Goal: Task Accomplishment & Management: Use online tool/utility

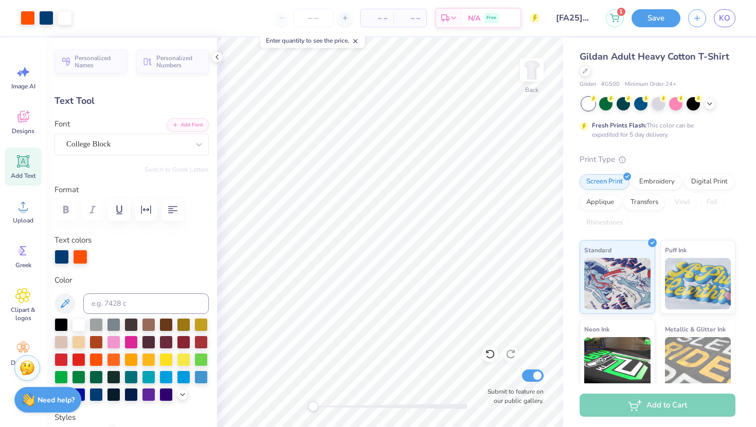
click at [385, 18] on span "– –" at bounding box center [377, 18] width 21 height 11
click at [311, 23] on input "number" at bounding box center [313, 18] width 40 height 19
type input "40"
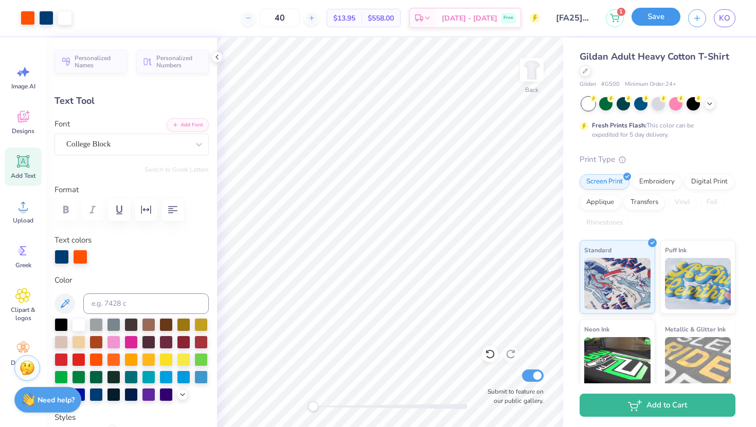
click at [652, 14] on button "Save" at bounding box center [656, 17] width 49 height 18
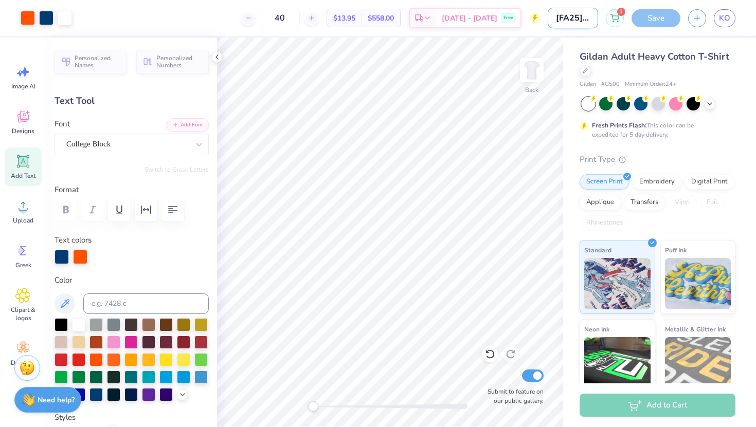
click at [576, 19] on input "[FA25] Dad's Wknd Option1" at bounding box center [573, 18] width 50 height 21
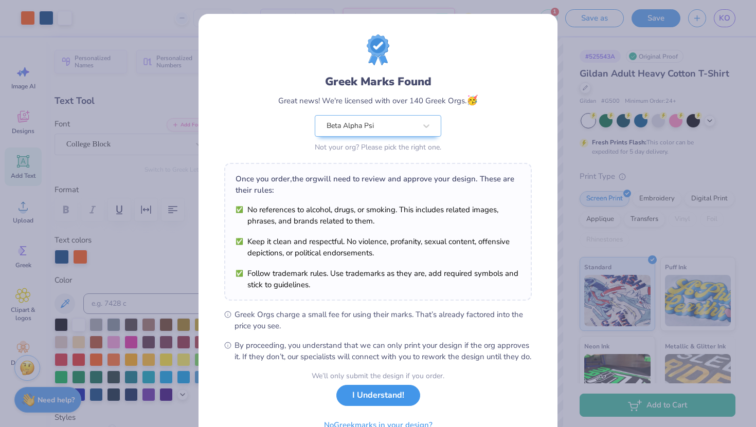
click at [377, 406] on button "I Understand!" at bounding box center [378, 395] width 84 height 21
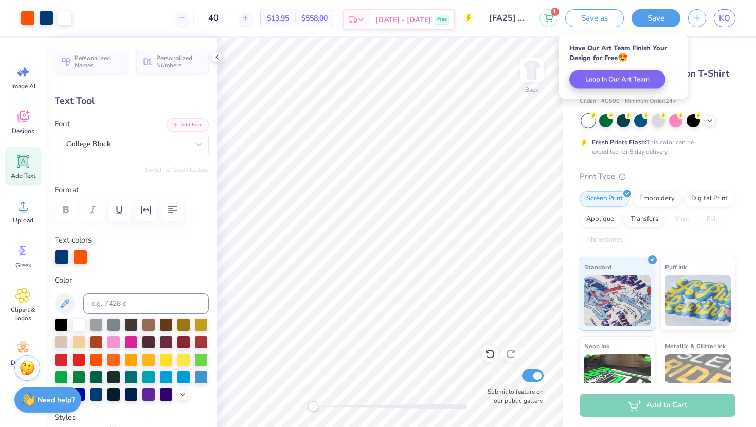
click at [437, 14] on div "[DATE] - [DATE] Free" at bounding box center [412, 19] width 84 height 19
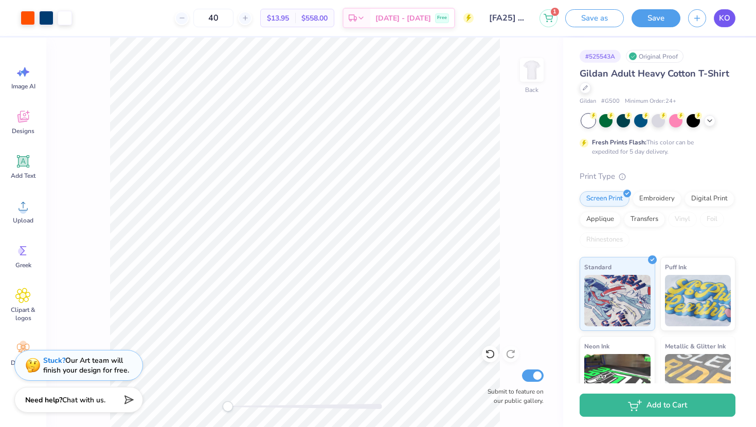
click at [718, 23] on link "KO" at bounding box center [725, 18] width 22 height 18
click at [697, 19] on line "button" at bounding box center [697, 16] width 0 height 5
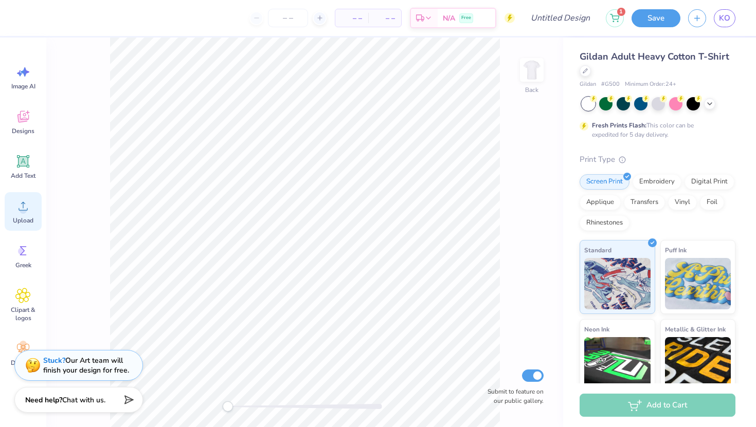
click at [21, 208] on circle at bounding box center [23, 210] width 7 height 7
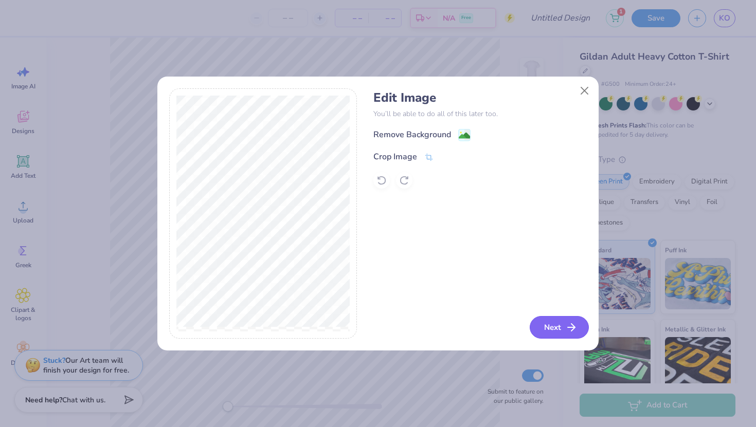
click at [571, 329] on icon "button" at bounding box center [571, 327] width 12 height 12
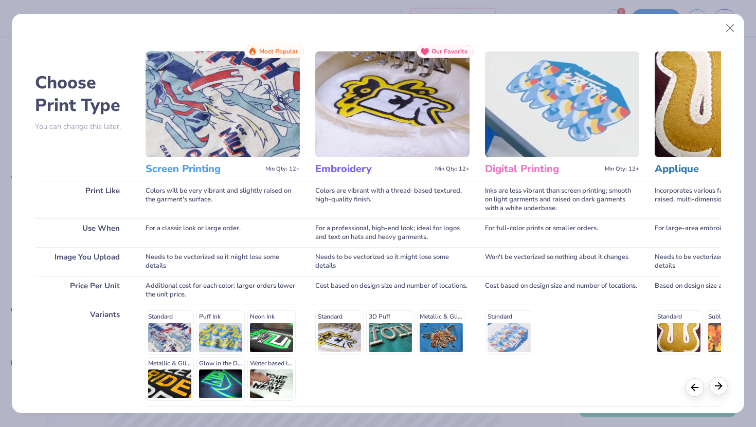
click at [723, 392] on div at bounding box center [718, 386] width 19 height 19
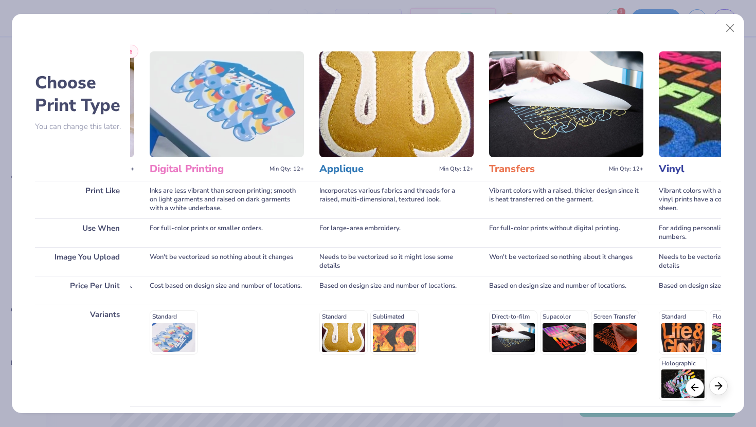
scroll to position [0, 343]
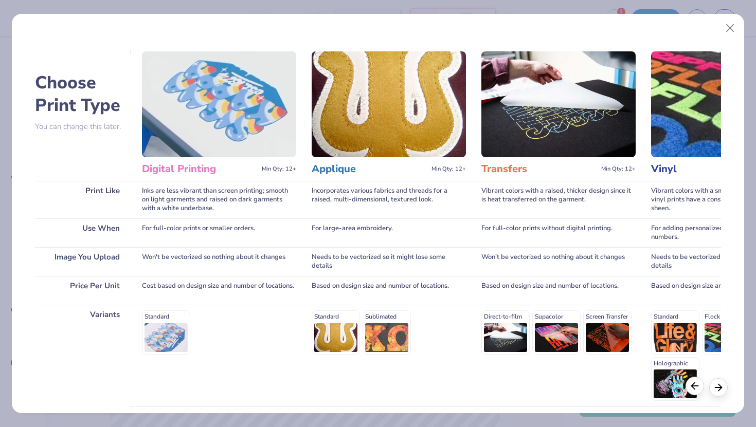
click at [698, 385] on icon at bounding box center [694, 386] width 11 height 11
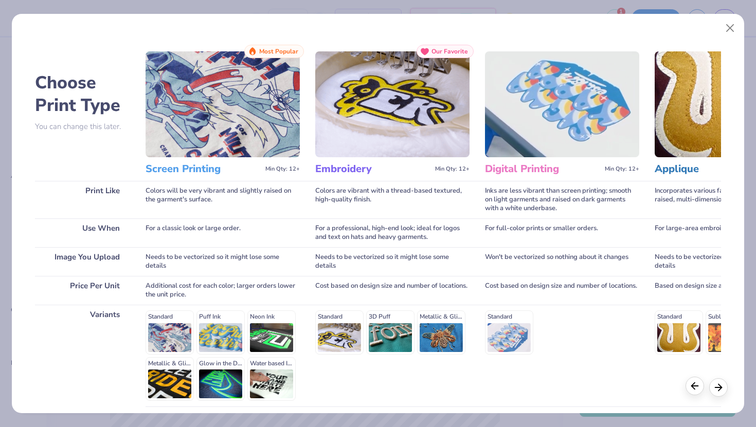
scroll to position [0, 0]
click at [223, 105] on img at bounding box center [223, 104] width 154 height 106
click at [199, 167] on h3 "Screen Printing" at bounding box center [204, 169] width 116 height 13
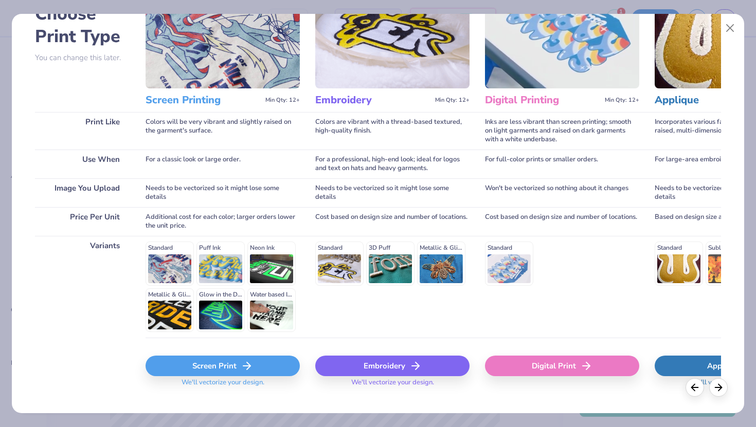
scroll to position [85, 0]
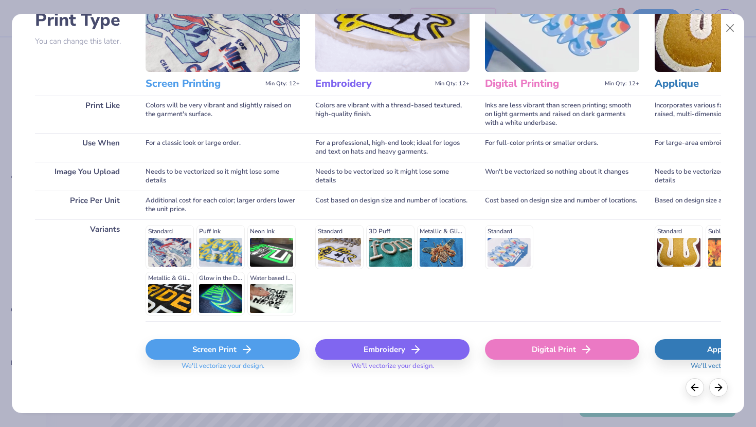
click at [216, 350] on div "Screen Print" at bounding box center [223, 349] width 154 height 21
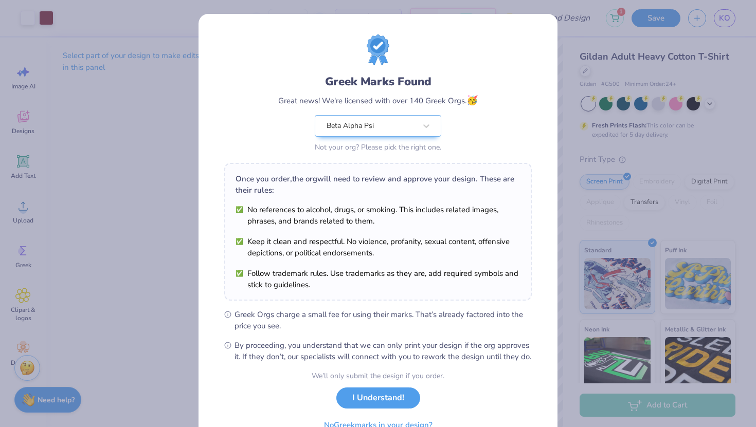
click at [564, 63] on div "Greek Marks Found Great news! We're licensed with over 140 Greek Orgs. 🥳 Beta A…" at bounding box center [378, 213] width 756 height 427
click at [385, 406] on button "I Understand!" at bounding box center [378, 395] width 84 height 21
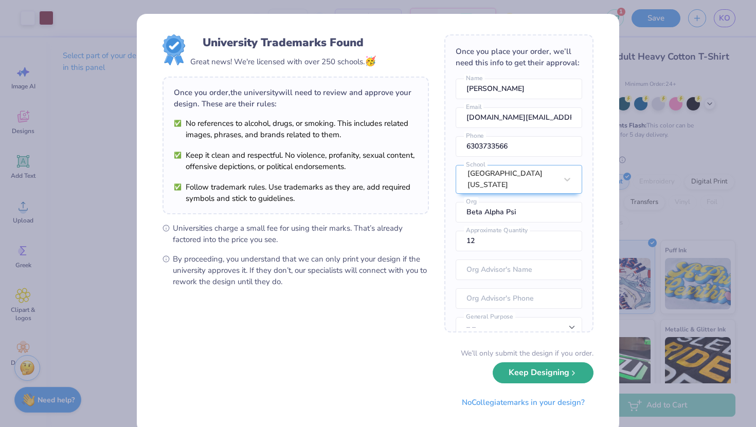
click at [539, 379] on button "Keep Designing" at bounding box center [543, 373] width 101 height 21
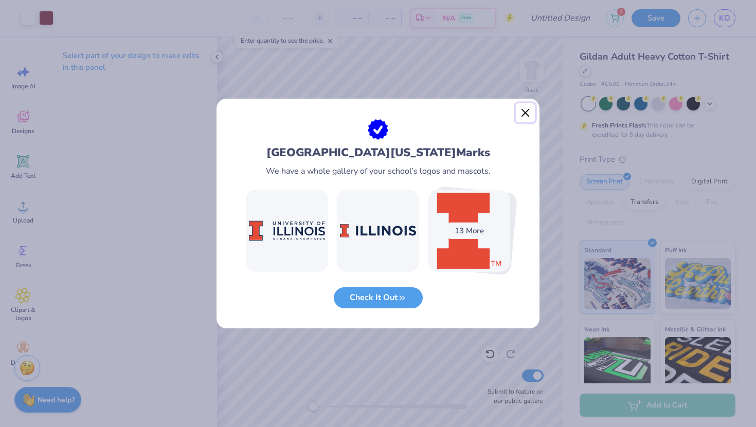
click at [526, 115] on button "Close" at bounding box center [526, 113] width 20 height 20
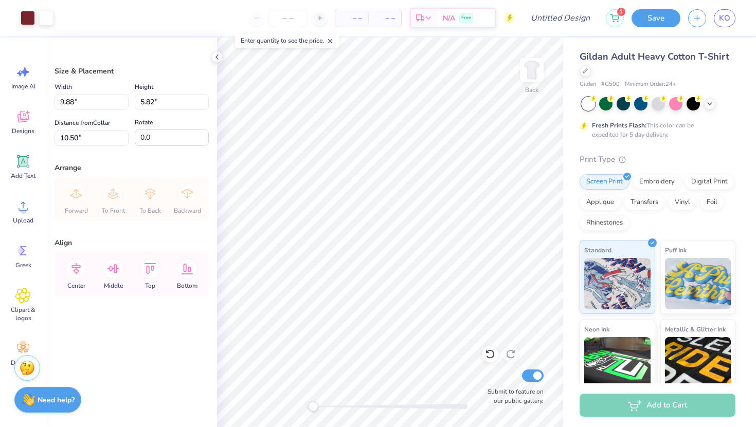
type input "3.00"
type input "5.33"
type input "3.14"
type input "4.50"
type input "5.65"
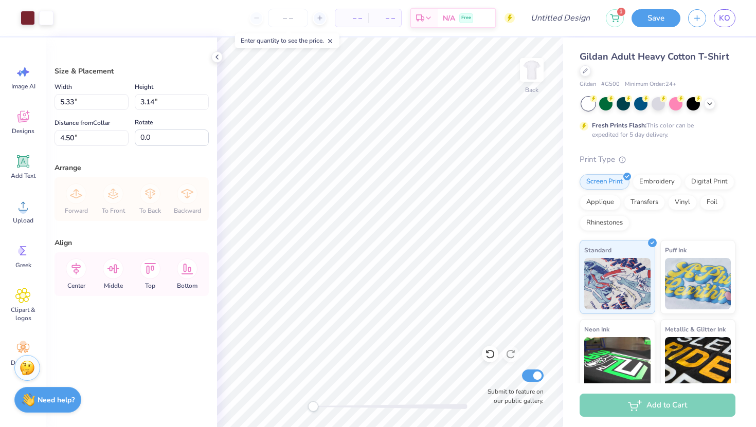
type input "3.33"
type input "4.35"
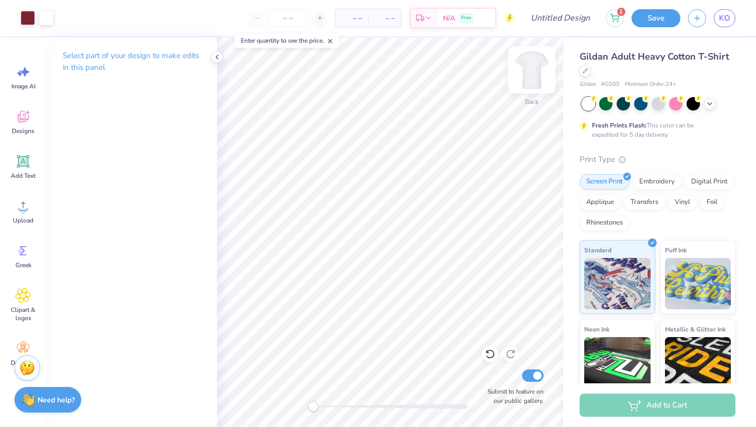
click at [531, 69] on img at bounding box center [531, 69] width 41 height 41
click at [19, 204] on icon at bounding box center [22, 206] width 15 height 15
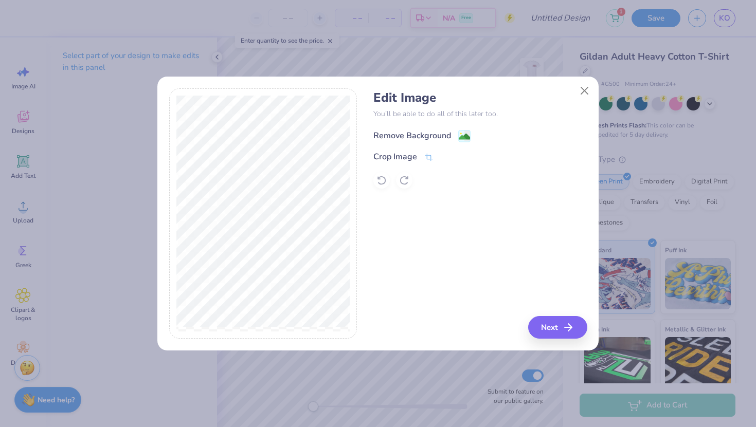
click at [465, 133] on image at bounding box center [464, 136] width 11 height 11
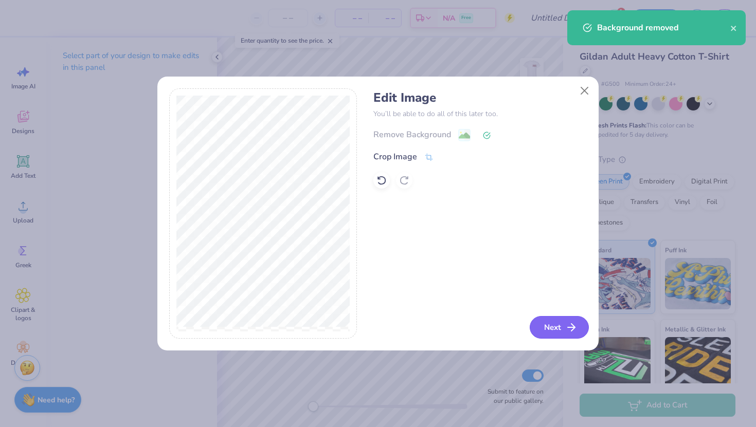
click at [542, 324] on button "Next" at bounding box center [559, 327] width 59 height 23
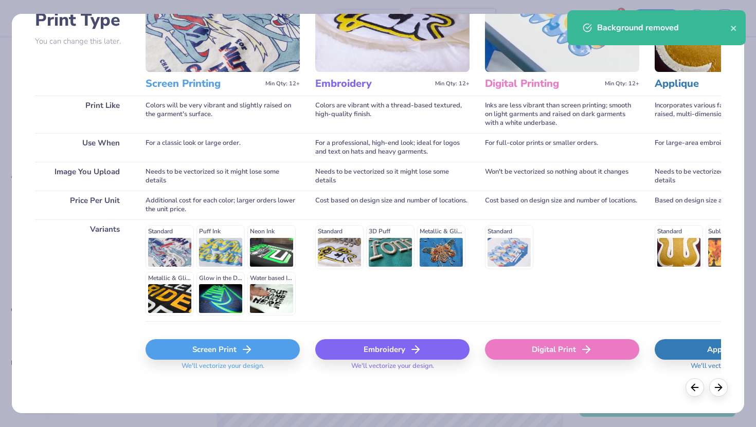
click at [234, 354] on div "Screen Print" at bounding box center [223, 349] width 154 height 21
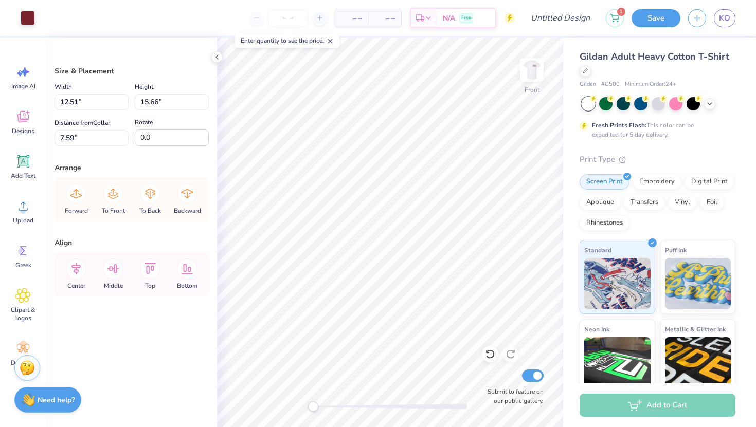
type input "6.70"
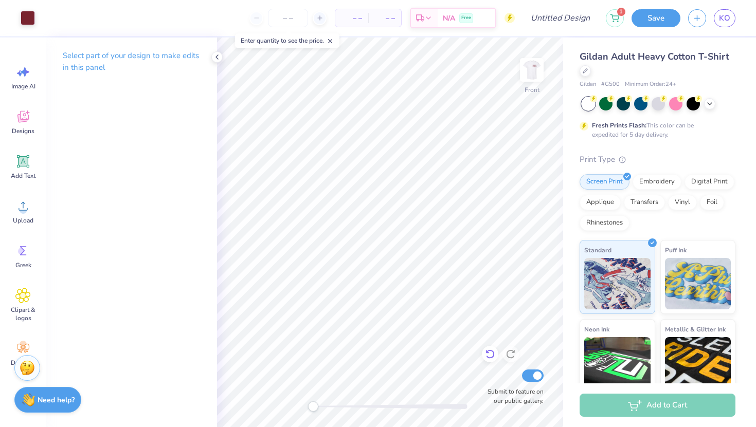
click at [491, 353] on icon at bounding box center [490, 354] width 10 height 10
click at [491, 356] on div "Front Submit to feature on our public gallery." at bounding box center [390, 233] width 346 height 390
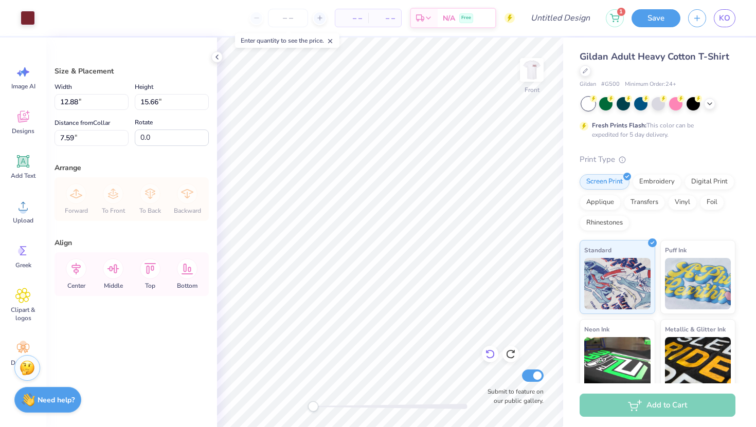
type input "5.11"
type input "13.19"
type input "16.04"
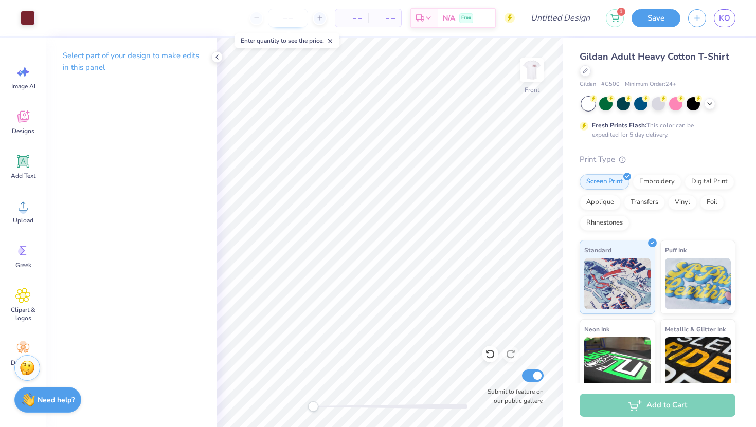
click at [285, 21] on input "number" at bounding box center [288, 18] width 40 height 19
type input "40"
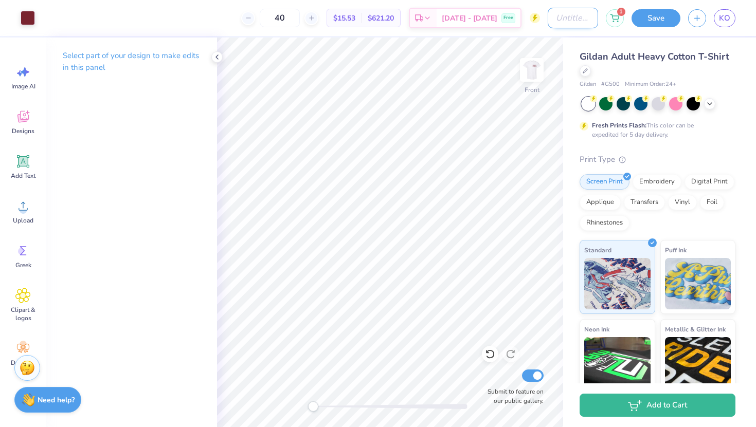
click at [565, 15] on input "Design Title" at bounding box center [573, 18] width 50 height 21
type input "[FA25] Option 2 fathers"
click at [652, 15] on button "Save" at bounding box center [656, 17] width 49 height 18
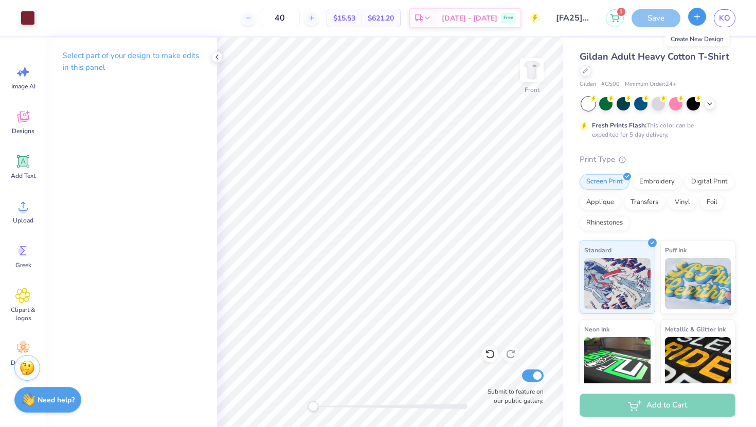
click at [695, 23] on button "button" at bounding box center [697, 17] width 18 height 18
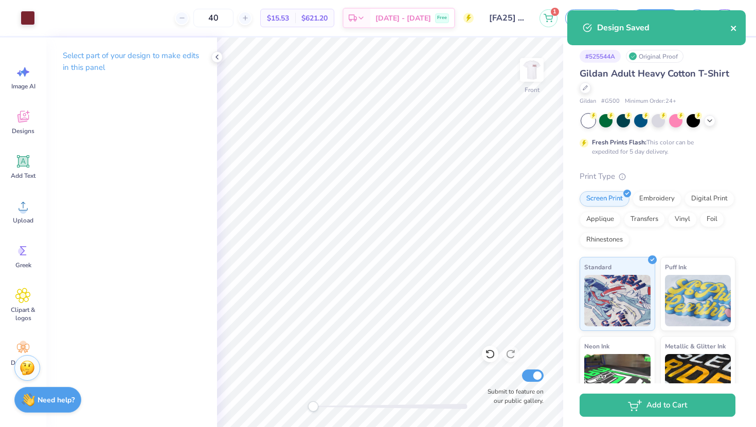
click at [731, 28] on icon "close" at bounding box center [733, 28] width 7 height 8
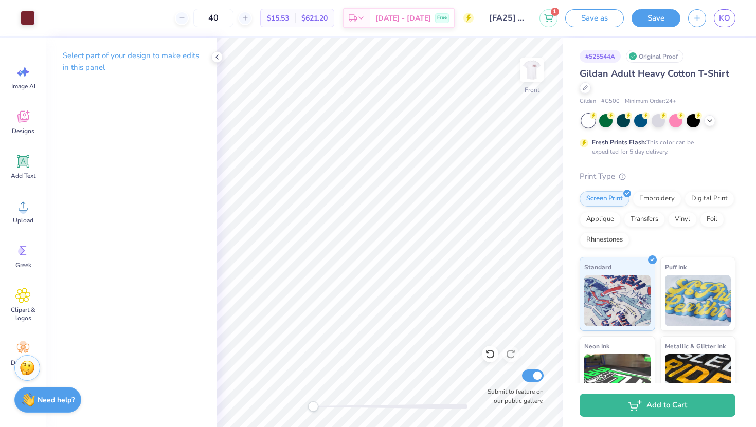
click at [725, 21] on div "Design Saved" at bounding box center [656, 31] width 183 height 47
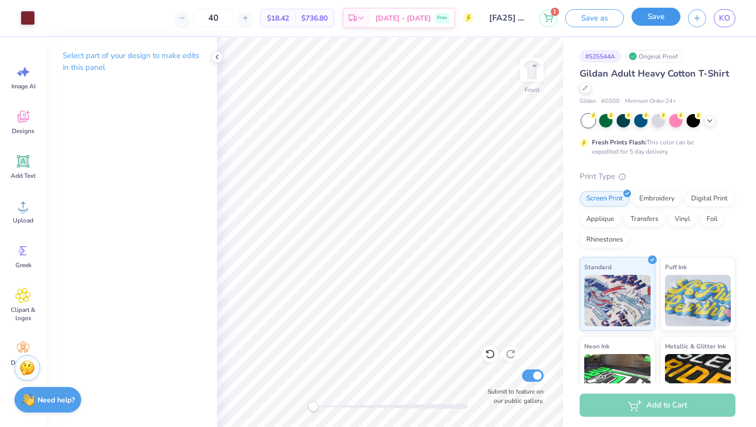
click at [662, 20] on button "Save" at bounding box center [656, 17] width 49 height 18
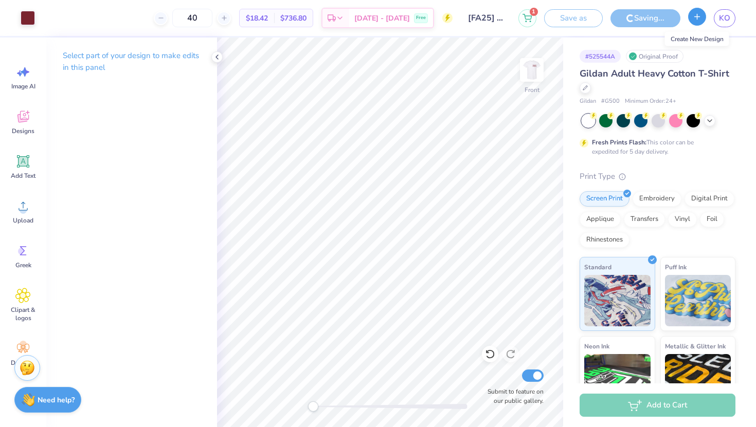
click at [696, 19] on icon "button" at bounding box center [697, 16] width 9 height 9
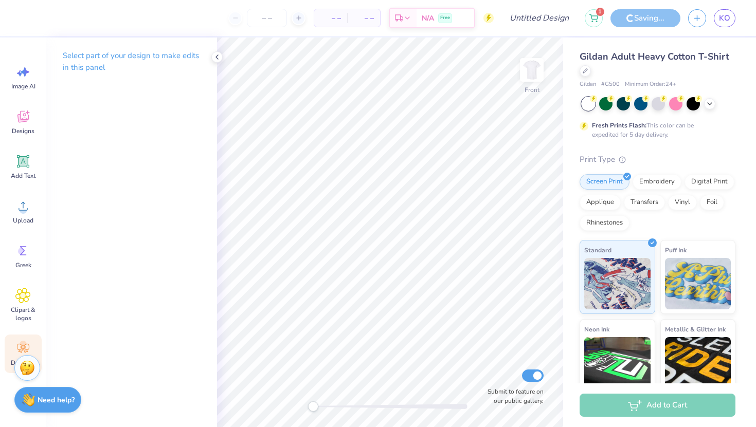
click at [19, 349] on icon at bounding box center [22, 348] width 15 height 15
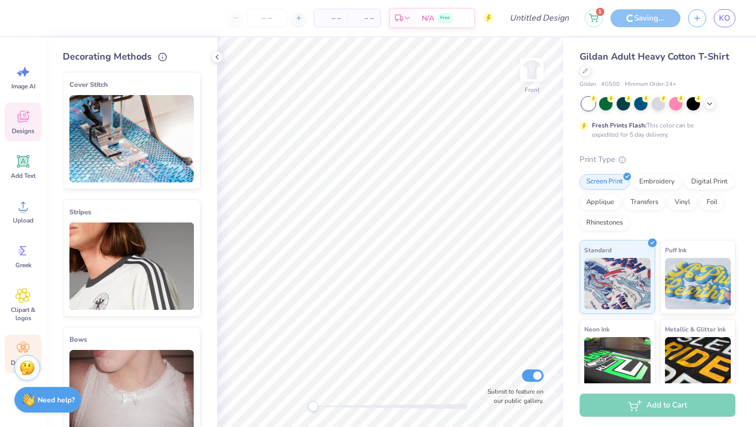
click at [24, 116] on icon at bounding box center [22, 117] width 11 height 12
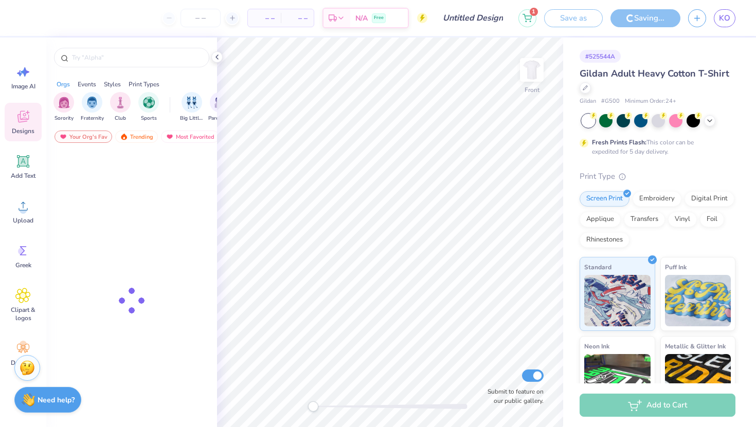
type input "[FA25] Option 2 fathers"
type input "40"
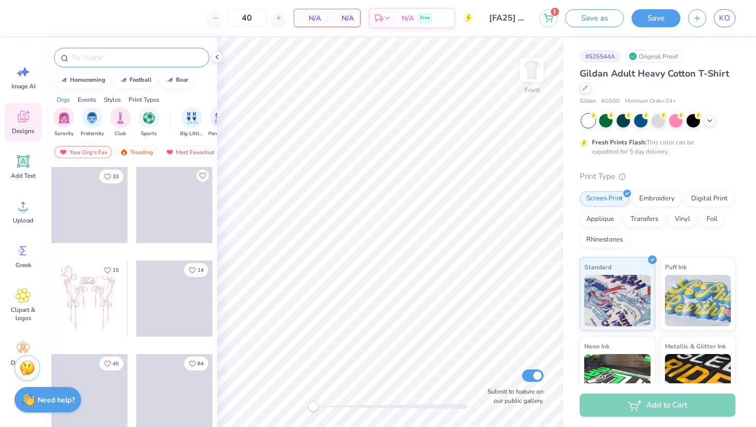
click at [110, 55] on input "text" at bounding box center [137, 57] width 132 height 10
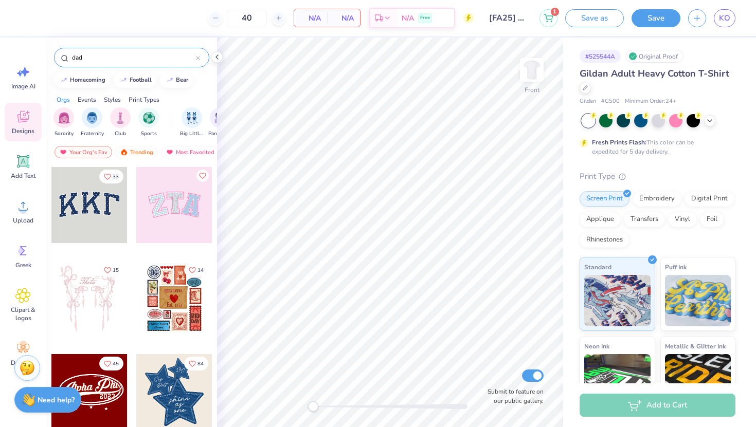
type input "dad"
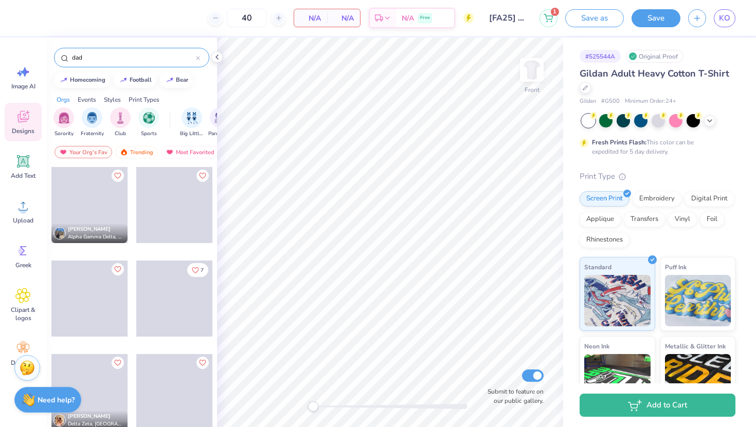
click at [124, 143] on div "Your Org's Fav Trending Most Favorited Newest" at bounding box center [131, 155] width 171 height 24
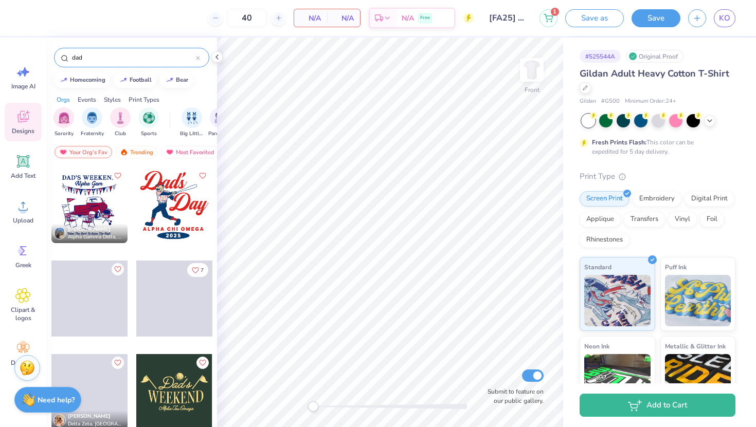
click at [140, 62] on input "dad" at bounding box center [133, 57] width 125 height 10
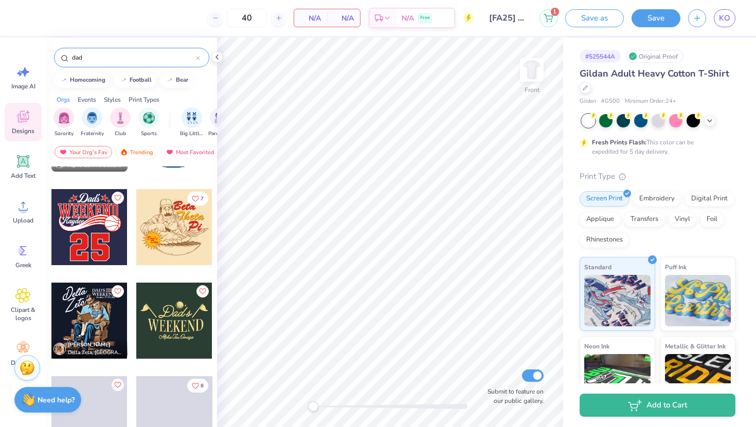
scroll to position [70, 0]
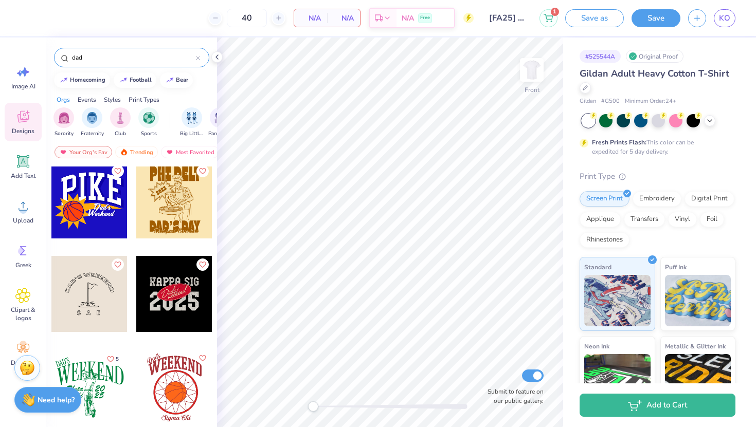
scroll to position [549, 0]
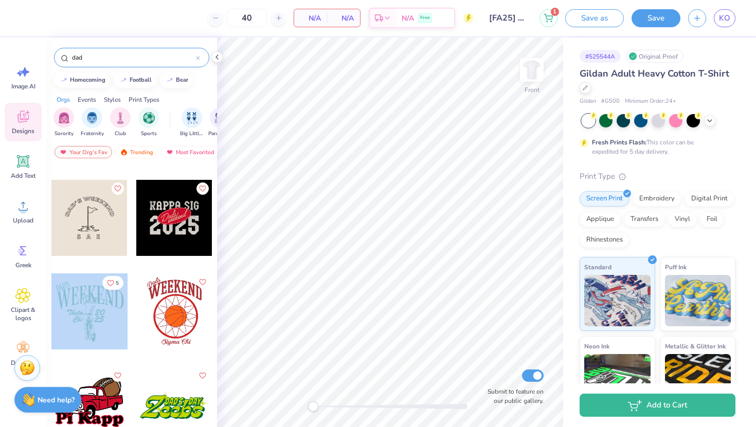
drag, startPoint x: 75, startPoint y: 319, endPoint x: 113, endPoint y: 303, distance: 41.7
click at [113, 303] on div at bounding box center [165, 312] width 228 height 76
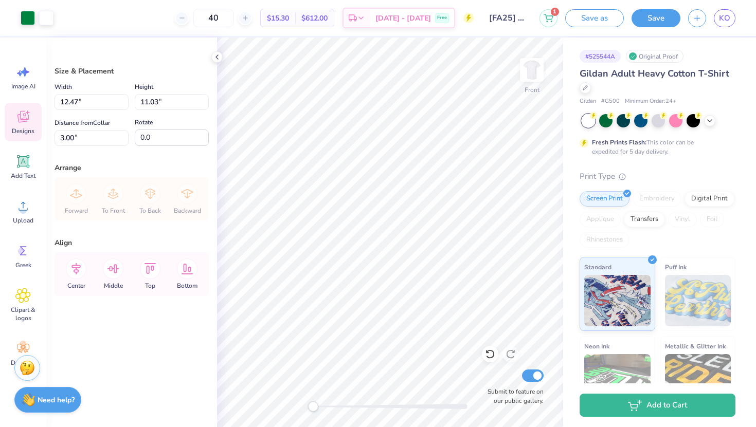
click at [23, 128] on span "Designs" at bounding box center [23, 131] width 23 height 8
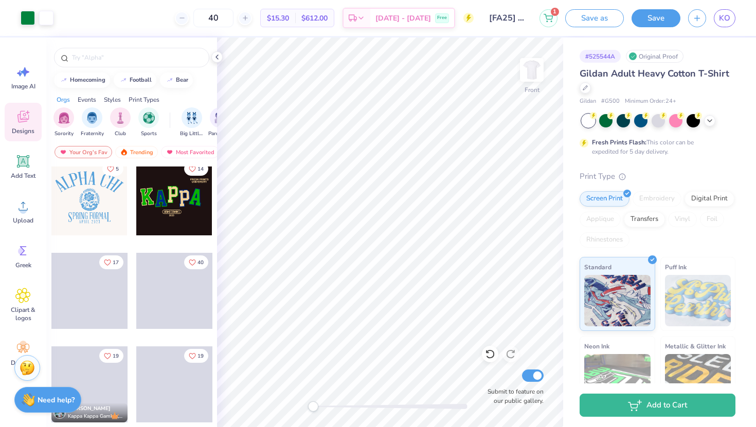
scroll to position [383, 0]
click at [130, 60] on input "text" at bounding box center [137, 57] width 132 height 10
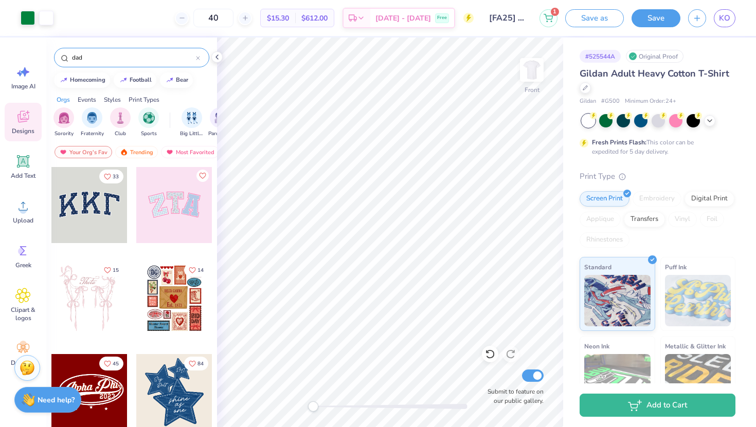
type input "dad"
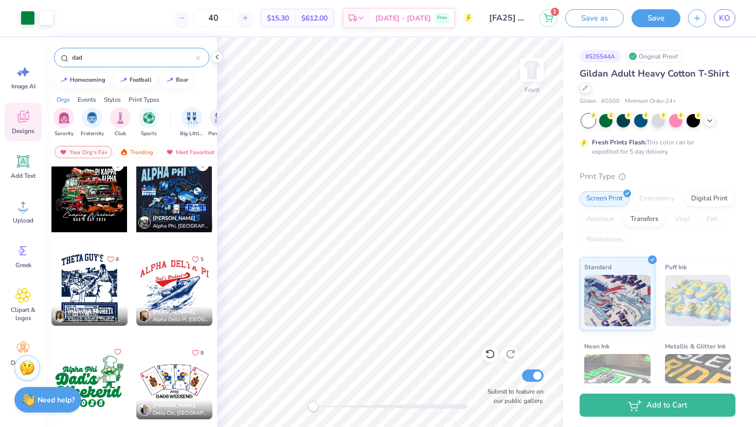
scroll to position [1047, 0]
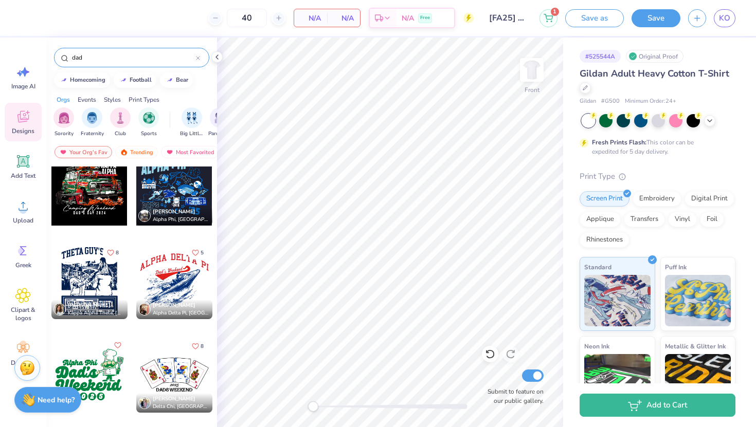
click at [106, 267] on div at bounding box center [89, 281] width 76 height 76
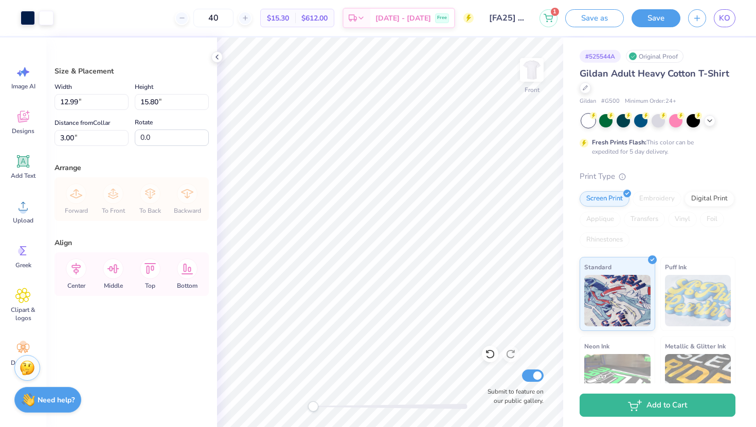
type input "4.73"
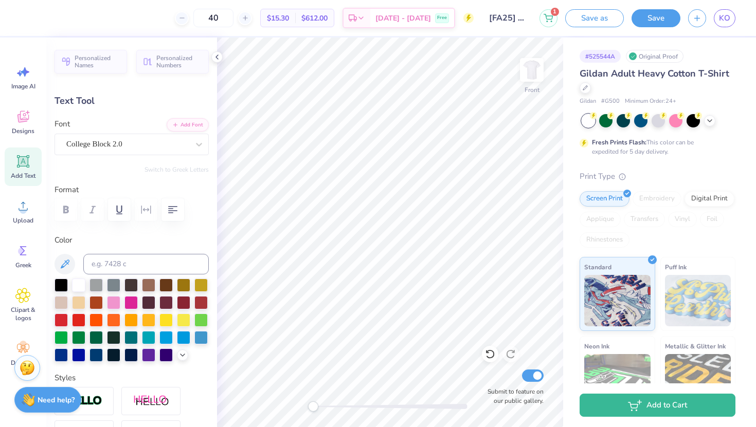
scroll to position [0, 0]
type textarea "Dad"
type input "0.20"
type input "0.60"
type input "0.0"
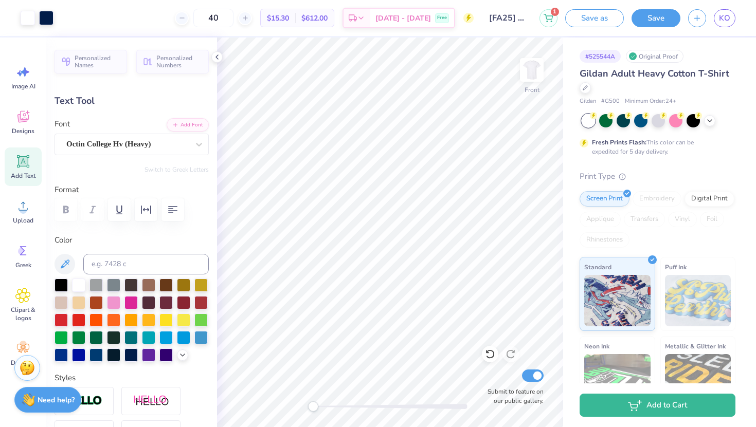
type input "3.03"
type input "1.91"
type input "5.27"
type textarea "Dad's Weekend"
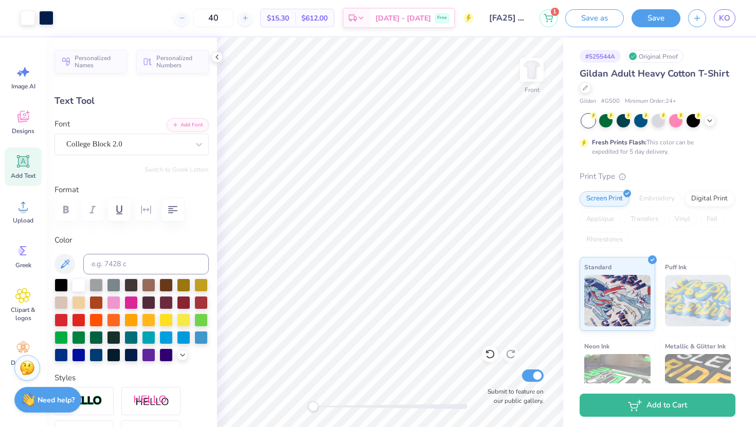
type input "12.33"
type input "2.80"
type input "4.83"
type textarea "Dad's Weekend"
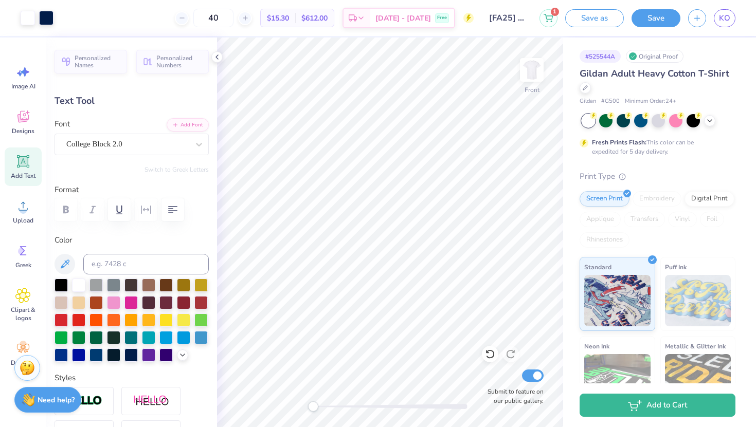
type input "6.31"
type input "0.81"
type input "17.30"
type textarea "Beta Alpha Psi"
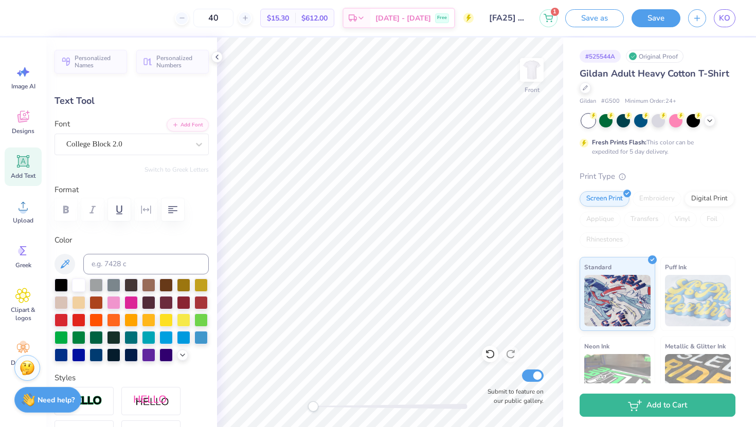
scroll to position [0, 2]
type input "6.32"
type input "17.19"
type input "5.85"
type input "0.75"
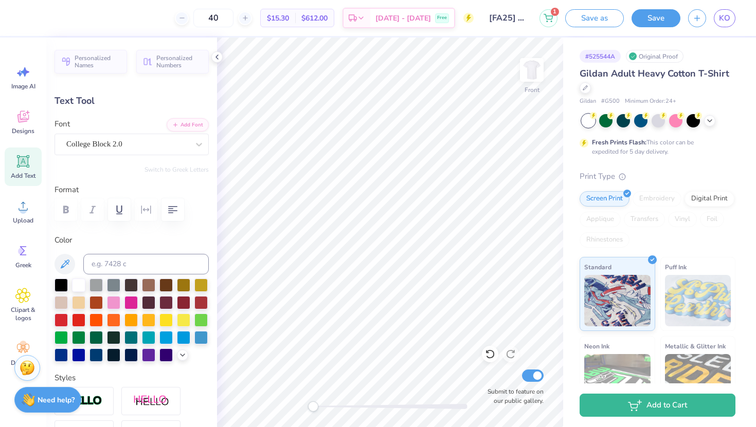
type input "17.25"
type input "3.25"
type input "1.54"
type input "17.19"
click at [131, 141] on div "College Block 2.0" at bounding box center [127, 144] width 124 height 16
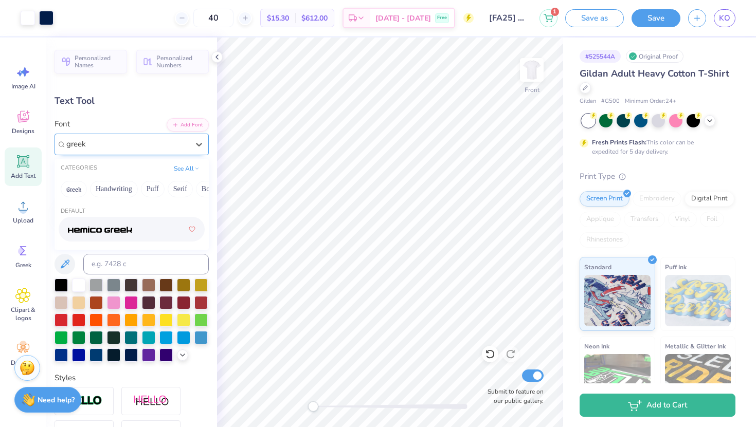
type input "greek"
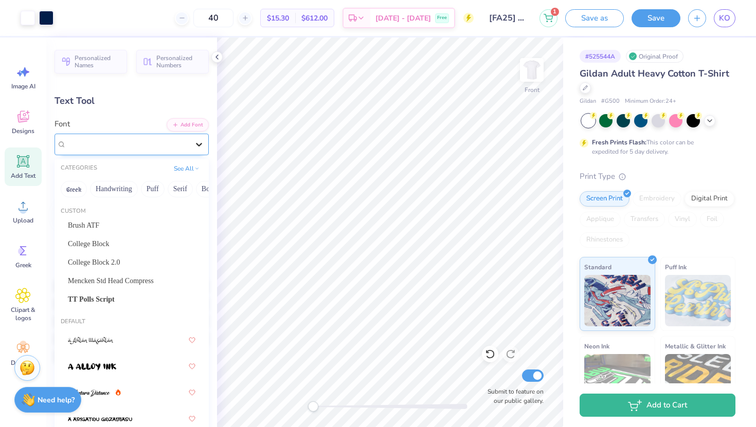
click at [207, 146] on div at bounding box center [199, 144] width 19 height 19
click at [68, 191] on button "Greek" at bounding box center [74, 189] width 26 height 16
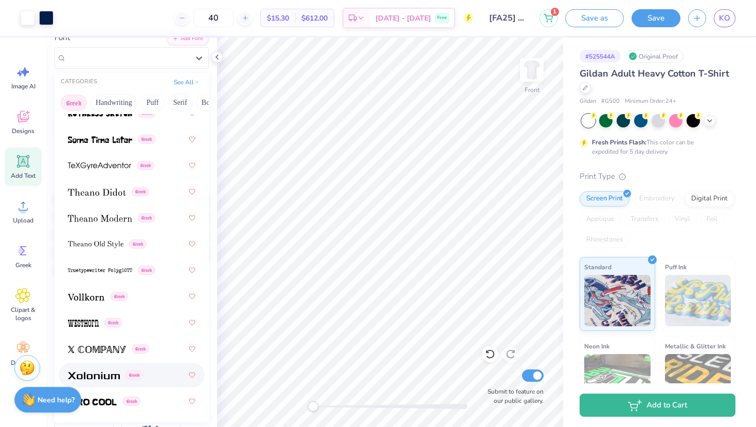
scroll to position [0, 0]
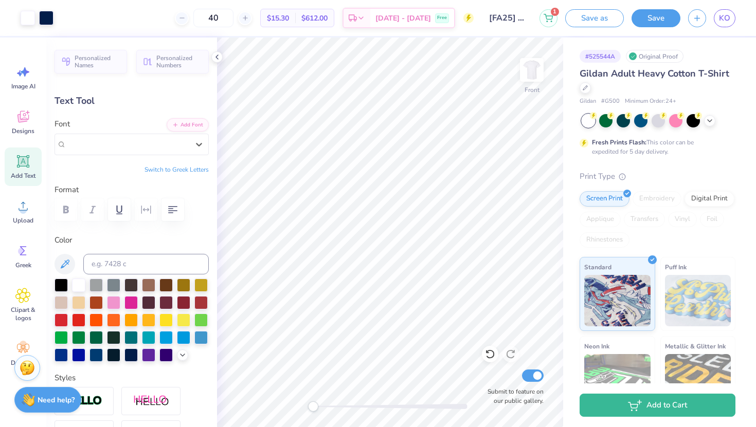
click at [96, 141] on span "Hemico Greek" at bounding box center [88, 144] width 45 height 12
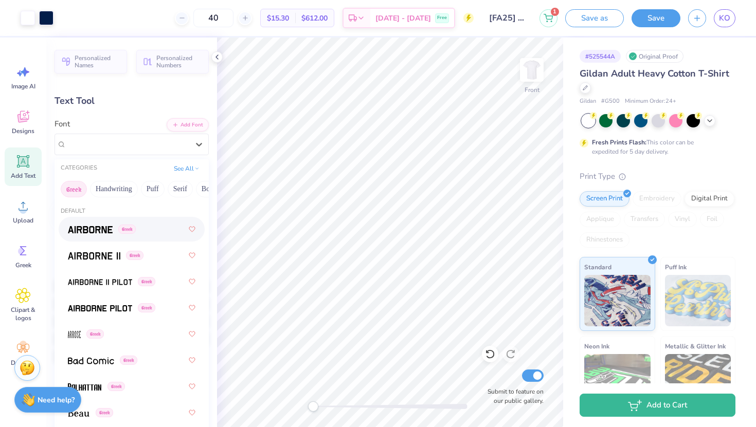
click at [96, 141] on span "Hemico Greek" at bounding box center [88, 144] width 45 height 12
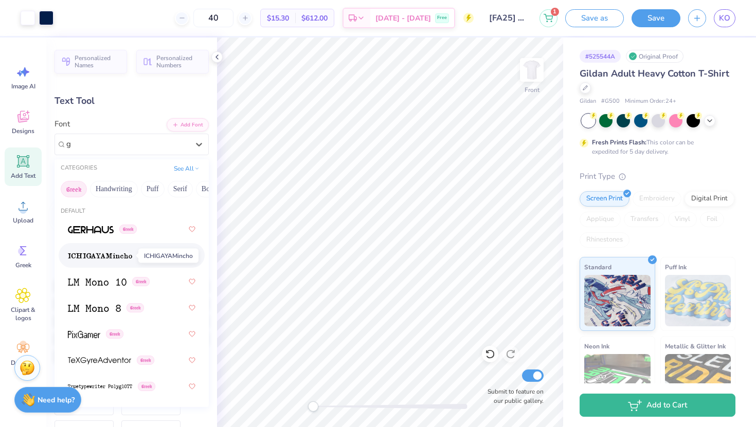
click at [117, 259] on img at bounding box center [100, 256] width 64 height 7
type input "g"
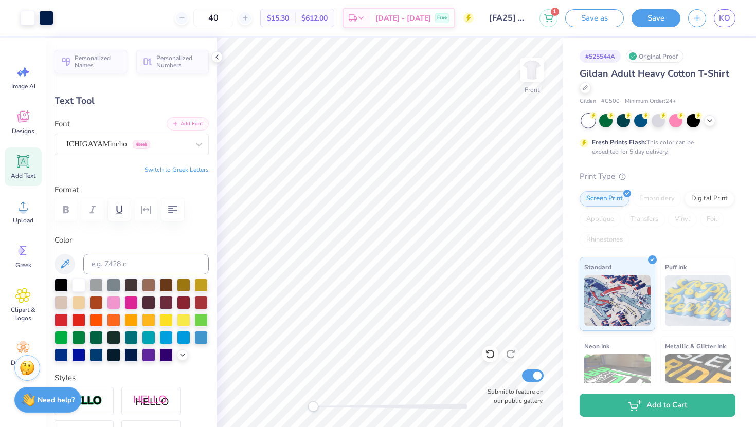
click at [188, 127] on button "Add Font" at bounding box center [188, 123] width 42 height 13
click at [133, 238] on label "Color" at bounding box center [132, 241] width 154 height 12
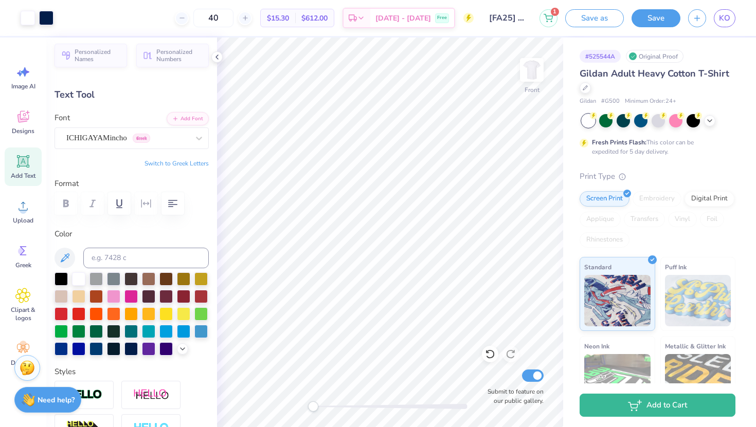
click at [182, 163] on button "Switch to Greek Letters" at bounding box center [177, 163] width 64 height 8
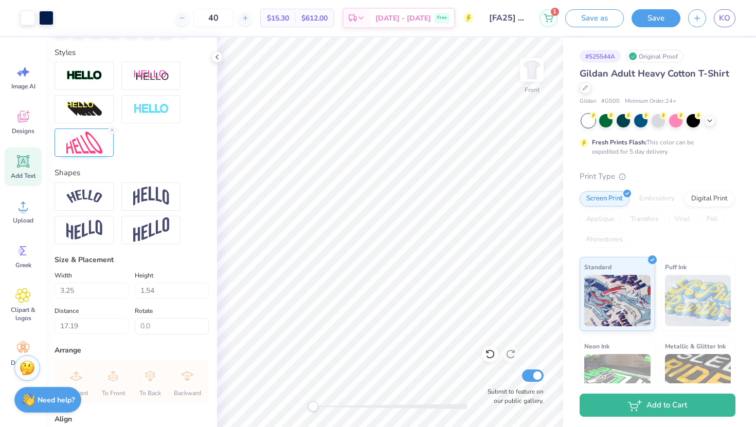
scroll to position [0, 0]
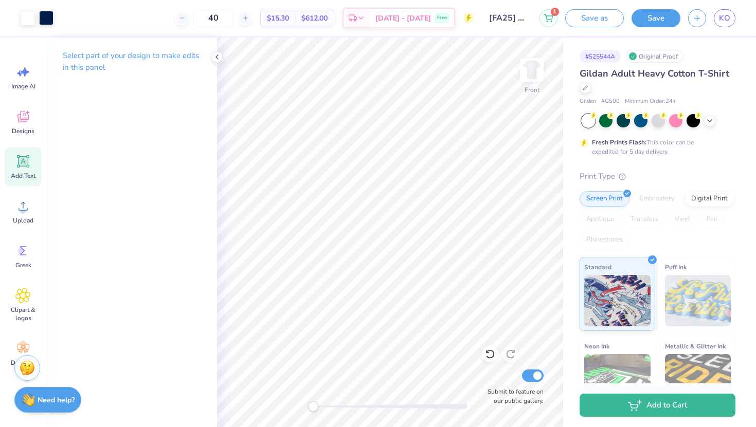
click at [18, 155] on icon at bounding box center [23, 161] width 12 height 12
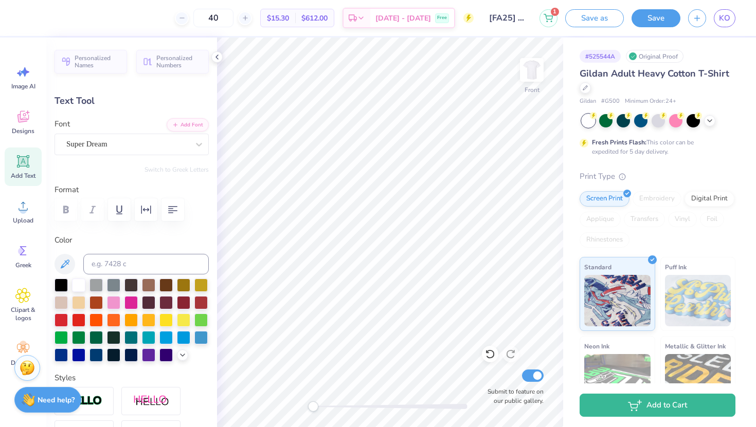
type textarea "BAY"
type input "4.38"
type input "1.74"
type input "13.38"
click at [109, 147] on div "Super Dream" at bounding box center [127, 144] width 124 height 16
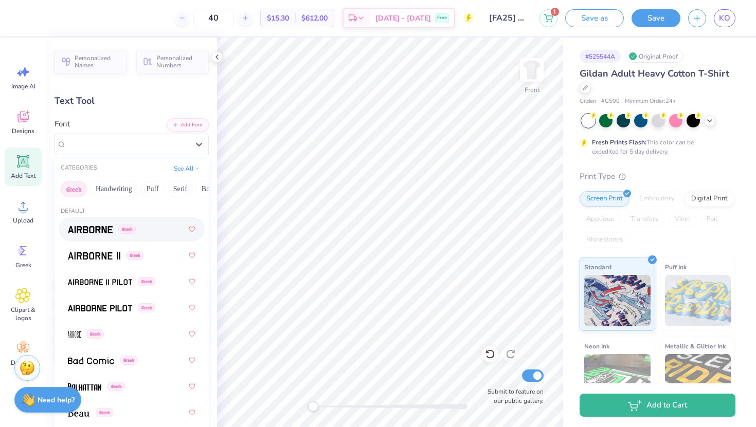
click at [83, 185] on button "Greek" at bounding box center [74, 189] width 26 height 16
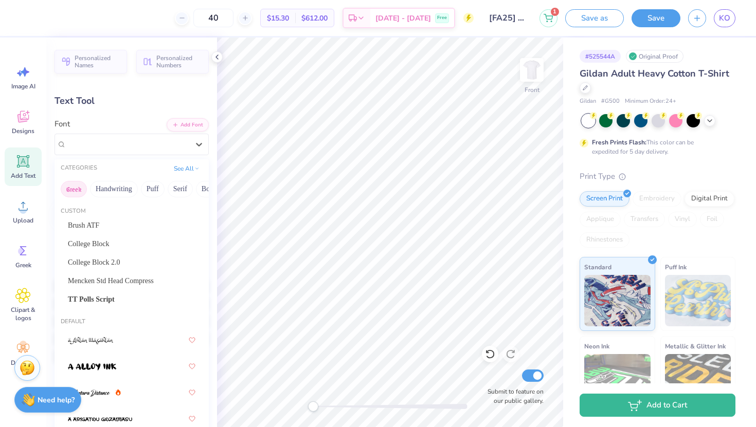
click at [80, 192] on button "Greek" at bounding box center [74, 189] width 26 height 16
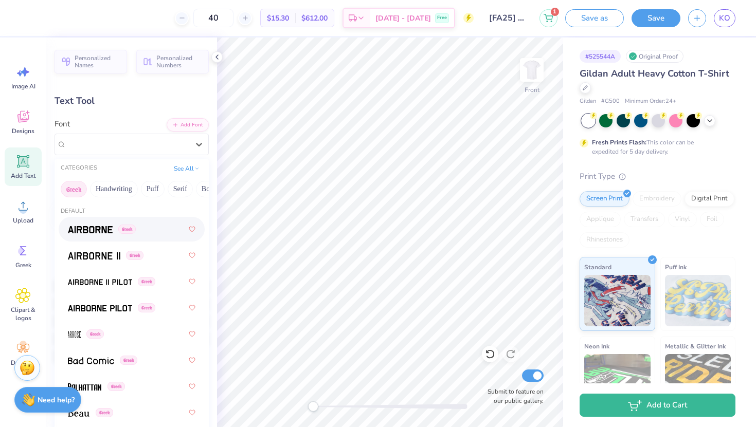
click at [80, 192] on button "Greek" at bounding box center [74, 189] width 26 height 16
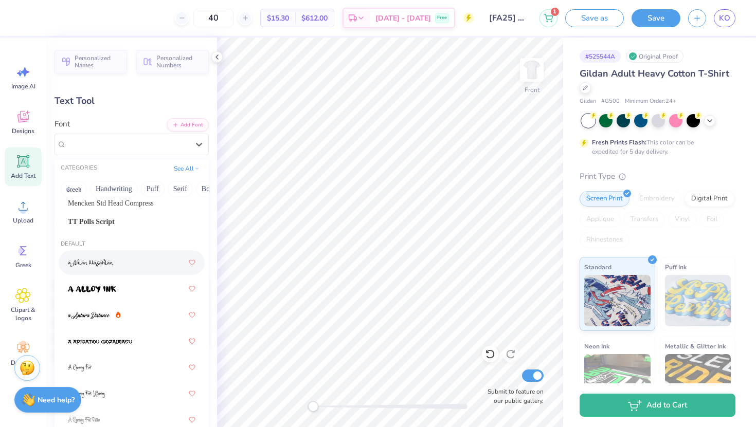
scroll to position [100, 0]
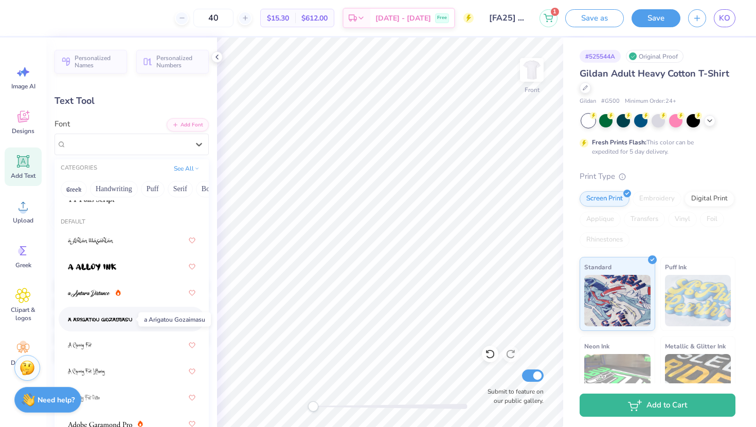
click at [122, 324] on span at bounding box center [100, 319] width 64 height 11
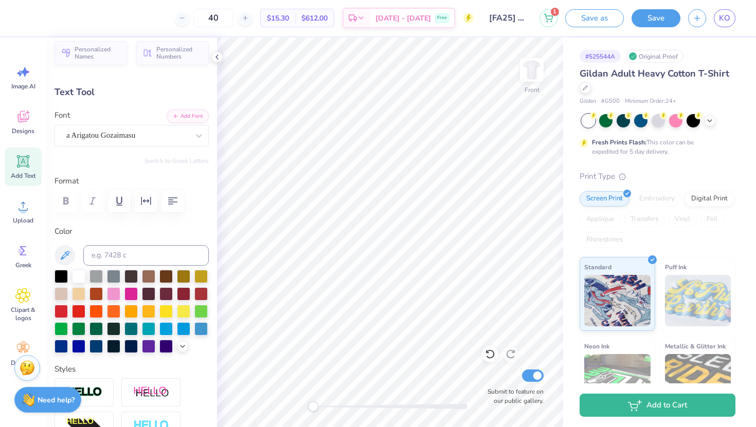
scroll to position [0, 0]
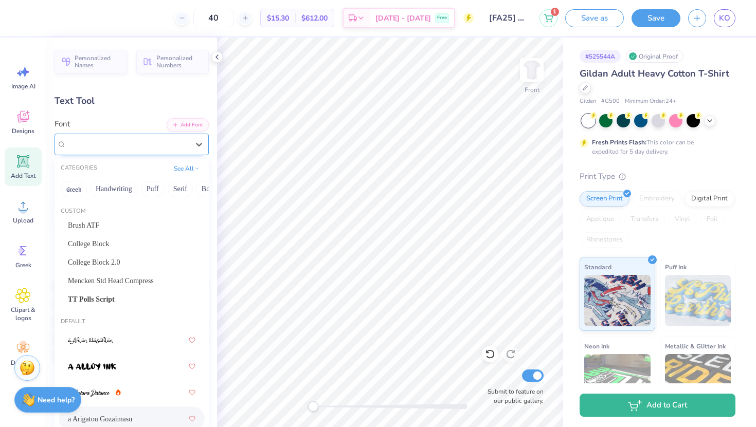
click at [176, 147] on div "a Arigatou Gozaimasu" at bounding box center [127, 144] width 124 height 16
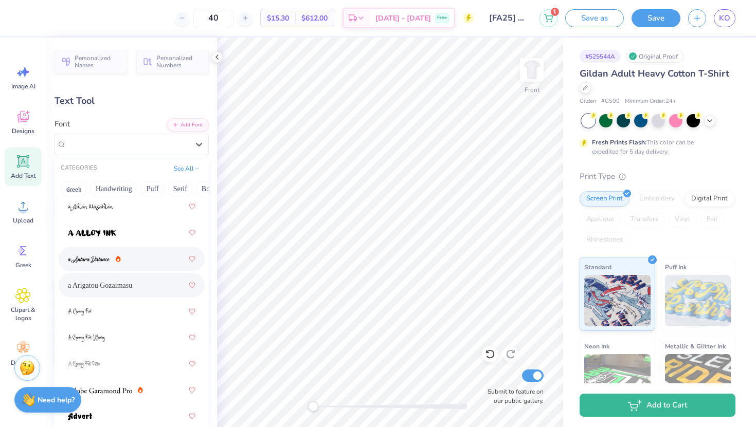
scroll to position [490, 0]
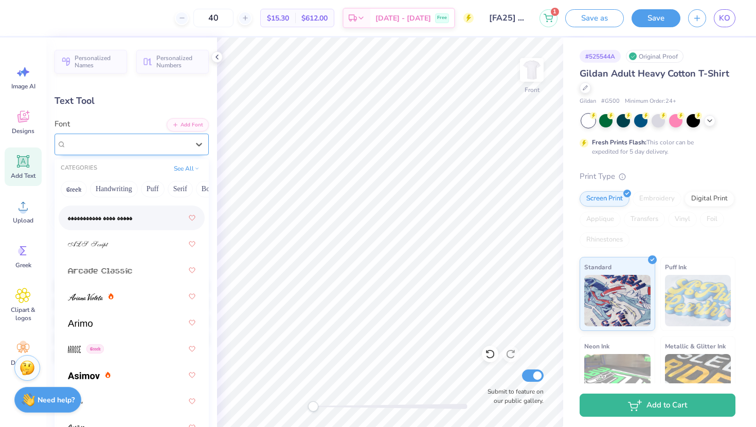
click at [117, 148] on span "a Arigatou Gozaimasu" at bounding box center [100, 144] width 69 height 12
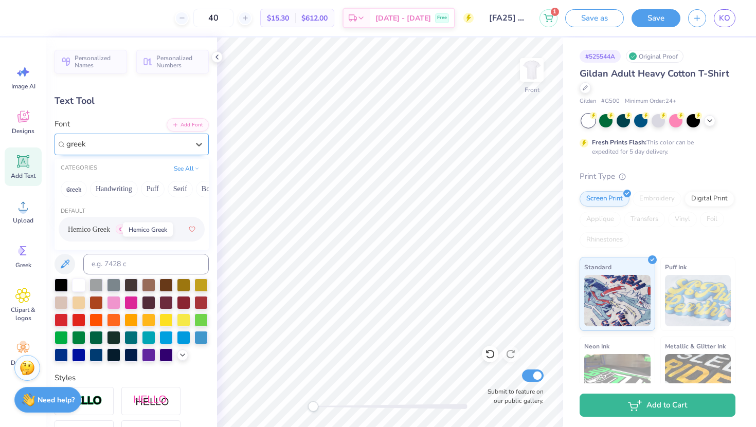
click at [110, 231] on span "Hemico Greek" at bounding box center [89, 229] width 42 height 11
type input "greek"
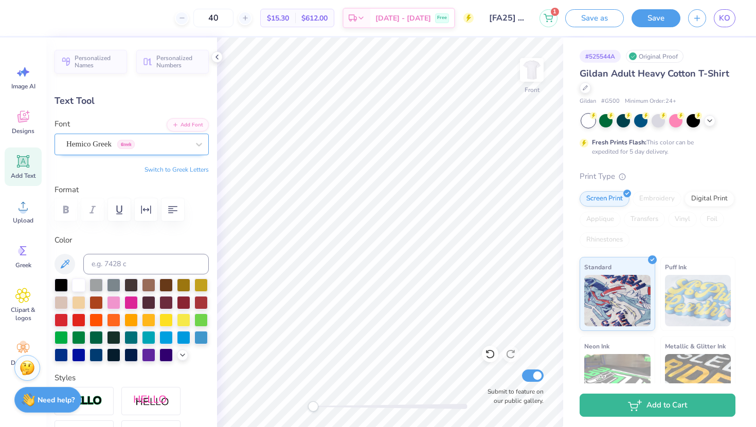
click at [160, 151] on div "Hemico Greek Greek" at bounding box center [127, 144] width 124 height 16
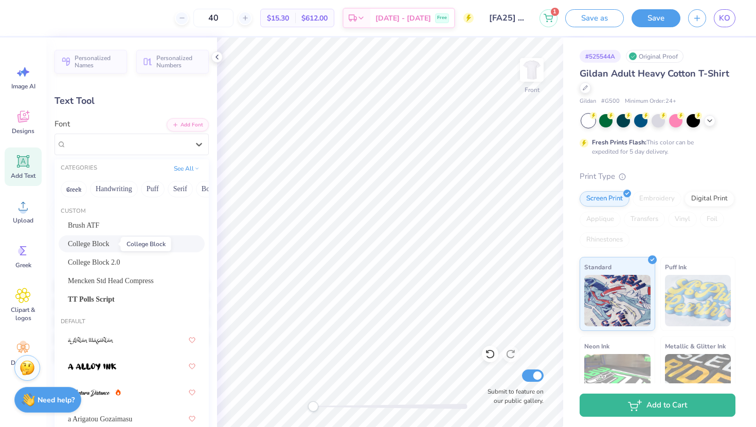
click at [101, 246] on span "College Block" at bounding box center [89, 244] width 42 height 11
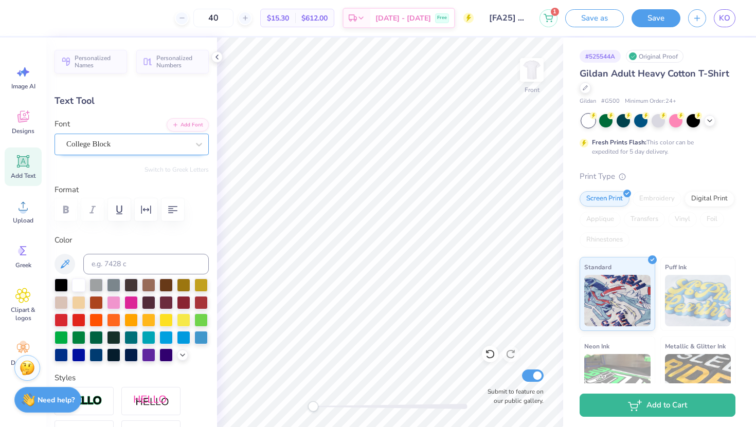
click at [185, 147] on div "College Block" at bounding box center [127, 144] width 124 height 16
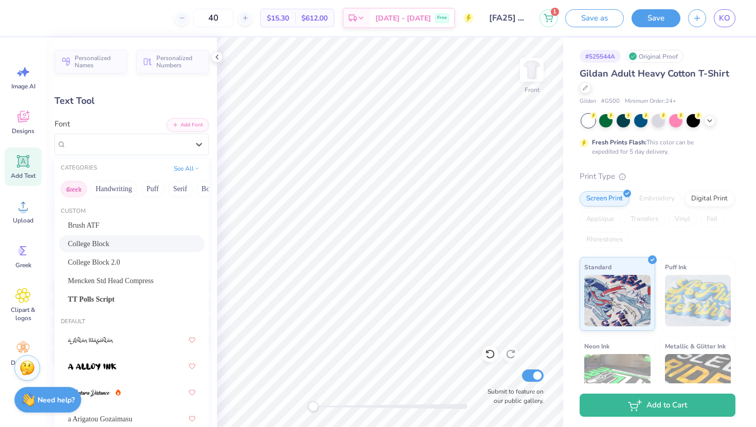
click at [71, 191] on button "Greek" at bounding box center [74, 189] width 26 height 16
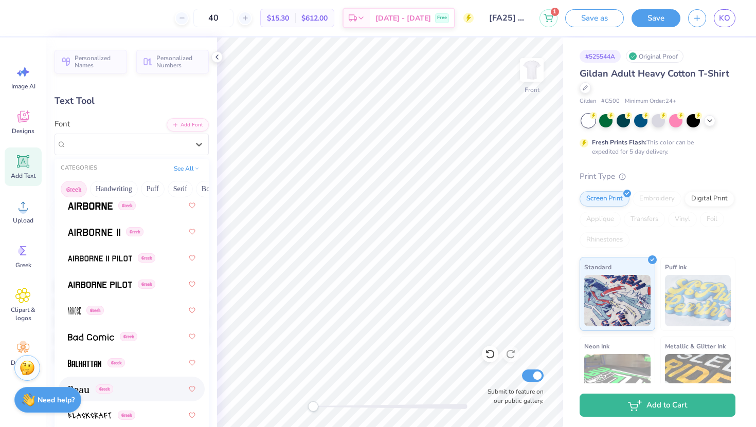
scroll to position [0, 0]
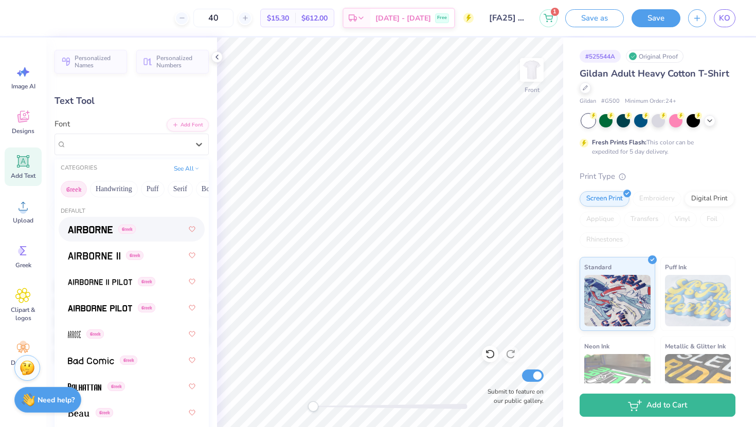
click at [99, 235] on div "Greek" at bounding box center [132, 229] width 128 height 19
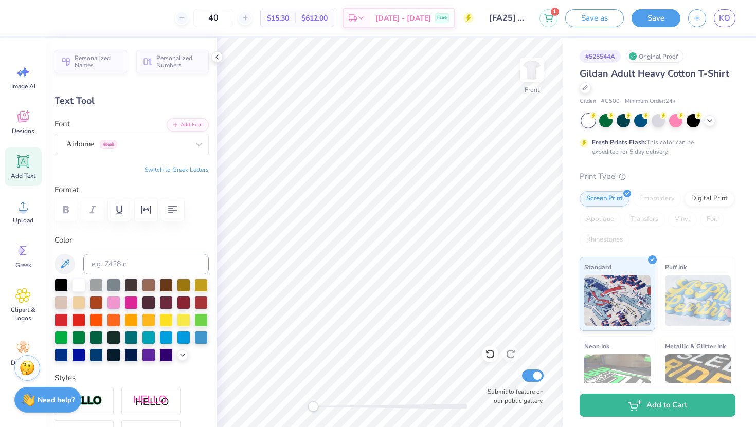
click at [169, 168] on button "Switch to Greek Letters" at bounding box center [177, 170] width 64 height 8
click at [156, 143] on div "Airborne Greek" at bounding box center [127, 144] width 124 height 16
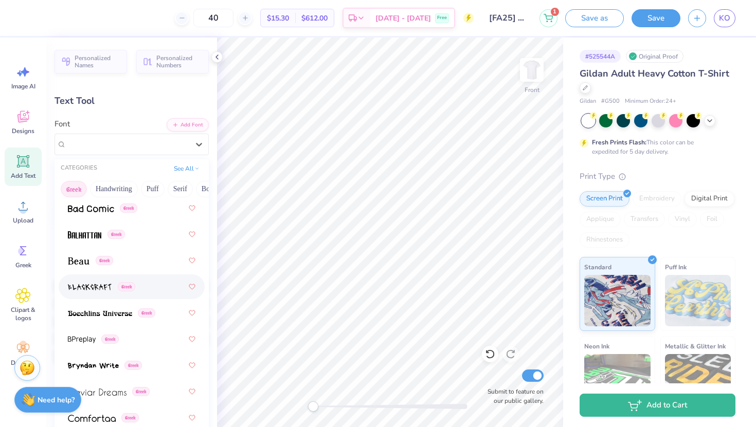
scroll to position [197, 0]
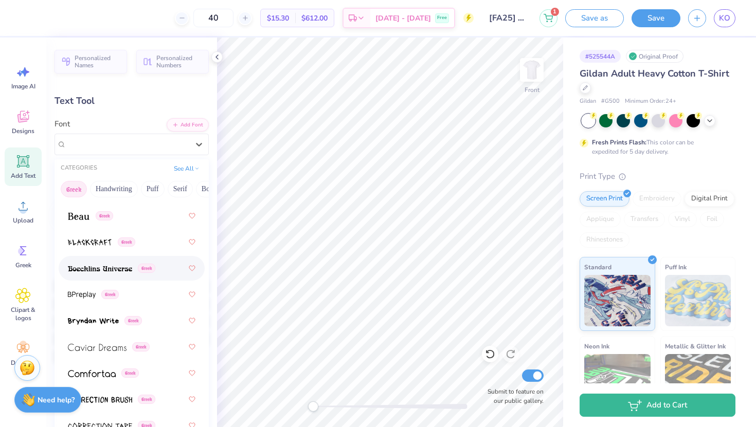
click at [113, 268] on img at bounding box center [100, 268] width 64 height 7
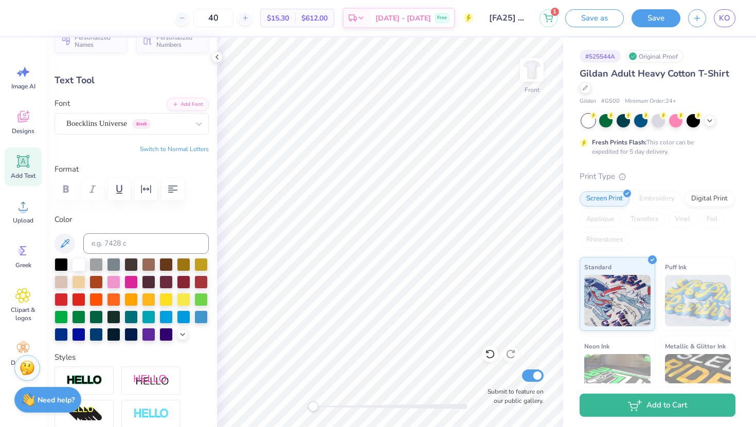
scroll to position [14, 0]
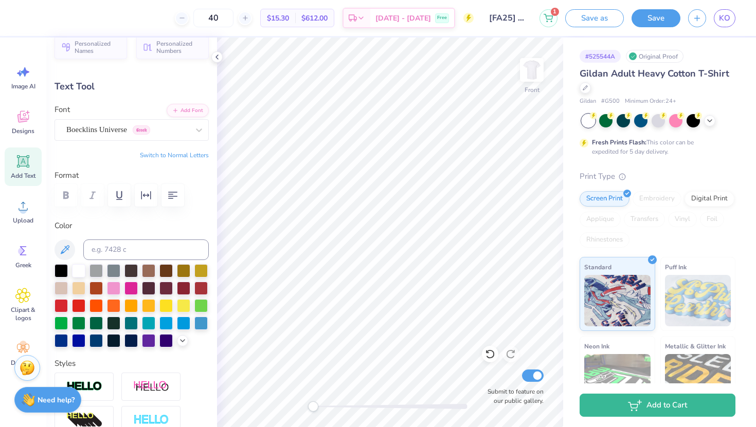
click at [176, 142] on div "Personalized Names Personalized Numbers Text Tool Add Font Font Boecklins Unive…" at bounding box center [131, 233] width 171 height 390
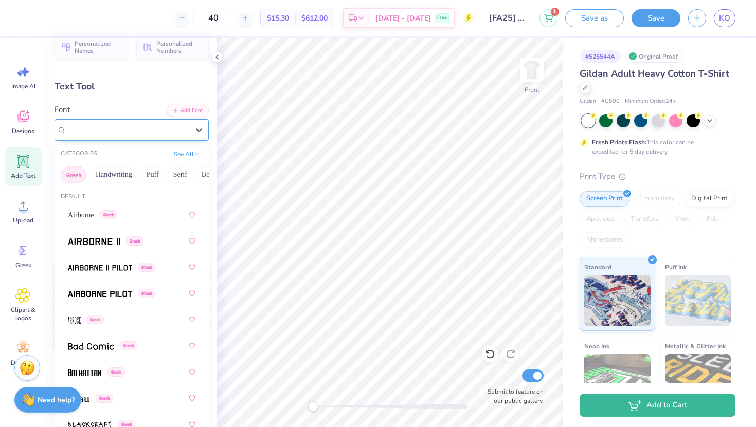
click at [176, 127] on div "Boecklins Universe Greek" at bounding box center [127, 130] width 124 height 16
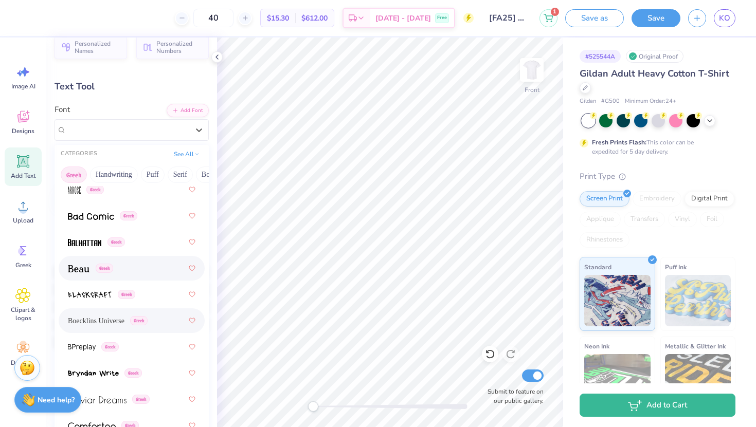
scroll to position [391, 0]
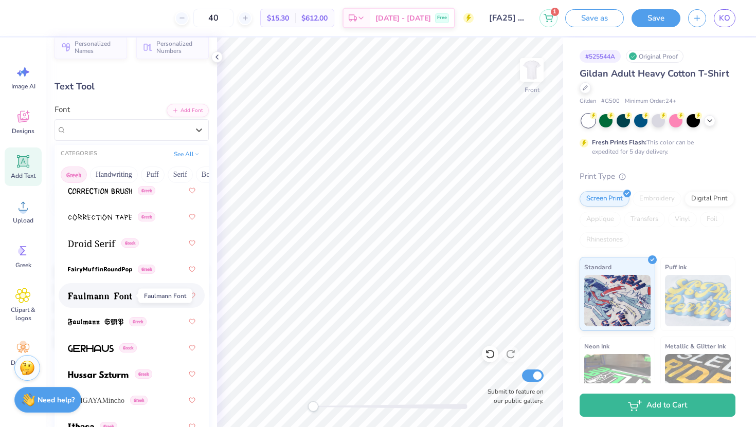
click at [117, 297] on img at bounding box center [100, 296] width 64 height 7
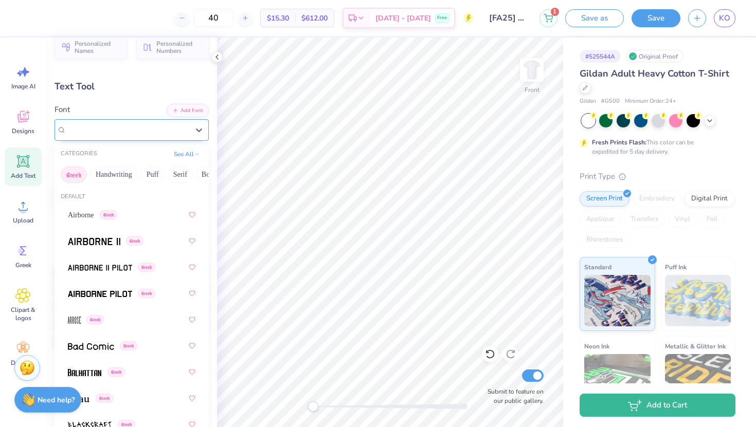
click at [184, 138] on div "Faulmann Font Greek" at bounding box center [132, 130] width 154 height 22
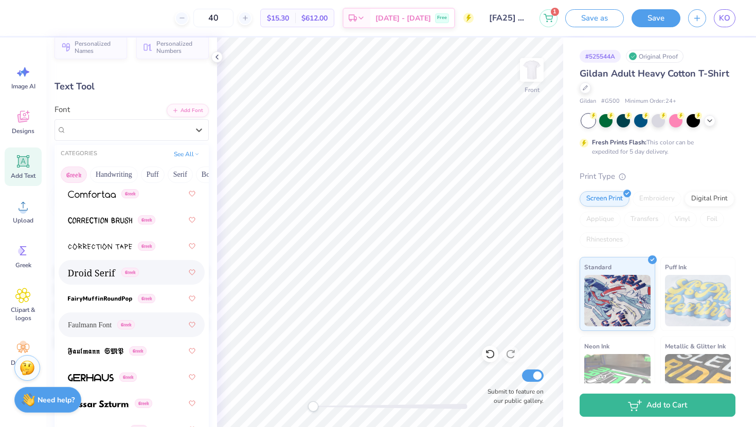
scroll to position [460, 0]
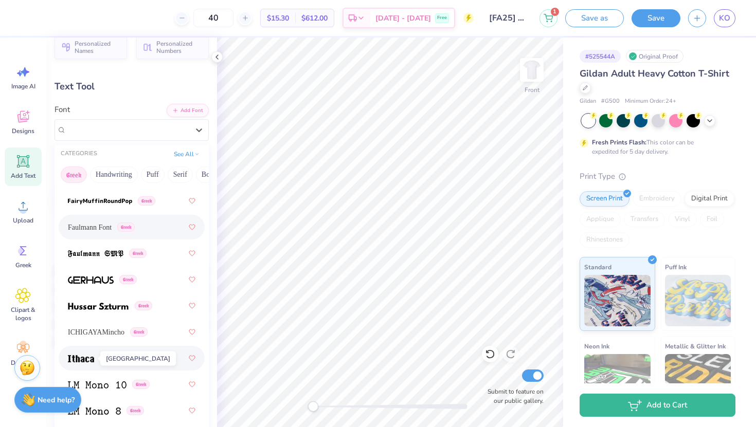
click at [85, 362] on img at bounding box center [81, 358] width 26 height 7
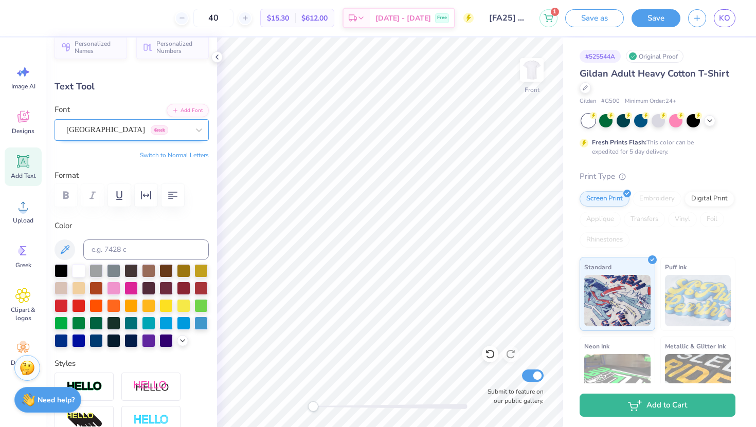
click at [144, 132] on div "Ithaca Greek" at bounding box center [127, 130] width 124 height 16
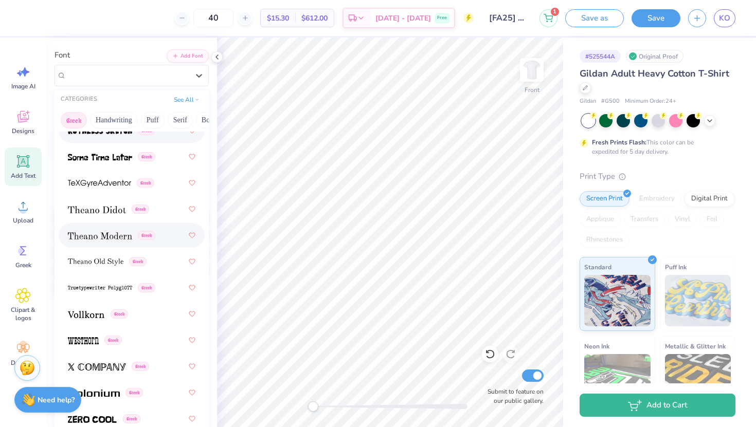
scroll to position [86, 0]
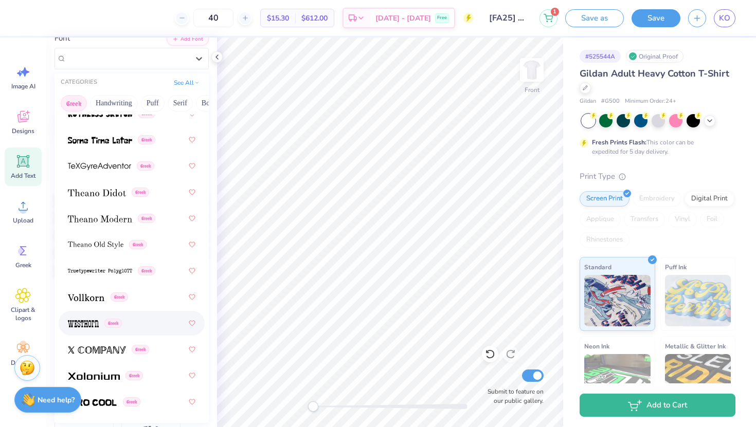
click at [86, 316] on div "Greek" at bounding box center [132, 323] width 128 height 19
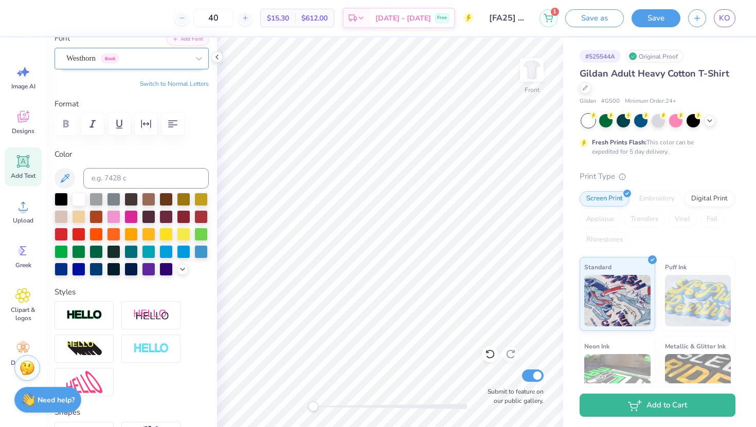
click at [138, 62] on div "Westhorn Greek" at bounding box center [127, 58] width 124 height 16
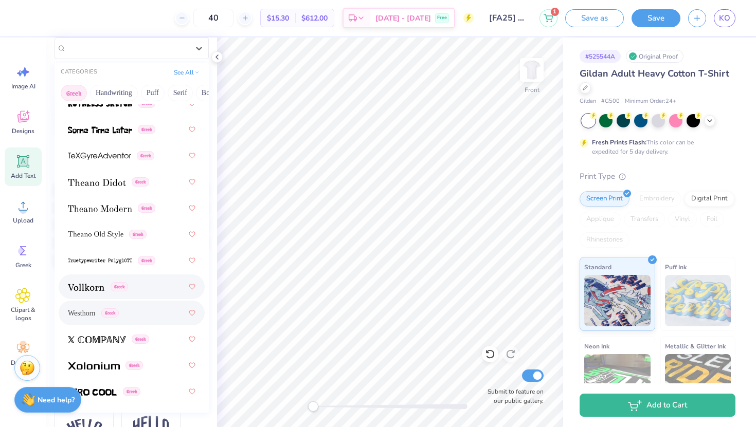
scroll to position [98, 0]
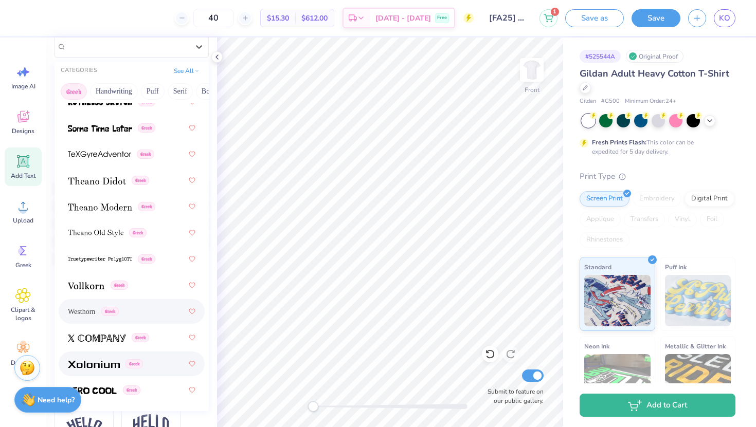
click at [106, 374] on div "Greek" at bounding box center [132, 364] width 146 height 25
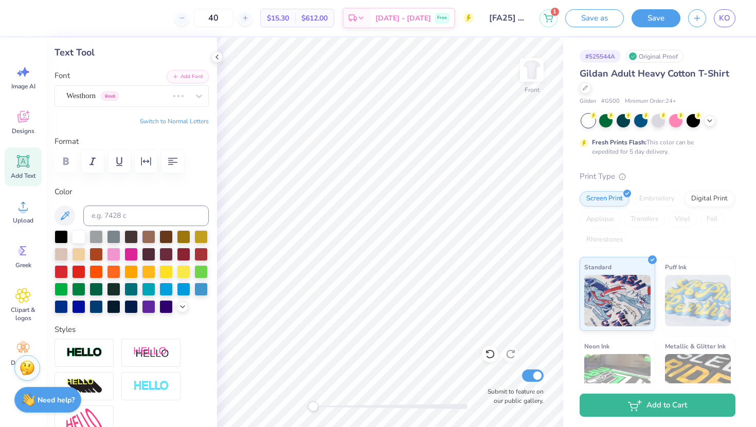
scroll to position [26, 0]
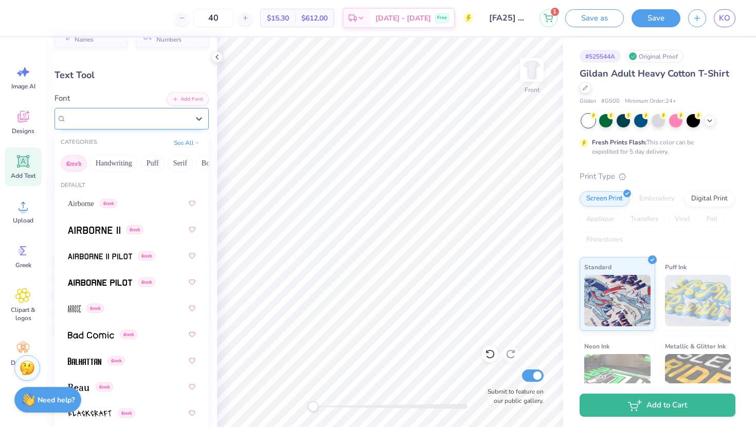
click at [139, 119] on div "Xolonium Greek" at bounding box center [127, 119] width 124 height 16
click at [94, 358] on img at bounding box center [84, 361] width 33 height 7
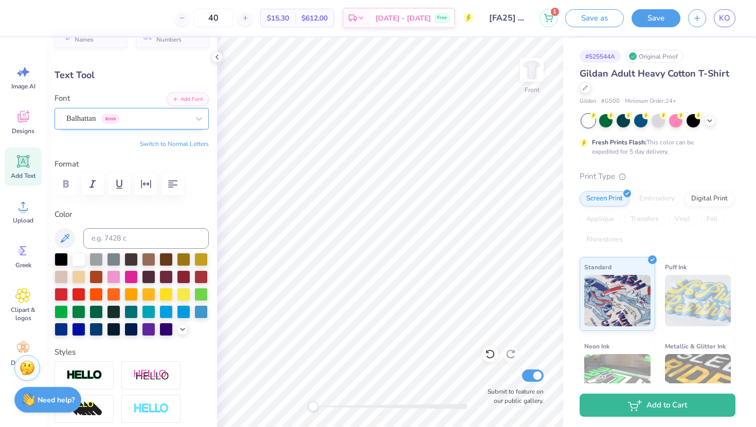
click at [167, 122] on div "Balhattan Greek" at bounding box center [127, 119] width 124 height 16
type input "3.36"
type input "1.98"
type input "16.97"
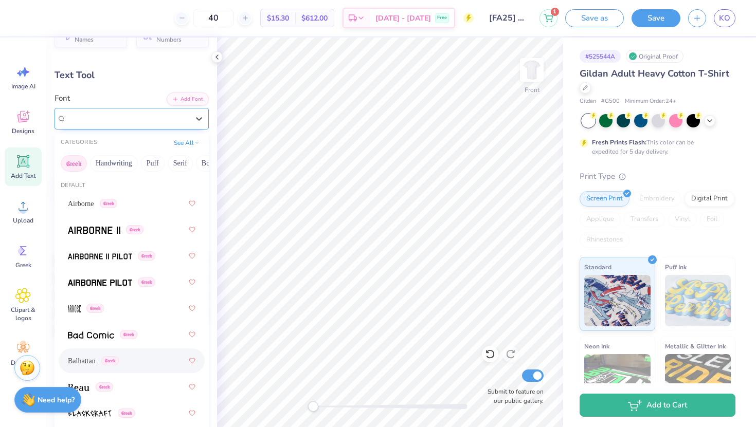
click at [155, 118] on div "Balhattan Greek" at bounding box center [127, 119] width 124 height 16
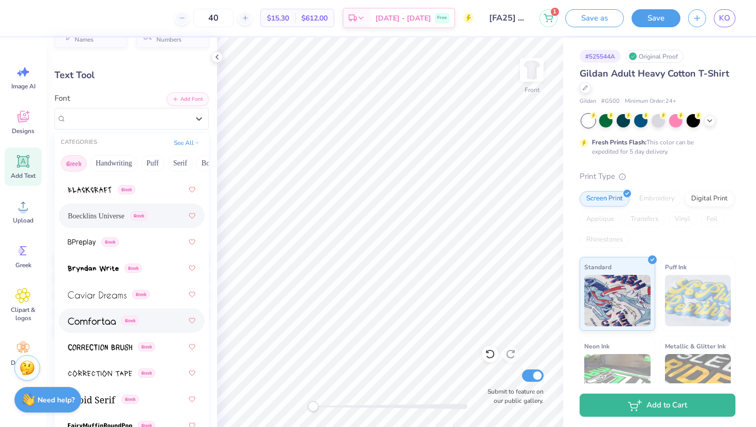
scroll to position [288, 0]
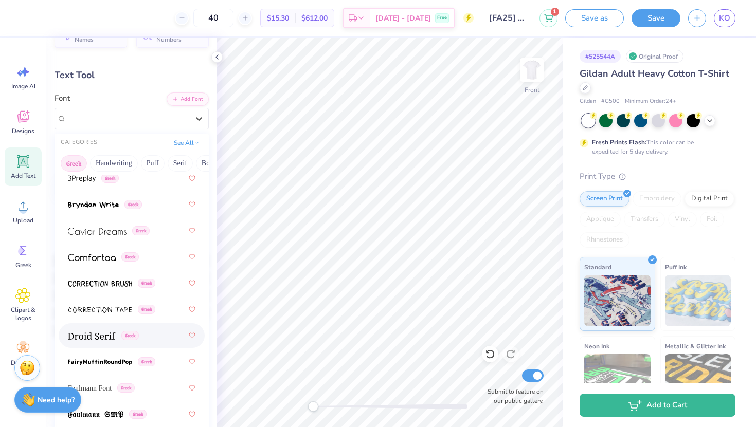
click at [97, 332] on span at bounding box center [92, 336] width 48 height 11
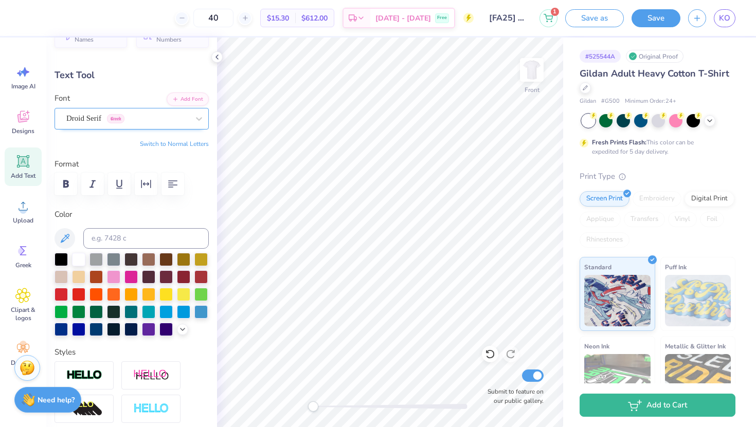
click at [144, 109] on div "Droid Serif Greek" at bounding box center [132, 119] width 154 height 22
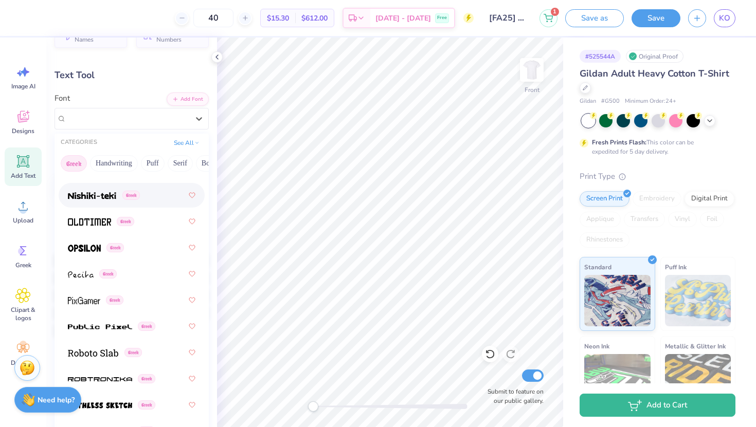
scroll to position [769, 0]
click at [94, 223] on img at bounding box center [89, 221] width 43 height 7
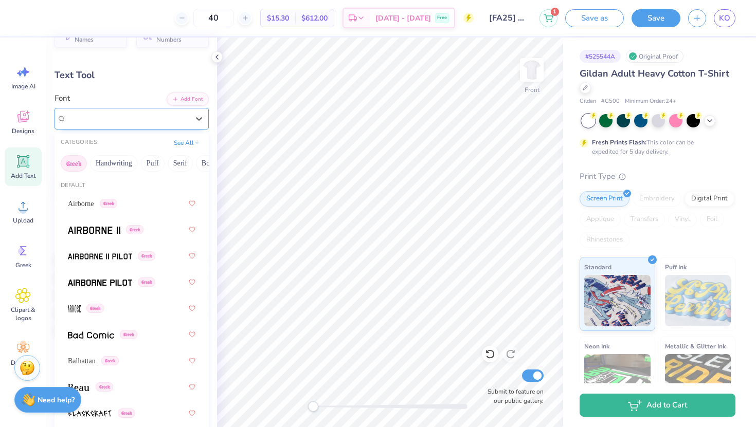
click at [103, 123] on div "Oldtimer Greek" at bounding box center [127, 119] width 124 height 16
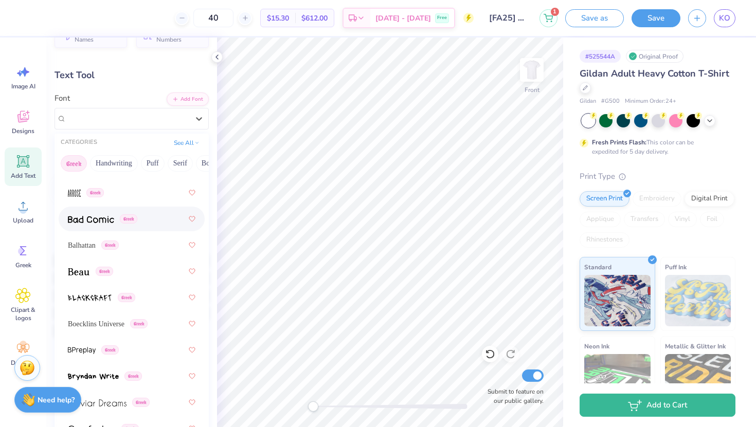
scroll to position [137, 0]
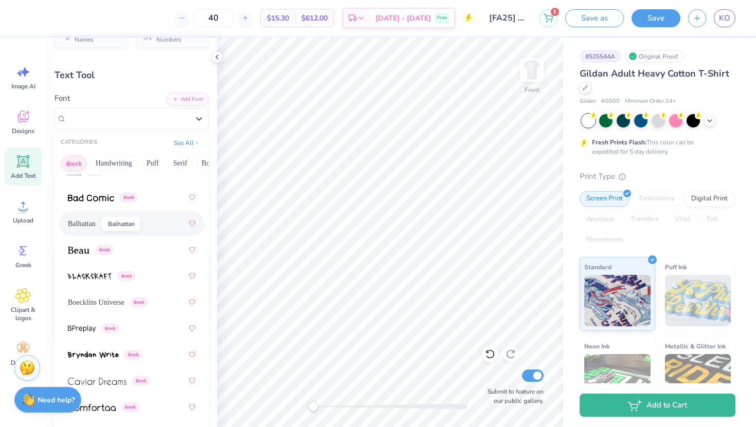
click at [90, 227] on span "Balhattan" at bounding box center [82, 224] width 28 height 11
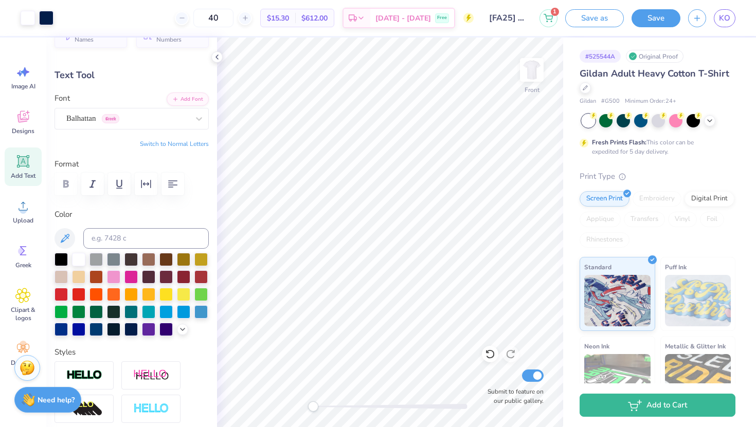
type input "3.21"
type input "1.89"
type input "17.06"
type input "4.60"
type input "0.73"
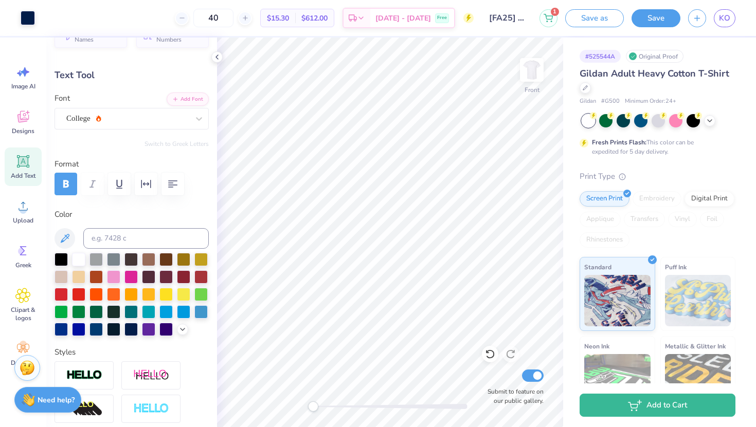
type input "18.32"
type textarea "EST. 1919"
type input "5.35"
type input "0.36"
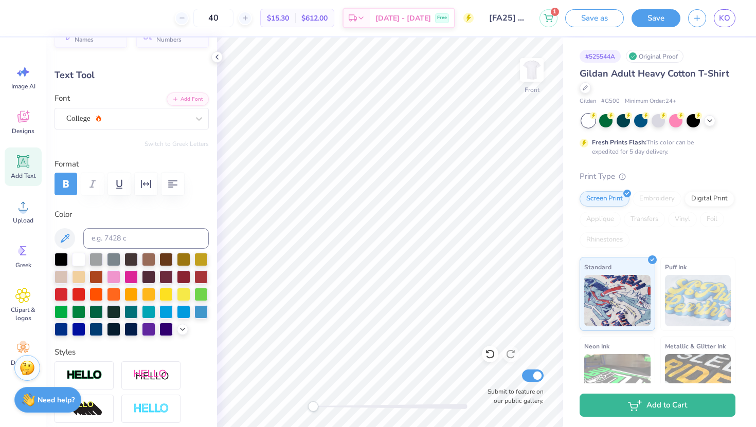
type input "19.39"
type textarea "[GEOGRAPHIC_DATA][US_STATE]"
type input "2.20"
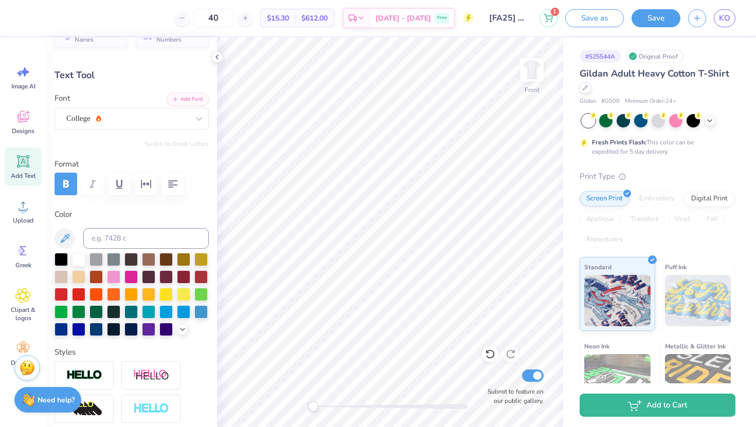
scroll to position [0, 0]
type textarea "uiuc"
type input "12.33"
type input "2.80"
type input "4.83"
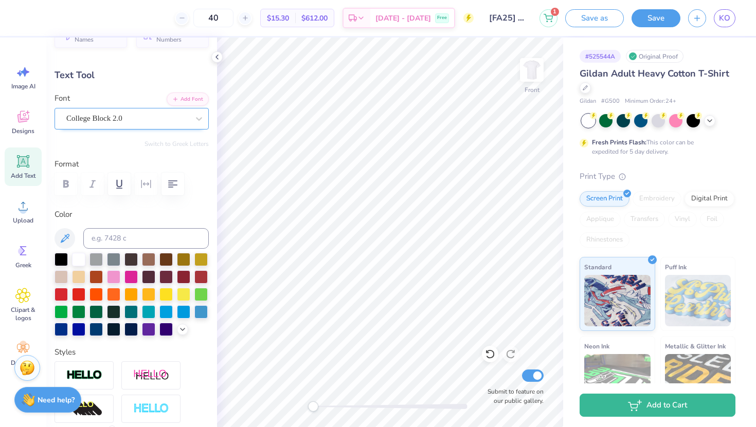
click at [165, 121] on div "College Block 2.0" at bounding box center [127, 119] width 124 height 16
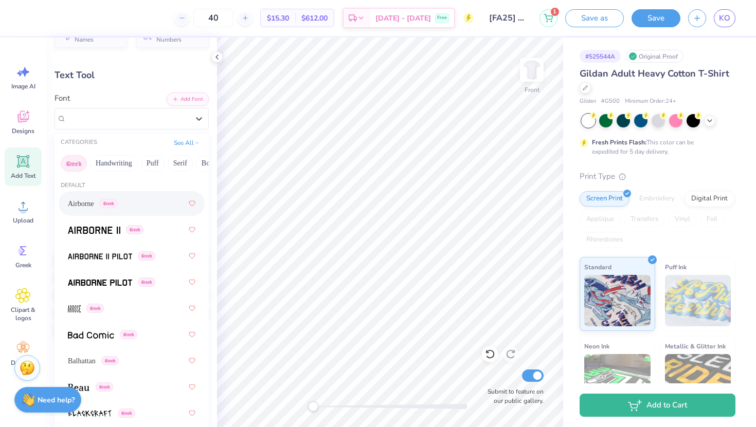
click at [72, 165] on button "Greek" at bounding box center [74, 163] width 26 height 16
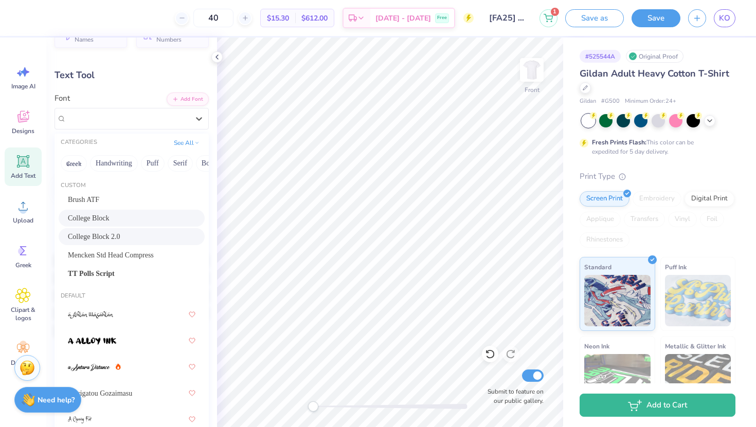
click at [109, 214] on span "College Block" at bounding box center [89, 218] width 42 height 11
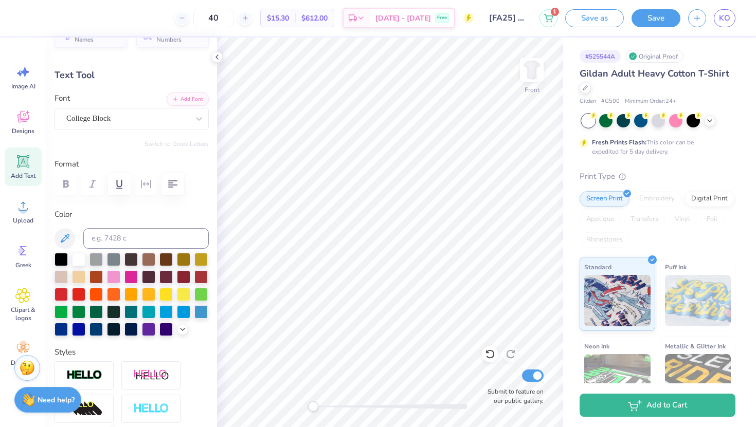
click at [566, 142] on div "# 525544A Original Proof Gildan Adult Heavy Cotton T-Shirt Gildan # G500 Minimu…" at bounding box center [659, 264] width 193 height 452
type input "2.62"
type input "5.11"
click at [538, 70] on img at bounding box center [531, 69] width 41 height 41
type input "12.53"
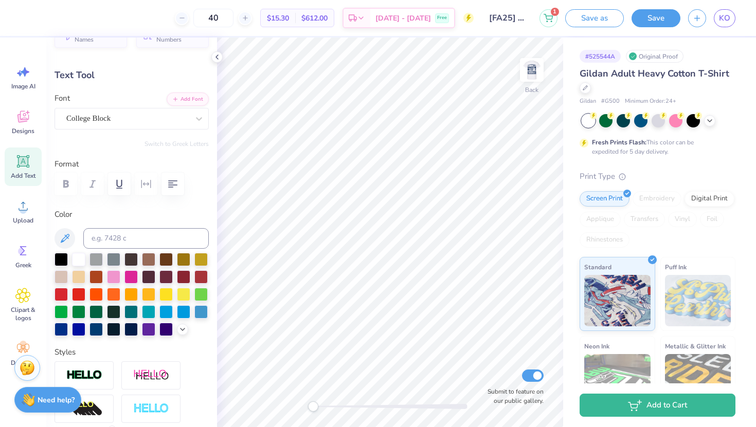
type input "2.66"
type input "3.45"
type input "5.43"
type input "1.15"
type input "4.96"
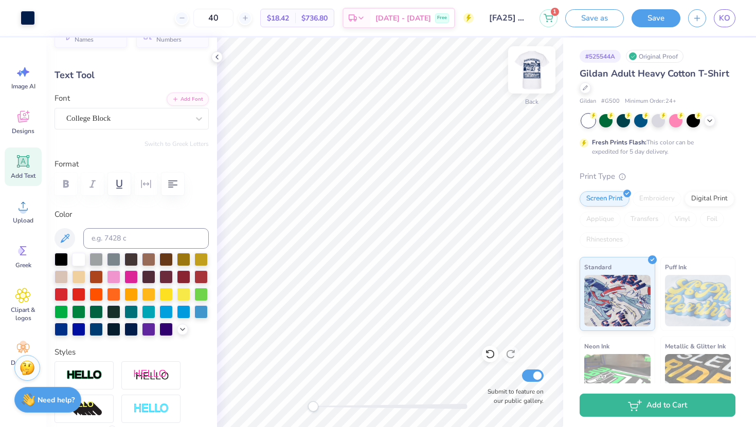
click at [538, 68] on img at bounding box center [531, 69] width 41 height 41
type input "5.85"
type input "0.75"
type input "17.41"
click at [533, 75] on img at bounding box center [531, 69] width 41 height 41
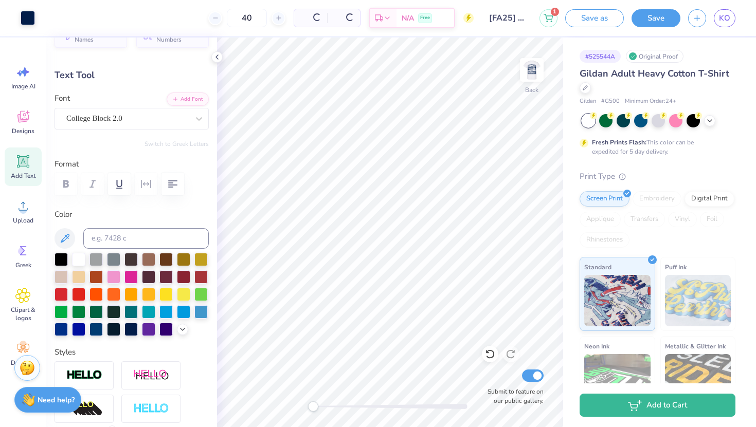
type input "5.95"
type input "0.76"
type input "15.86"
type input "5.43"
type input "1.15"
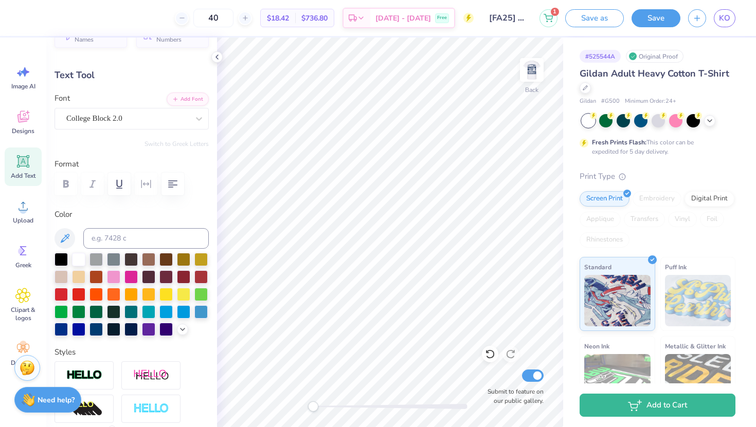
type input "3.00"
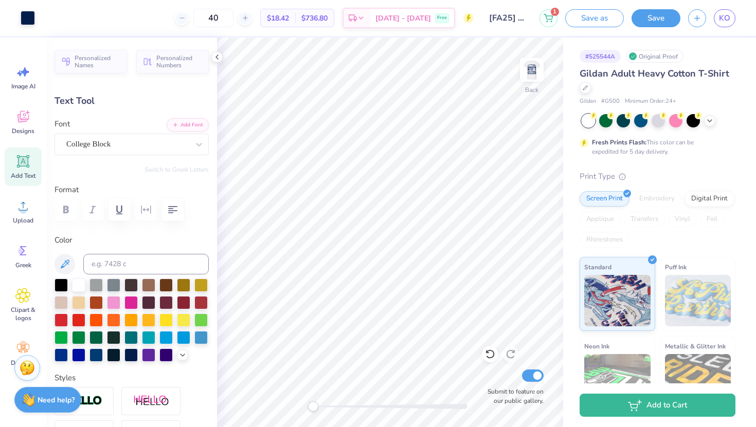
type input "5.95"
type input "0.76"
type input "1.59"
type input "5.43"
type input "1.15"
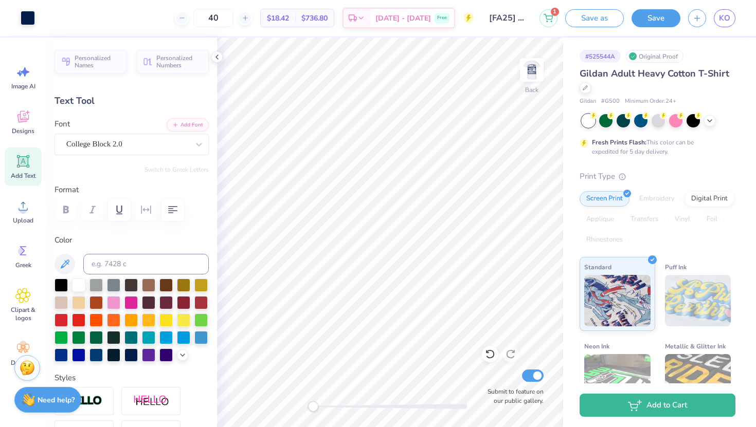
type input "3.00"
click at [524, 75] on img at bounding box center [531, 69] width 41 height 41
type input "1.03"
type input "0.36"
type input "19.39"
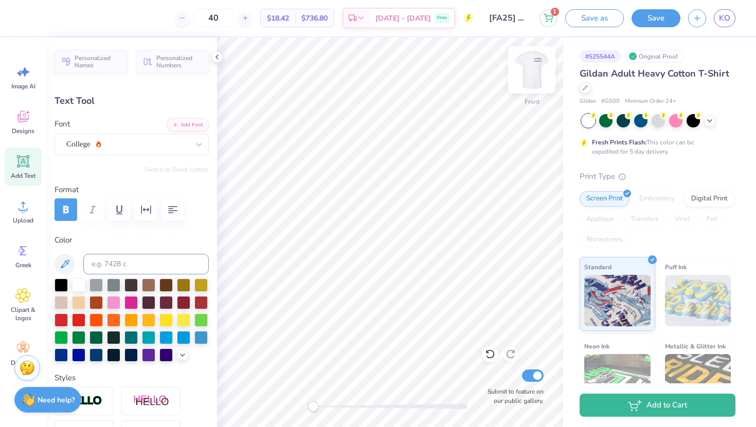
click at [531, 61] on img at bounding box center [531, 69] width 41 height 41
click at [537, 74] on img at bounding box center [531, 69] width 41 height 41
type input "1.05"
type input "0.37"
type input "17.87"
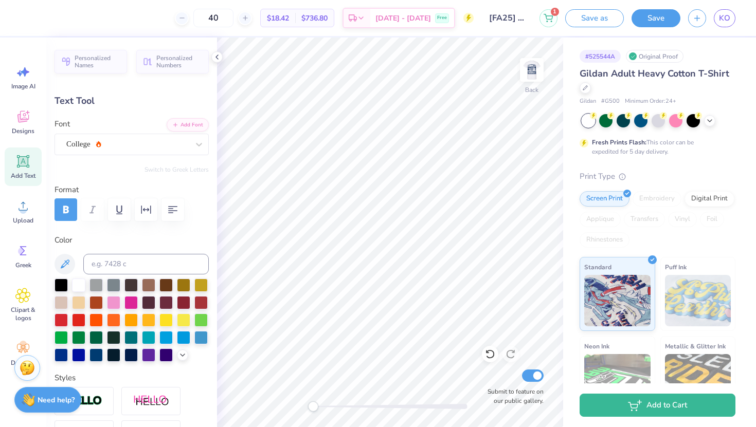
type input "2.20"
type input "0.78"
type input "4.15"
click at [533, 85] on img at bounding box center [531, 69] width 41 height 41
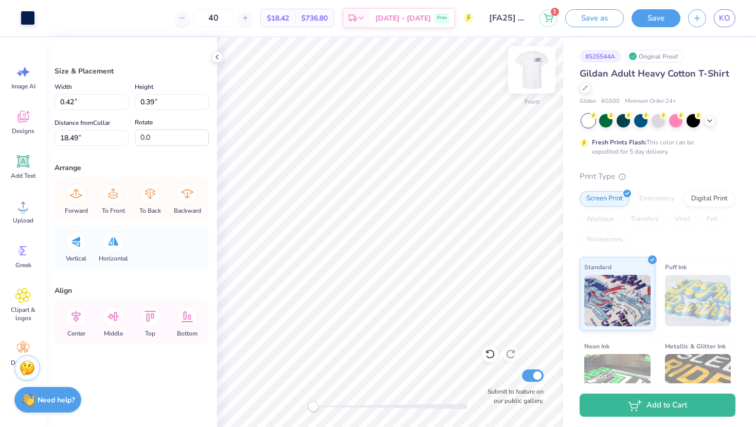
type input "0.94"
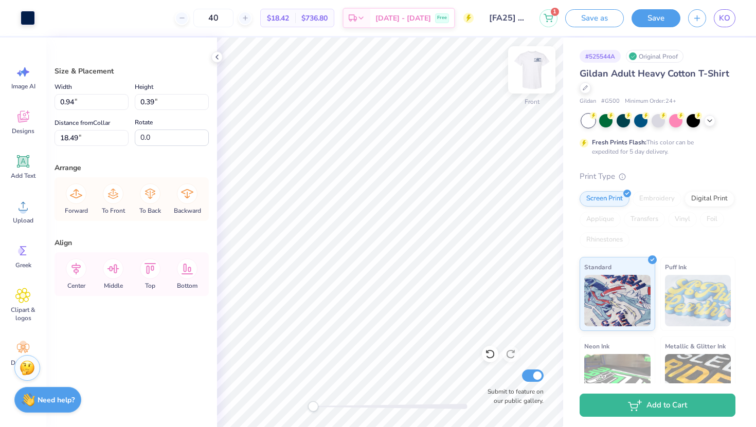
click at [531, 75] on img at bounding box center [531, 69] width 41 height 41
type input "4.33"
type input "0.70"
type input "0.30"
type input "4.43"
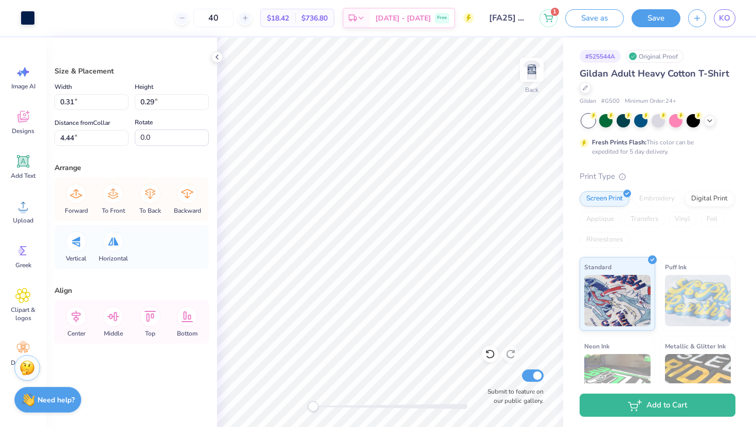
type input "0.62"
type input "0.30"
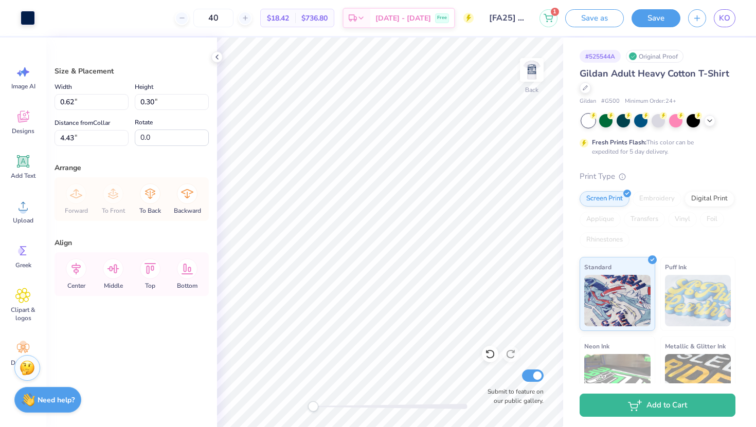
type input "4.29"
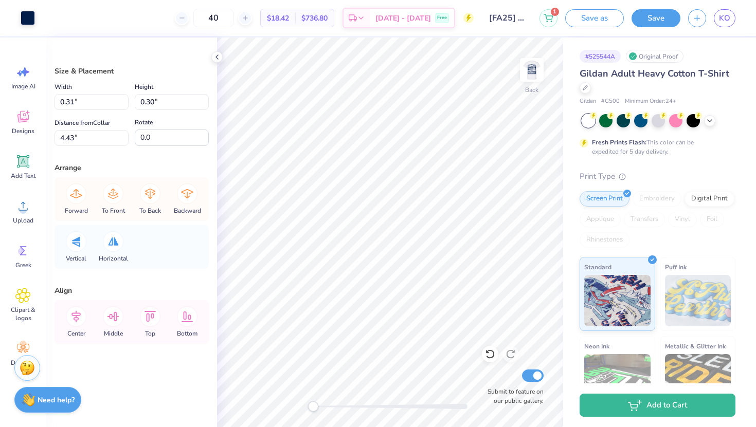
type input "0.70"
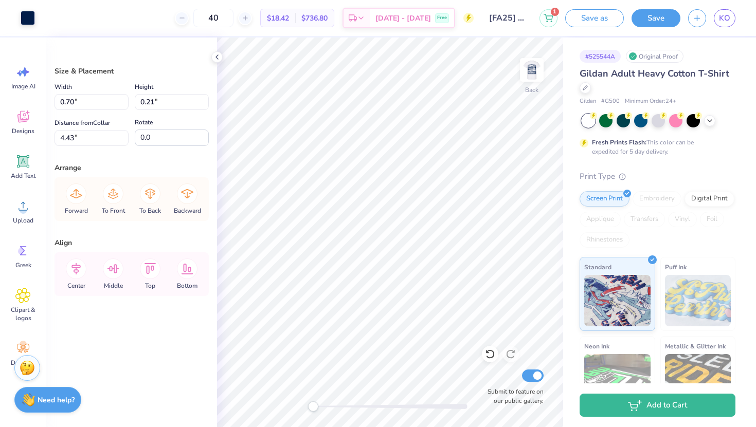
type input "0.50"
type input "0.21"
type input "1.00"
type input "0.48"
type input "4.25"
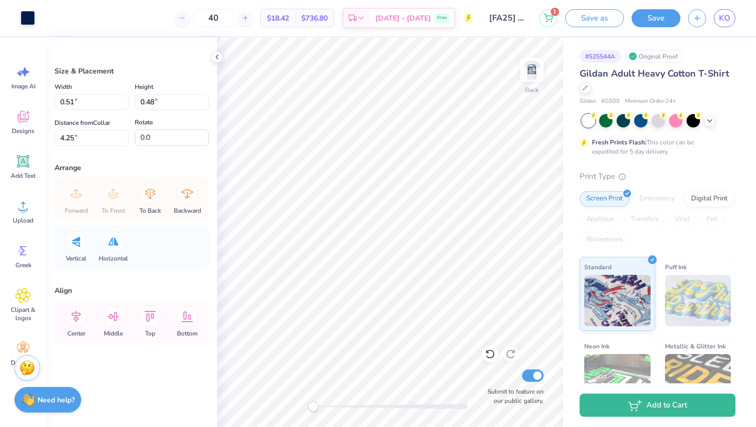
type input "1.00"
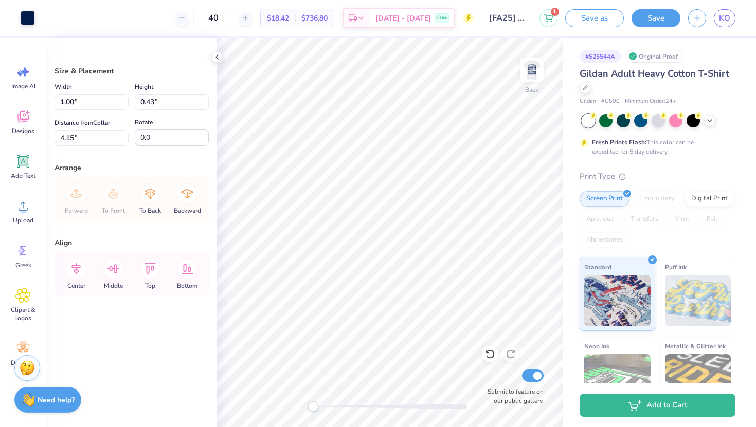
type input "0.90"
type input "0.43"
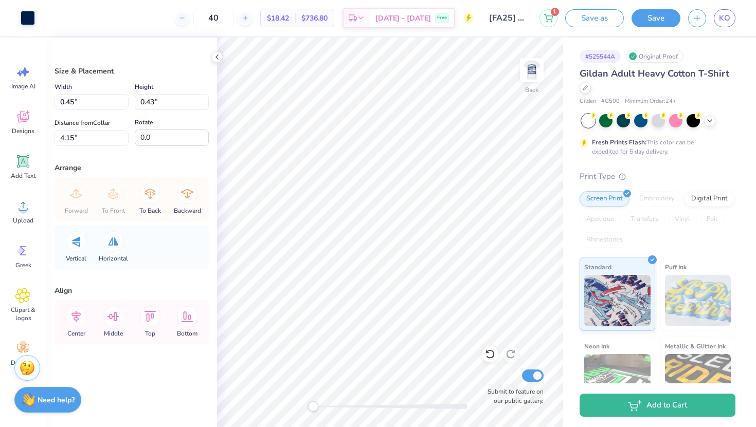
type input "0.90"
type input "1.00"
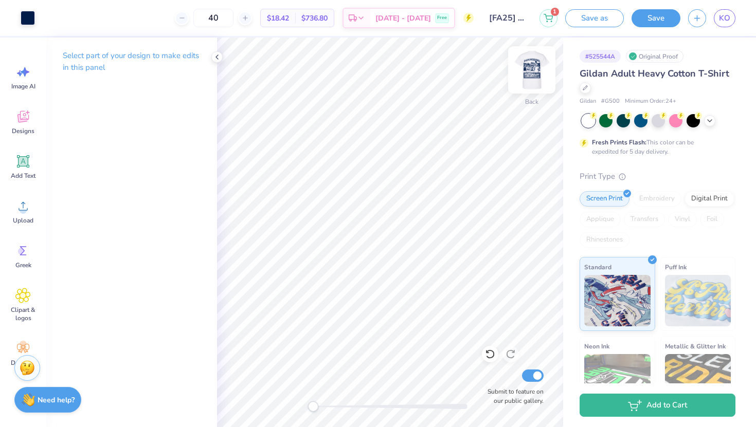
click at [538, 68] on img at bounding box center [531, 69] width 41 height 41
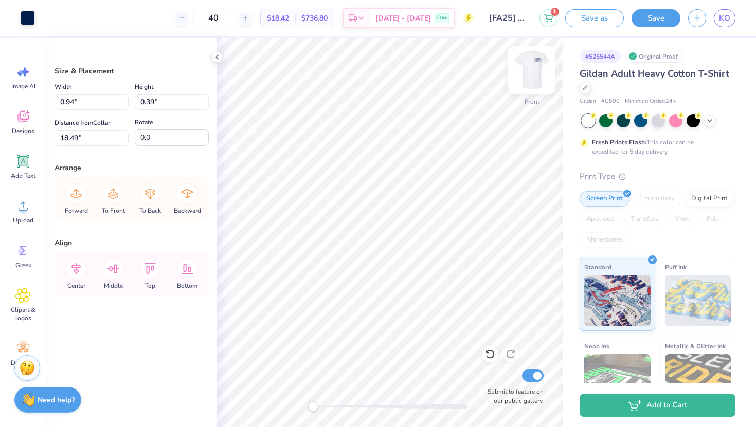
type input "0.41"
type input "17.67"
type input "17.74"
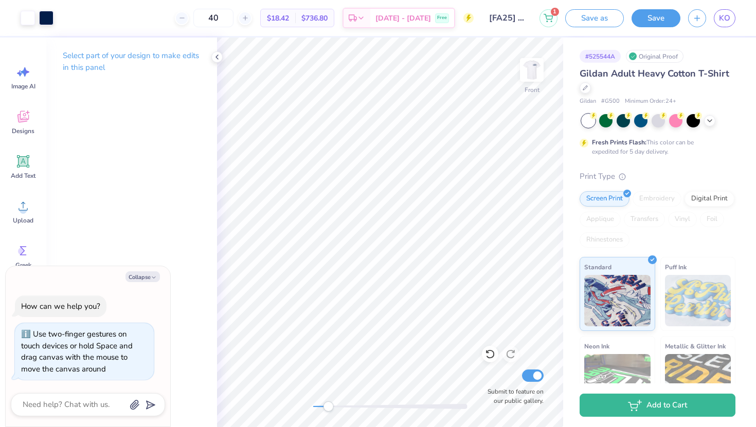
drag, startPoint x: 312, startPoint y: 406, endPoint x: 328, endPoint y: 407, distance: 16.5
click at [328, 407] on div "Accessibility label" at bounding box center [328, 407] width 10 height 10
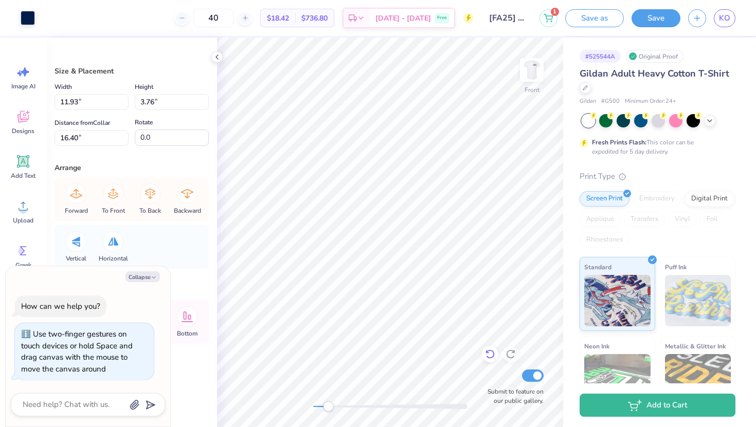
click at [488, 356] on icon at bounding box center [490, 354] width 10 height 10
click at [486, 360] on div at bounding box center [490, 354] width 16 height 16
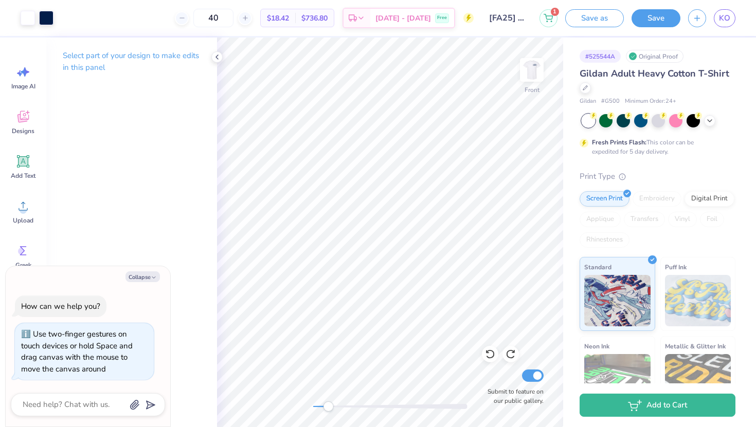
click at [318, 405] on div at bounding box center [390, 406] width 154 height 5
click at [297, 411] on div "Front Submit to feature on our public gallery." at bounding box center [390, 233] width 346 height 390
click at [538, 70] on img at bounding box center [531, 69] width 41 height 41
click at [532, 75] on img at bounding box center [531, 69] width 41 height 41
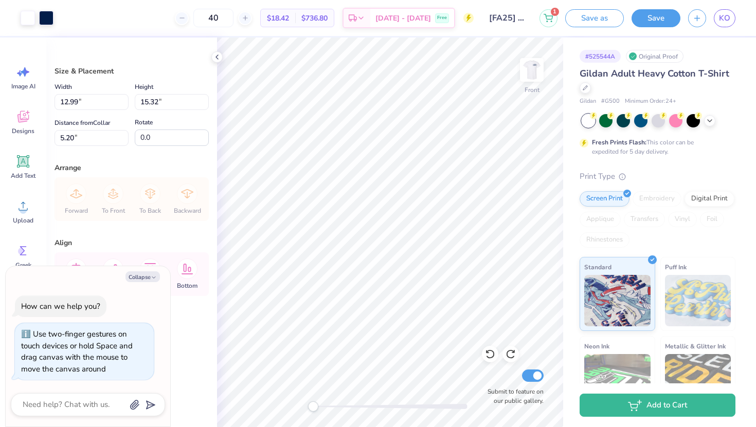
type textarea "x"
type input "12.45"
type input "14.68"
type textarea "x"
type input "5.21"
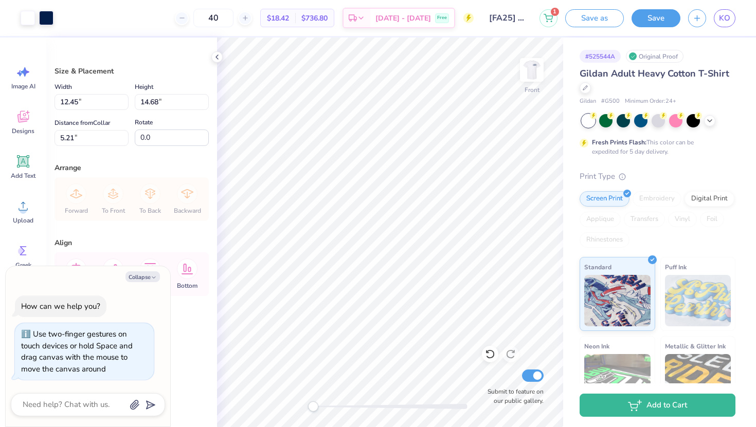
type textarea "x"
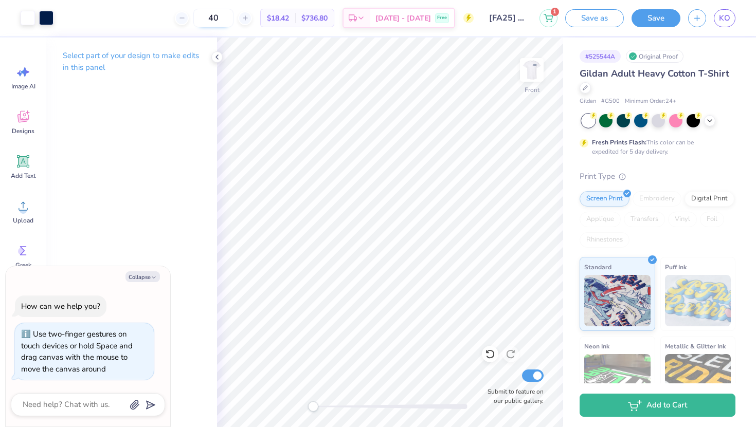
click at [234, 20] on input "40" at bounding box center [213, 18] width 40 height 19
type input "4"
type textarea "x"
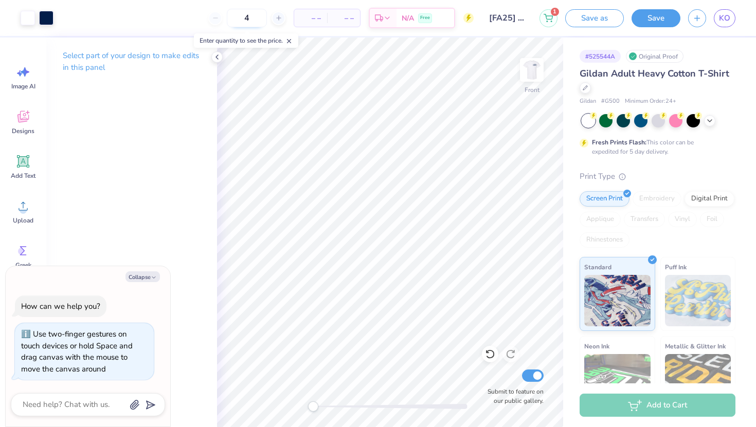
type input "40"
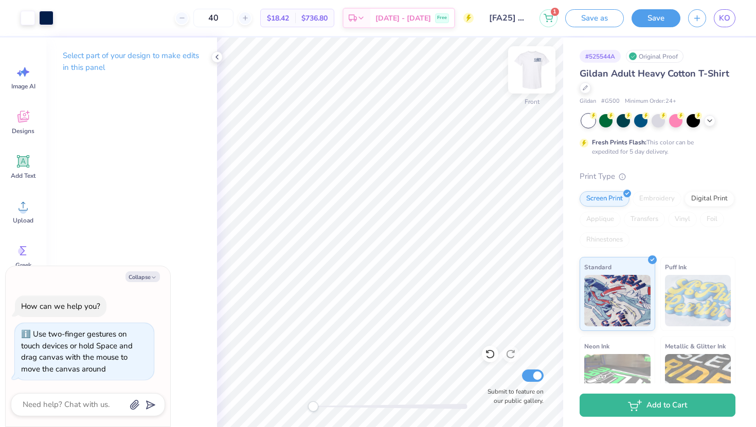
click at [534, 69] on img at bounding box center [531, 69] width 41 height 41
type textarea "x"
click at [644, 24] on button "Save" at bounding box center [656, 17] width 49 height 18
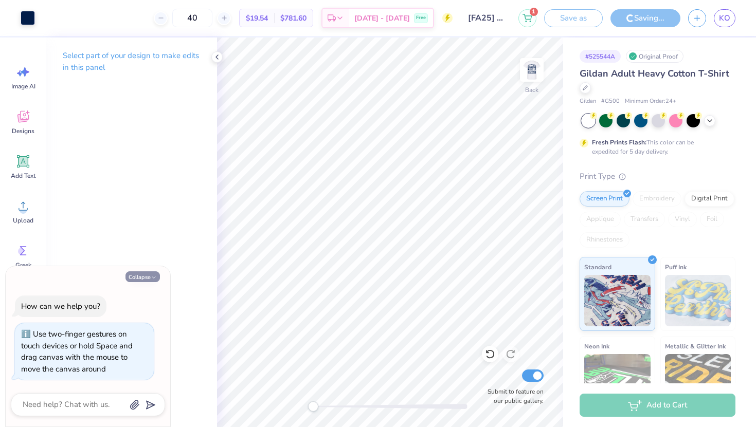
click at [155, 276] on icon "button" at bounding box center [154, 278] width 6 height 6
type textarea "x"
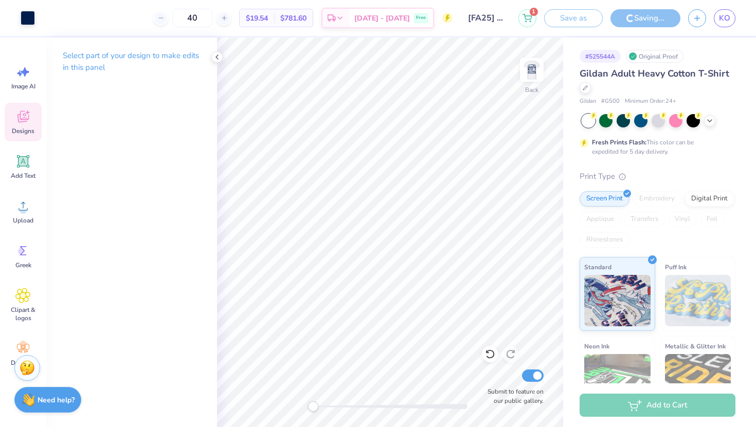
click at [17, 107] on div "Designs" at bounding box center [23, 122] width 37 height 39
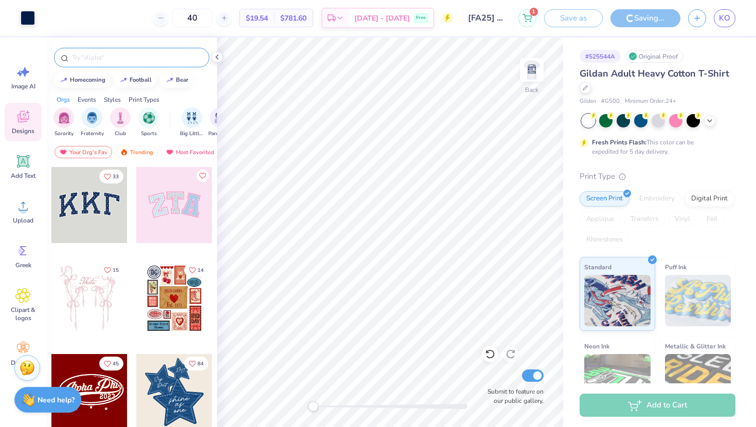
click at [106, 53] on input "text" at bounding box center [137, 57] width 132 height 10
type input "dad"
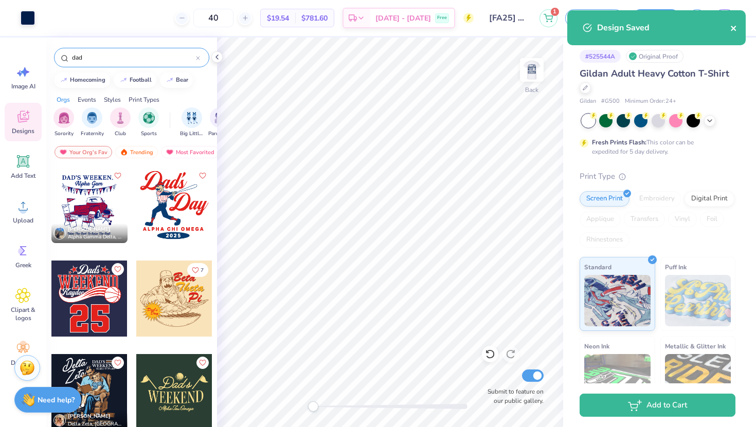
click at [733, 29] on icon "close" at bounding box center [733, 28] width 7 height 8
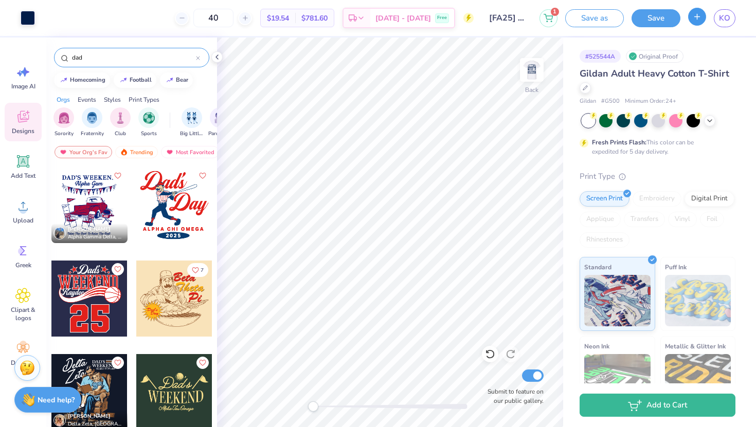
click at [700, 20] on icon "button" at bounding box center [697, 16] width 9 height 9
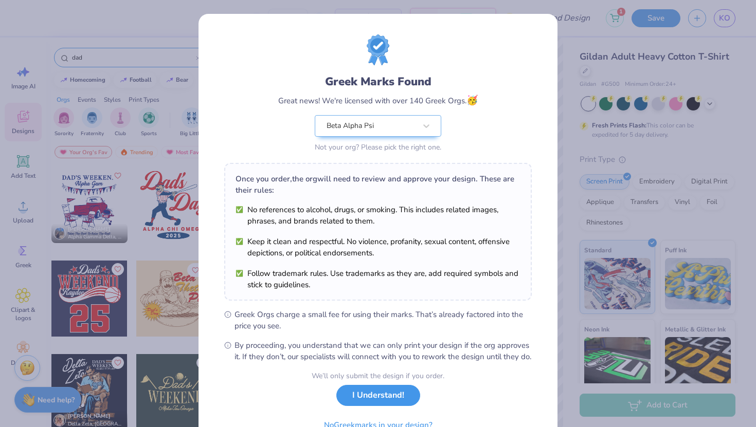
click at [395, 406] on button "I Understand!" at bounding box center [378, 395] width 84 height 21
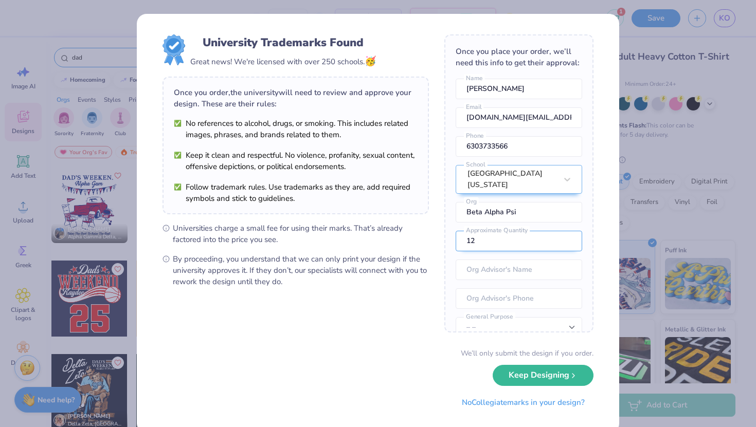
click at [490, 244] on input "12" at bounding box center [519, 241] width 127 height 21
type input "1"
type input "40"
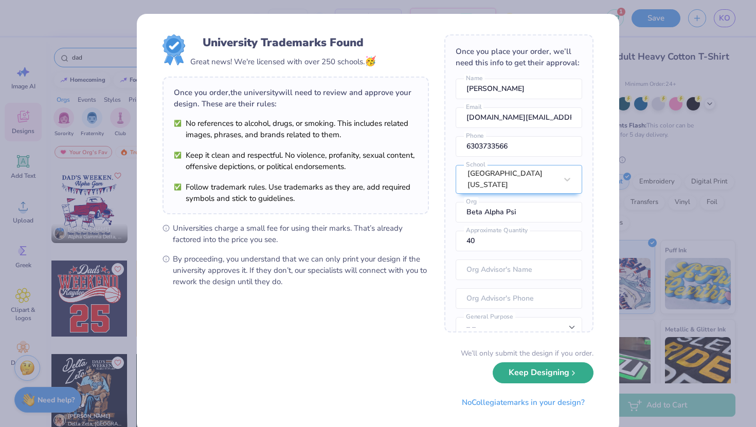
click at [540, 368] on button "Keep Designing" at bounding box center [543, 373] width 101 height 21
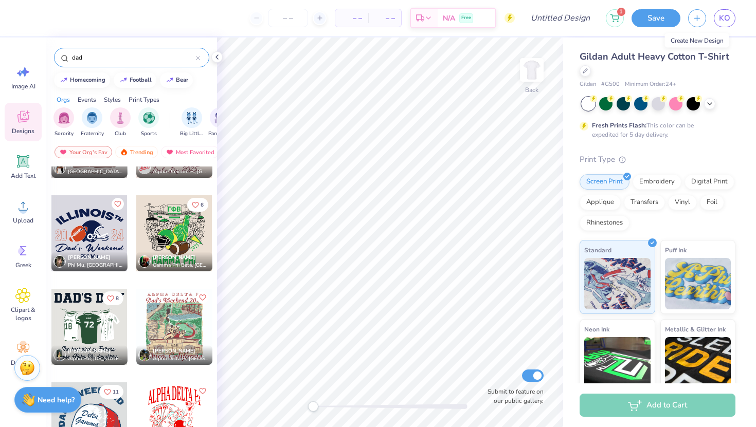
scroll to position [1377, 0]
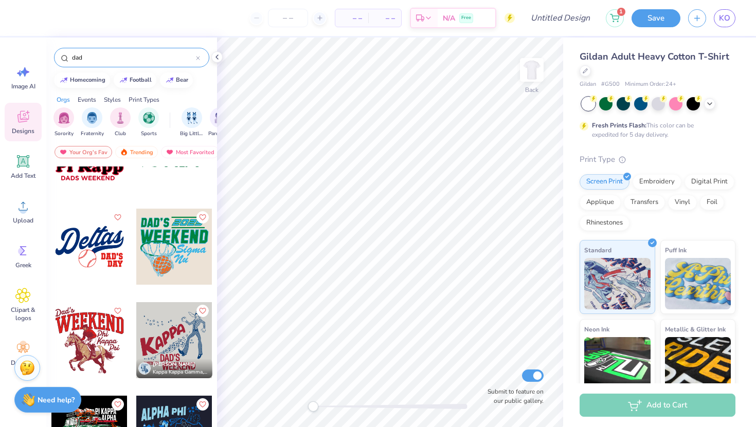
drag, startPoint x: 96, startPoint y: 226, endPoint x: 210, endPoint y: 317, distance: 146.0
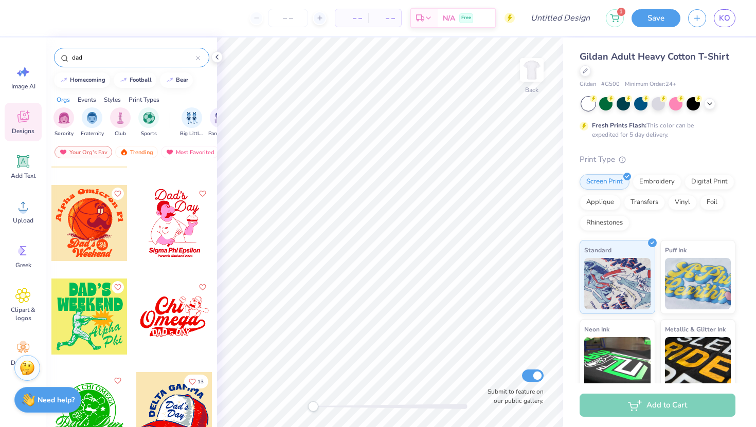
scroll to position [3247, 0]
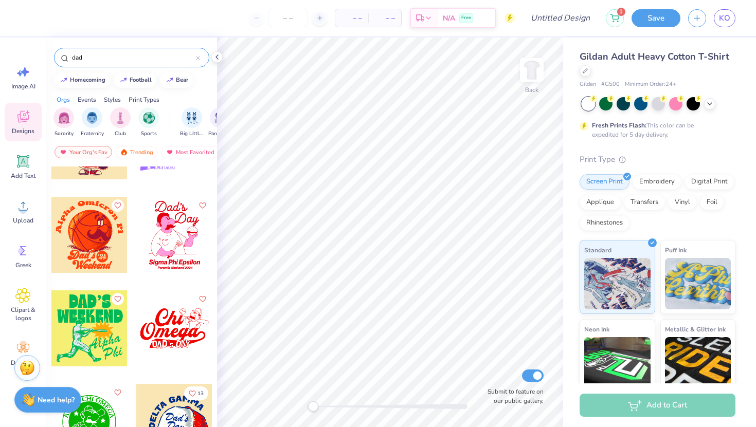
click at [85, 57] on input "dad" at bounding box center [133, 57] width 125 height 10
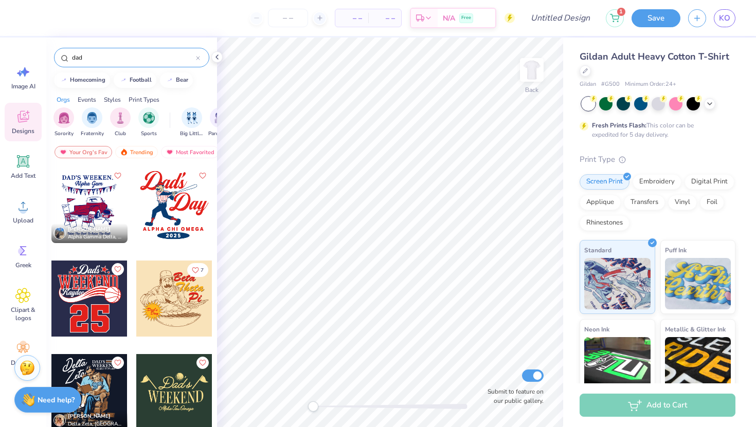
click at [80, 57] on input "dad" at bounding box center [133, 57] width 125 height 10
click at [80, 58] on input "dad" at bounding box center [133, 57] width 125 height 10
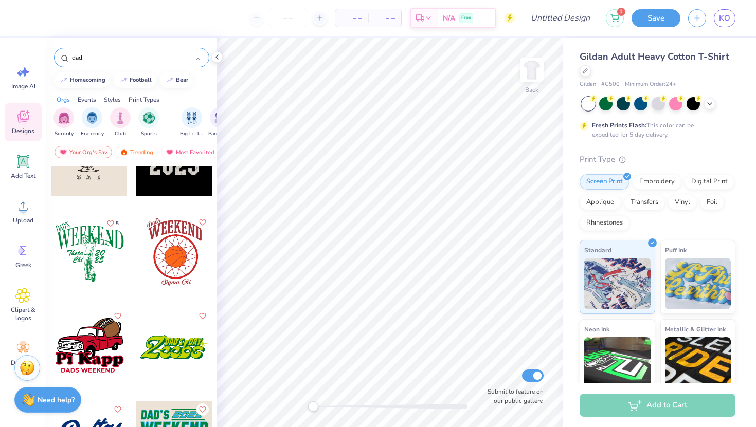
scroll to position [607, 0]
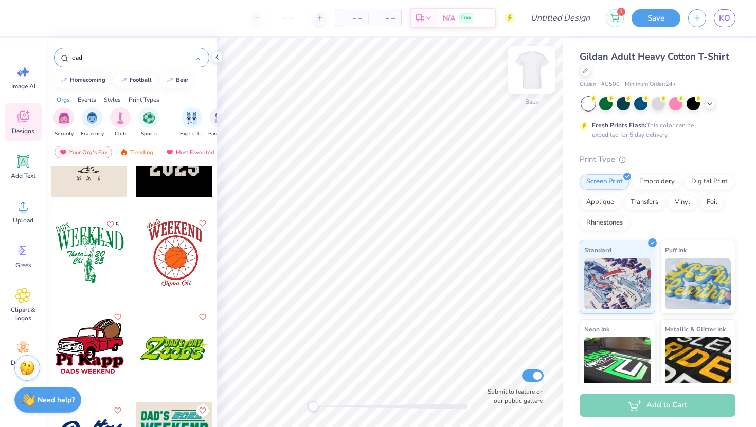
click at [532, 64] on img at bounding box center [531, 69] width 41 height 41
click at [83, 239] on div at bounding box center [89, 253] width 76 height 76
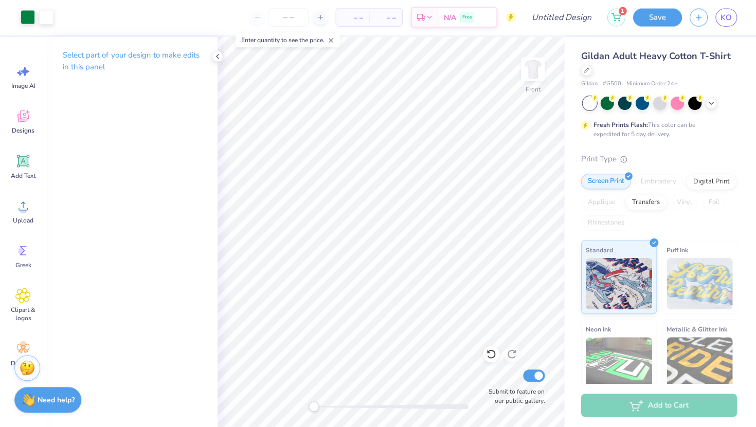
scroll to position [0, 0]
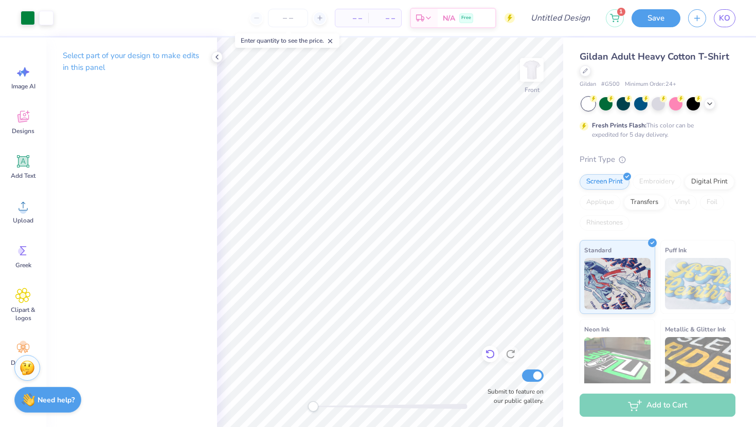
click at [491, 356] on icon at bounding box center [490, 354] width 10 height 10
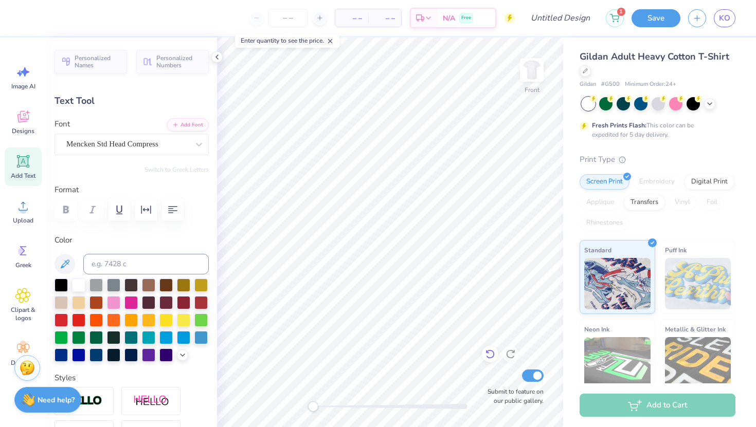
click at [488, 356] on icon at bounding box center [490, 354] width 10 height 10
type input "2.98"
type input "1.13"
type input "8.16"
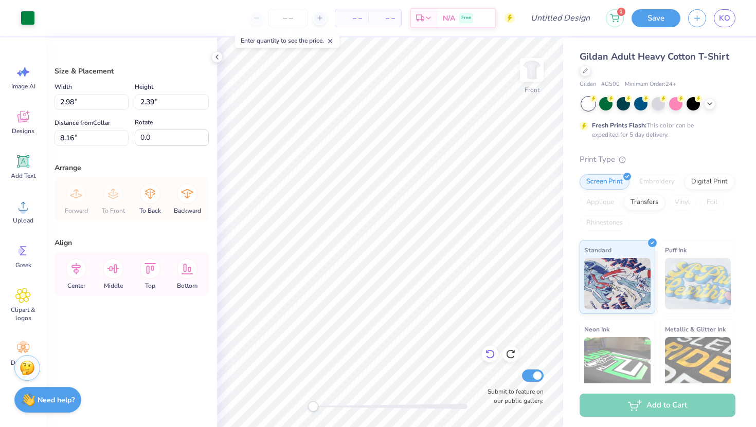
type input "6.93"
type input "2.42"
type input "10.18"
type input "7.13"
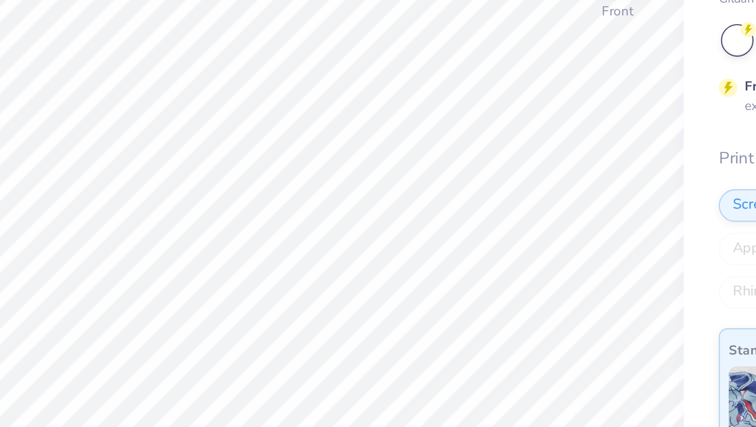
type input "1.97"
type input "2.34"
type input "8.43"
type input "9.72"
type input "9.65"
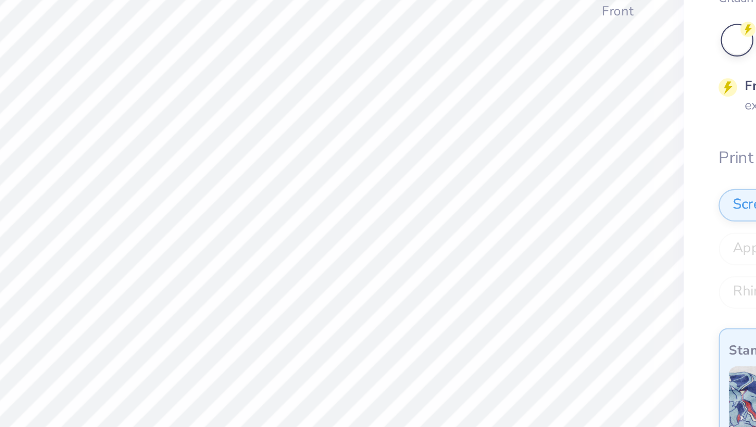
type textarea "Beta"
type input "1.81"
type input "1.16"
type input "10.84"
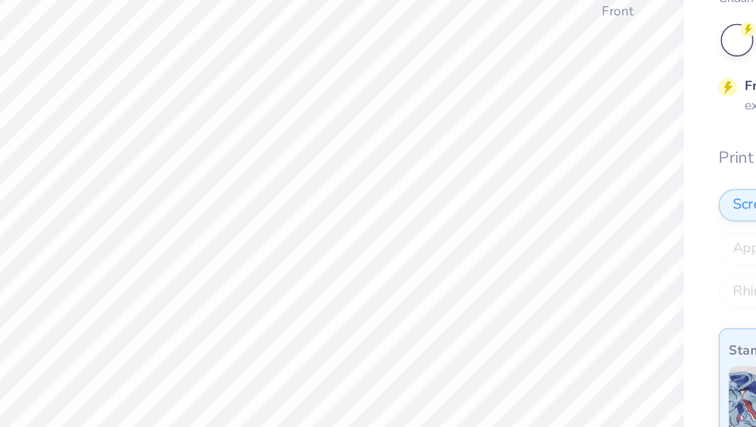
type textarea "Alpha Psi"
type input "3.21"
type input "2.64"
type input "10.14"
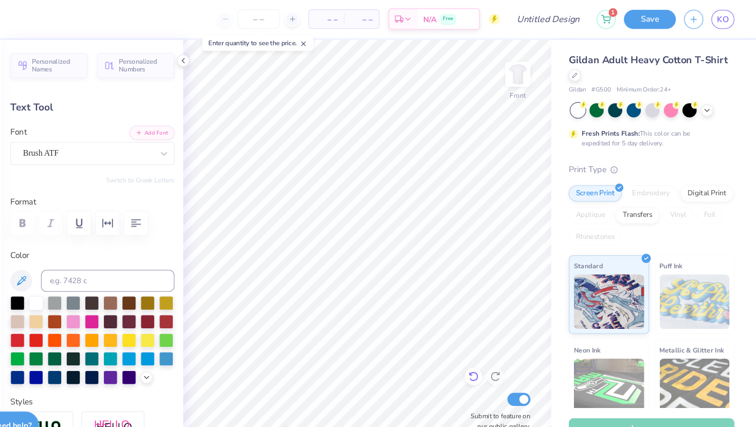
scroll to position [0, 0]
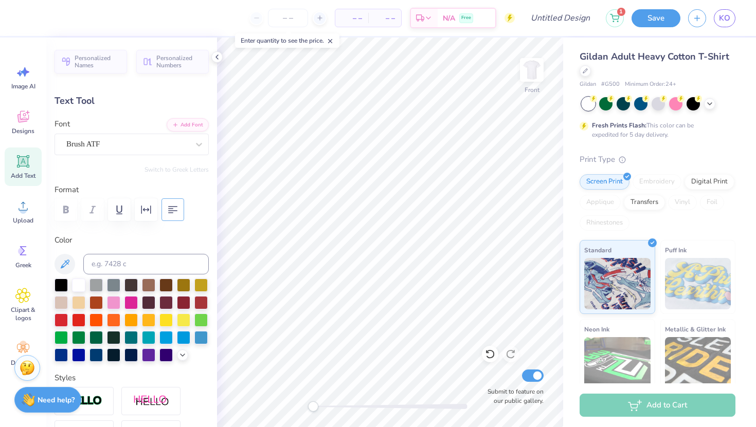
click at [171, 210] on icon "button" at bounding box center [172, 209] width 9 height 7
click at [176, 219] on button "button" at bounding box center [173, 210] width 23 height 23
type input "2.44"
type input "1.07"
type input "9.68"
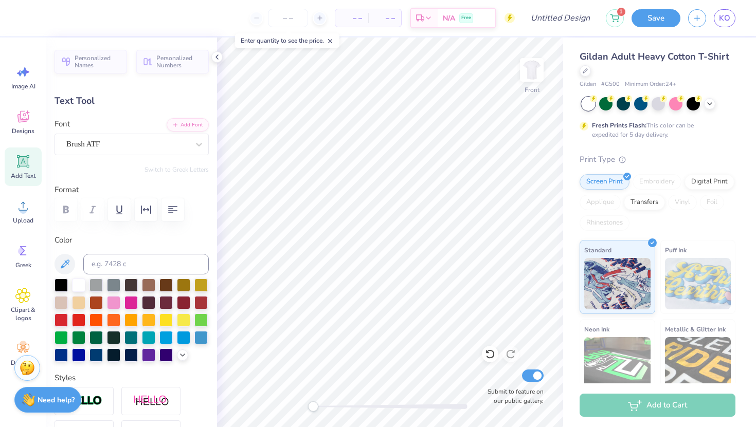
type input "3.25"
type input "2.64"
type input "10.91"
type textarea "Alpha"
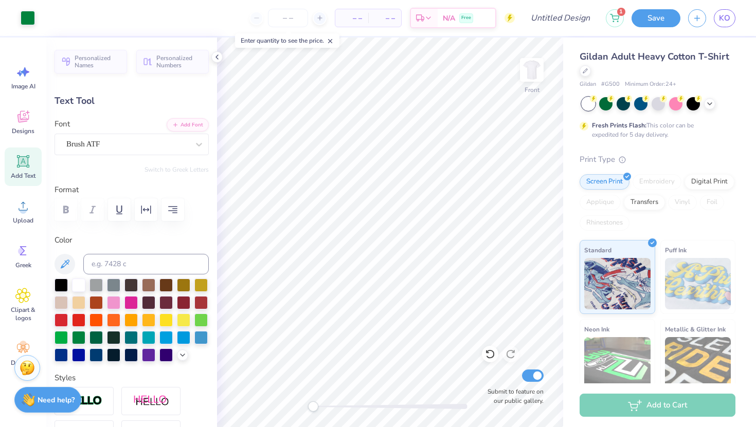
click at [320, 405] on div at bounding box center [390, 406] width 154 height 5
type input "3.21"
type input "1.25"
type input "10.85"
type textarea "Psi"
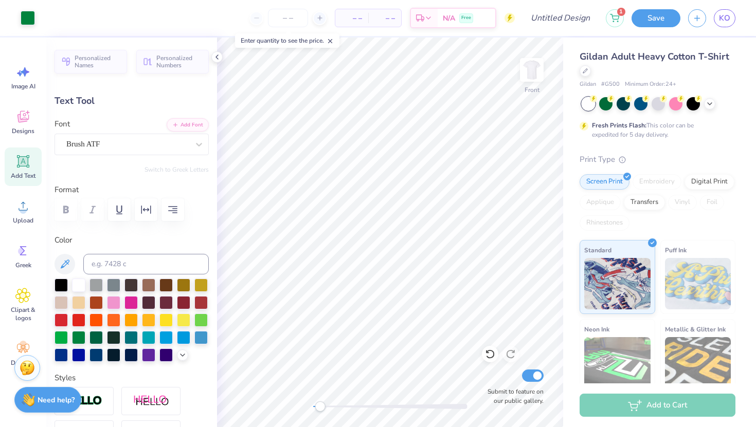
type input "1.72"
type input "1.04"
type input "12.15"
type input "1.82"
type input "1.13"
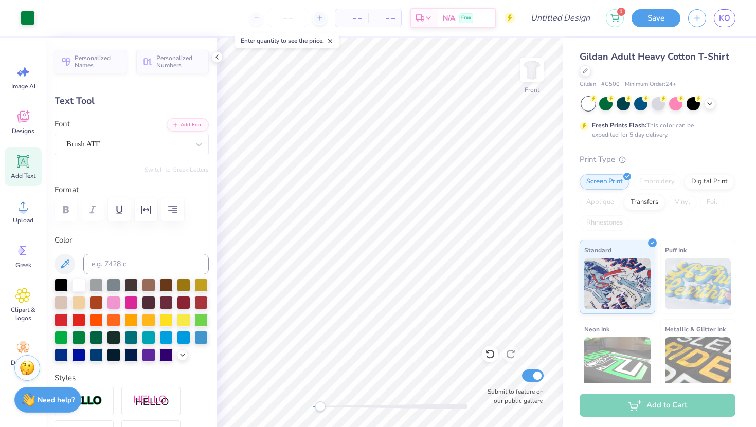
type input "9.65"
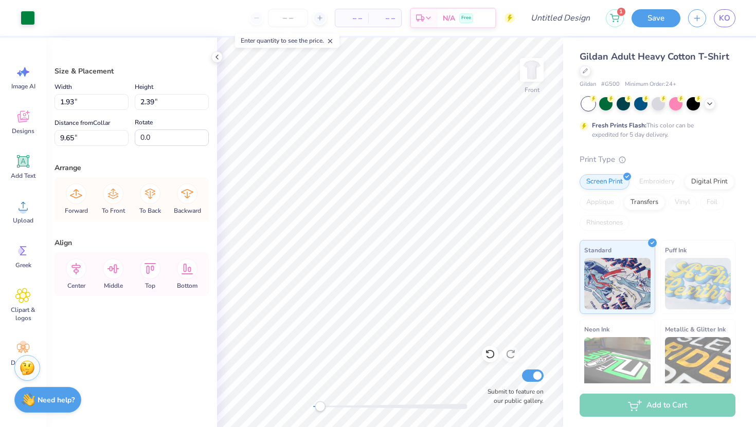
type input "10.23"
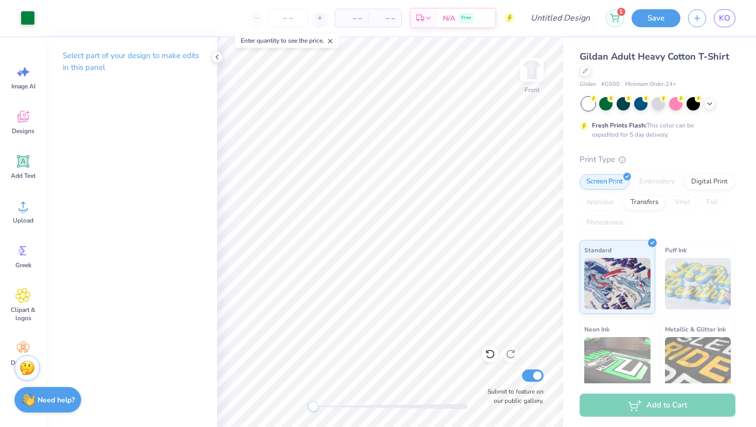
click at [265, 406] on div "Front Submit to feature on our public gallery." at bounding box center [390, 233] width 346 height 390
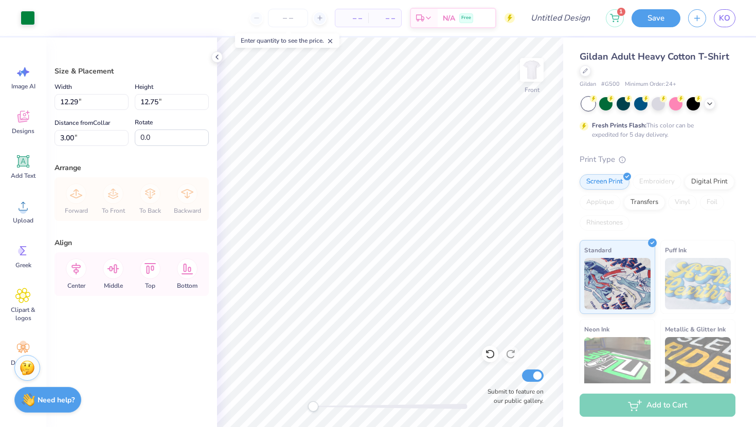
type input "4.72"
type input "12.66"
type input "13.13"
type input "4.74"
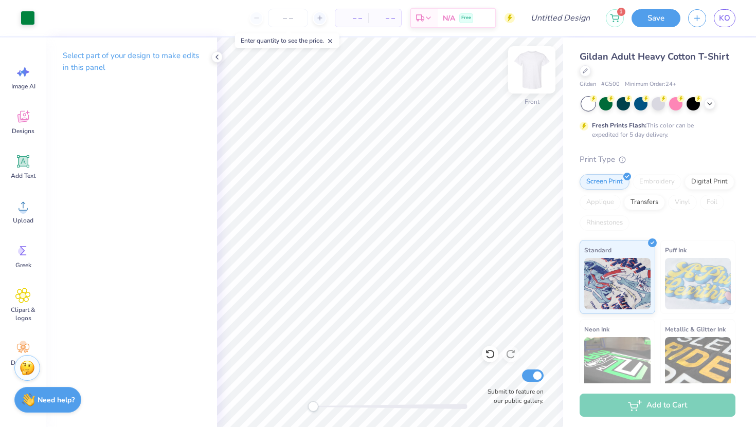
click at [538, 68] on img at bounding box center [531, 69] width 41 height 41
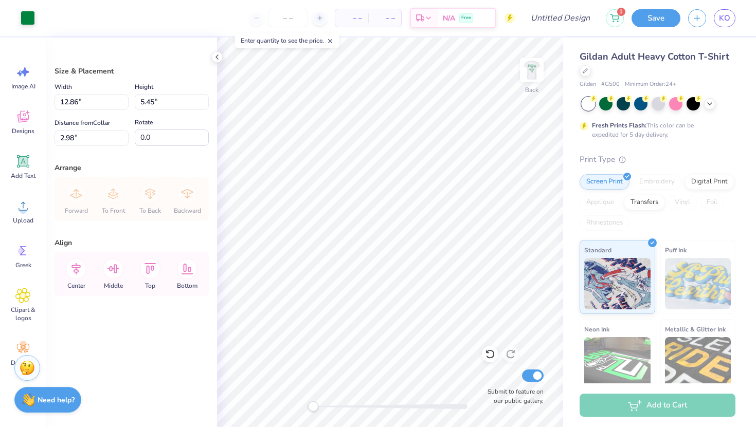
type input "6.77"
type input "2.87"
type input "3.92"
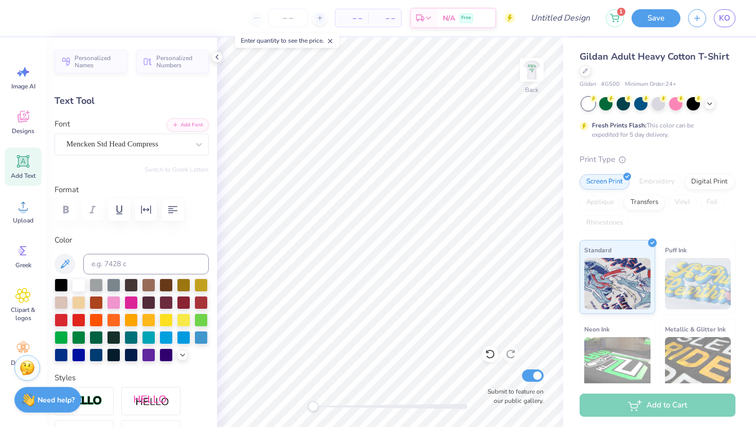
type input "4.90"
type input "1.74"
type input "4.92"
type textarea "2025"
type input "1.43"
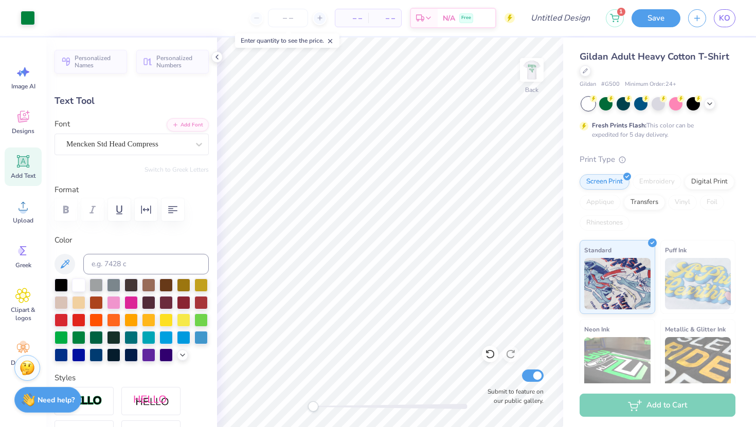
type input "1.00"
type input "3.92"
type input "-18.5"
type textarea "DAD’S WEEKEND"
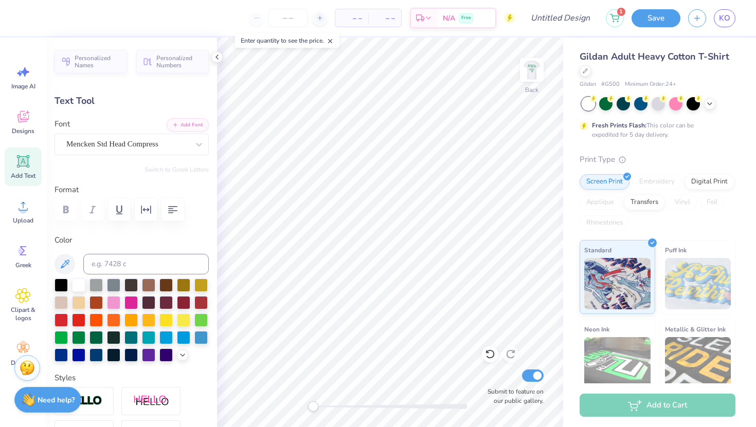
scroll to position [0, 3]
type input "0.0"
type input "3.72"
type input "1.73"
type input "3.71"
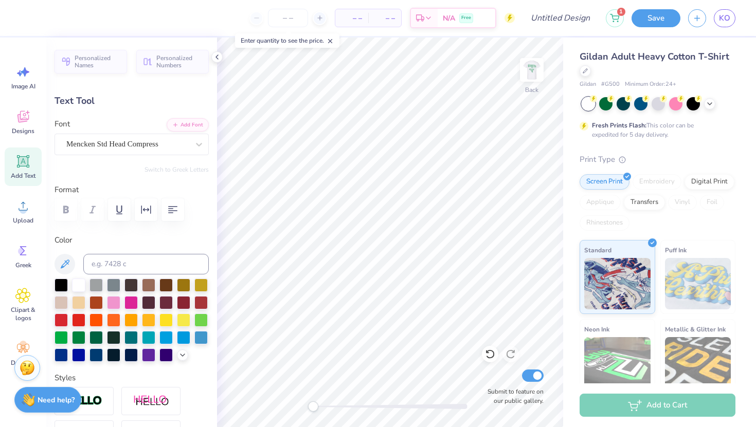
type input "0.0"
type input "3.80"
type input "0.66"
type input "4.22"
type input "-0.7"
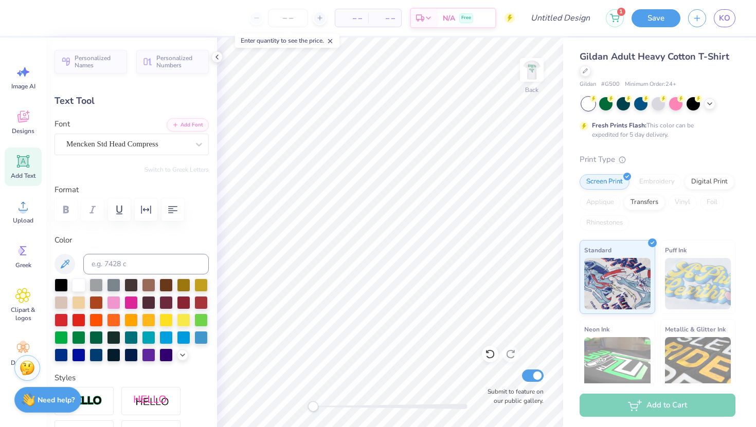
type input "2.12"
type input "1.48"
type input "5.05"
type input "0.0"
click at [530, 73] on img at bounding box center [531, 69] width 41 height 41
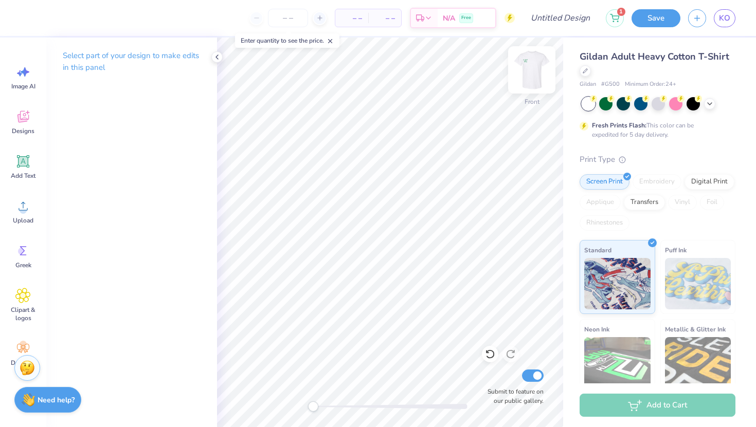
click at [532, 76] on img at bounding box center [531, 69] width 41 height 41
click at [296, 20] on input "number" at bounding box center [288, 18] width 40 height 19
type input "40"
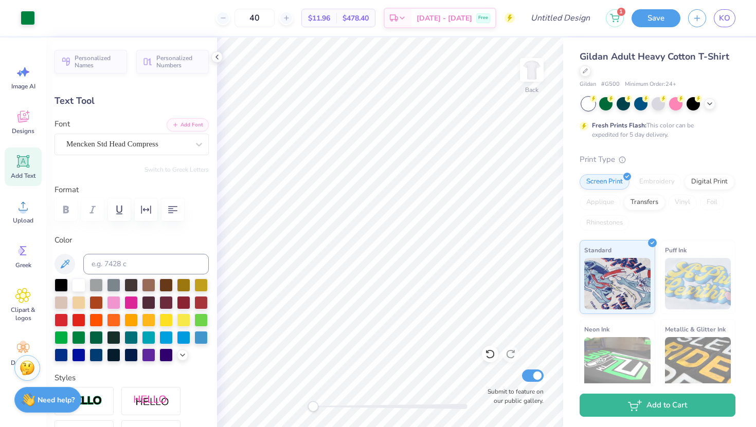
type input "-18.5"
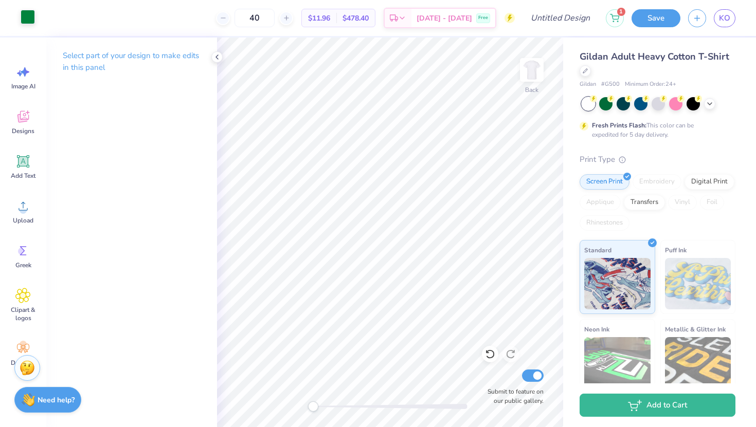
click at [31, 15] on div at bounding box center [28, 17] width 14 height 14
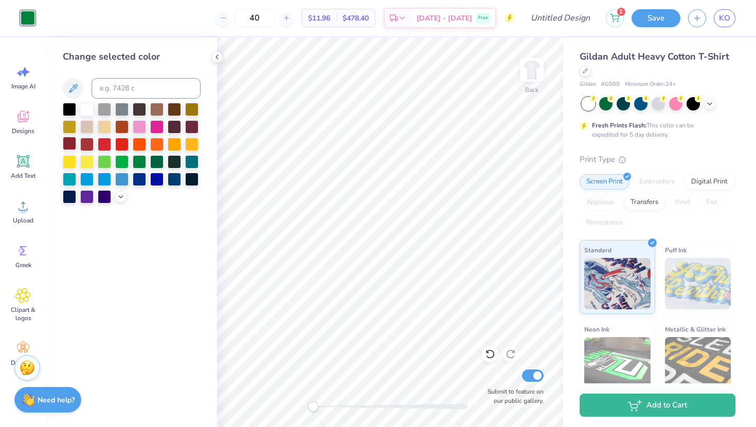
click at [71, 145] on div at bounding box center [69, 143] width 13 height 13
click at [89, 144] on div at bounding box center [86, 143] width 13 height 13
click at [64, 142] on div at bounding box center [69, 143] width 13 height 13
click at [110, 139] on div at bounding box center [104, 143] width 13 height 13
click at [71, 147] on div at bounding box center [69, 143] width 13 height 13
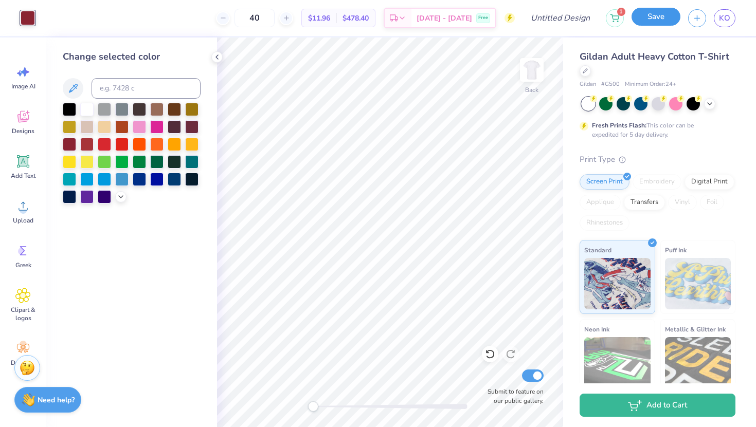
click at [654, 21] on button "Save" at bounding box center [656, 17] width 49 height 18
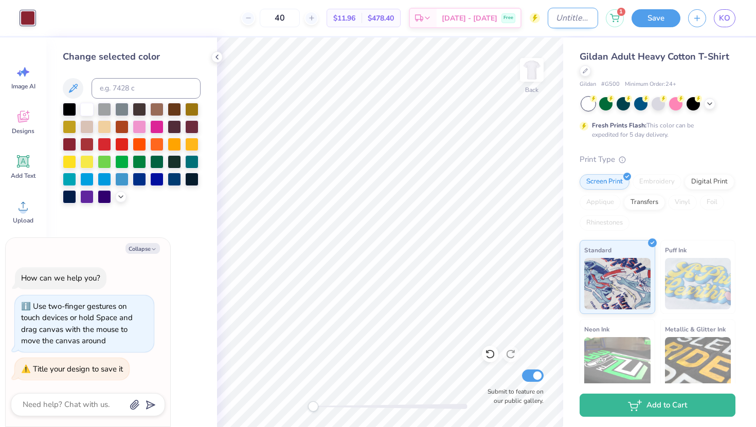
type textarea "x"
click at [561, 23] on input "Design Title" at bounding box center [573, 18] width 50 height 21
type input "[FA25] Option 2 fathers"
type textarea "x"
click at [589, 20] on input "[FA25] Option 2 fathers" at bounding box center [573, 18] width 50 height 21
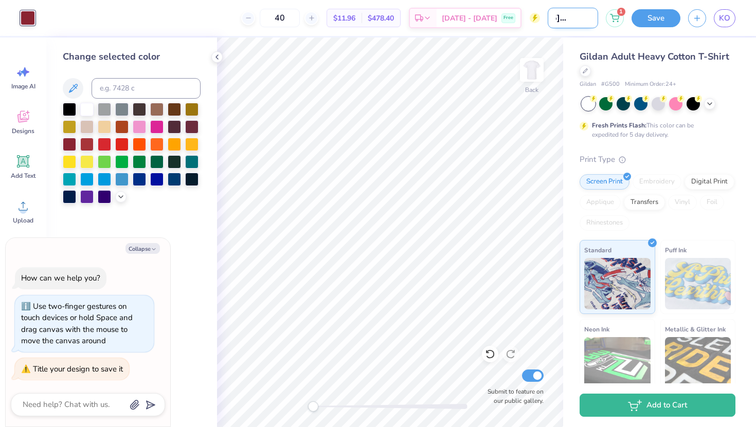
scroll to position [0, 44]
type input "[FA25] Option 2fathers"
type textarea "x"
type input "[FA25] Option fathers"
type textarea "x"
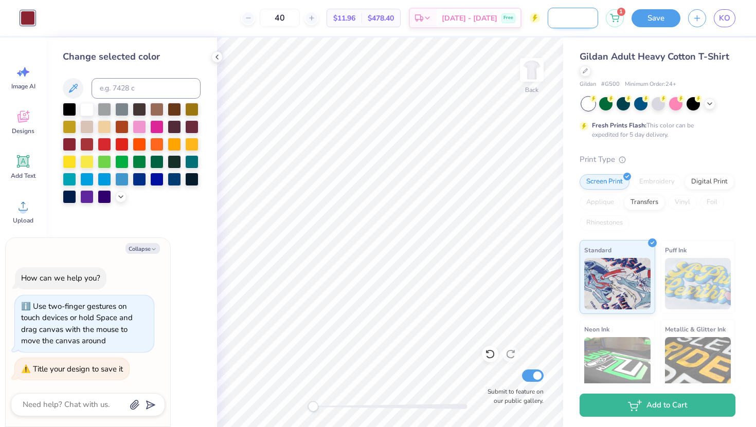
type input "[FA25] Option 3fathers"
type textarea "x"
type input "[FA25] Option 3 fathers"
type textarea "x"
type input "[FA25] Option 3 fathers"
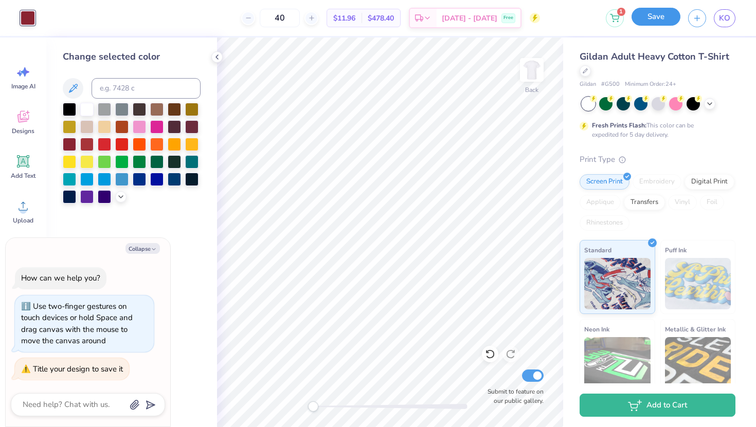
click at [676, 18] on button "Save" at bounding box center [656, 17] width 49 height 18
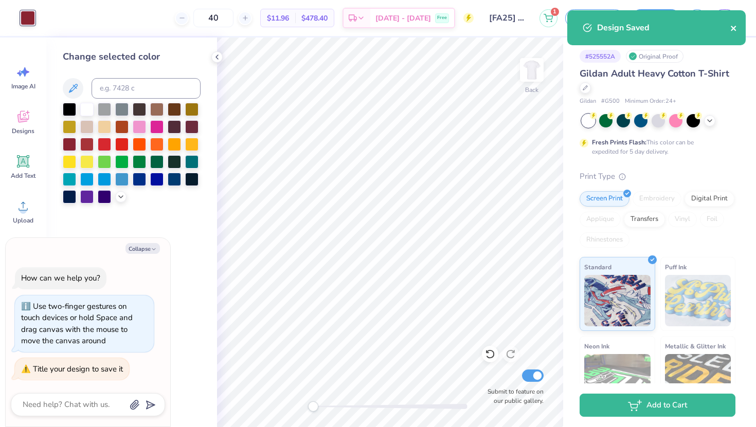
click at [730, 27] on icon "close" at bounding box center [733, 28] width 7 height 8
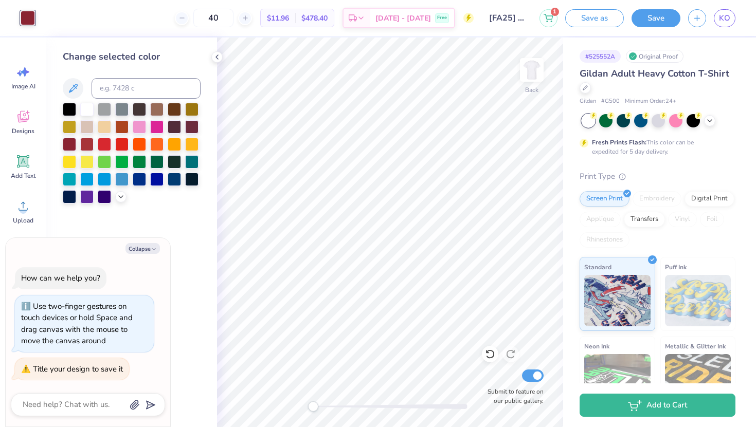
click at [724, 21] on div "Design Saved" at bounding box center [656, 31] width 183 height 47
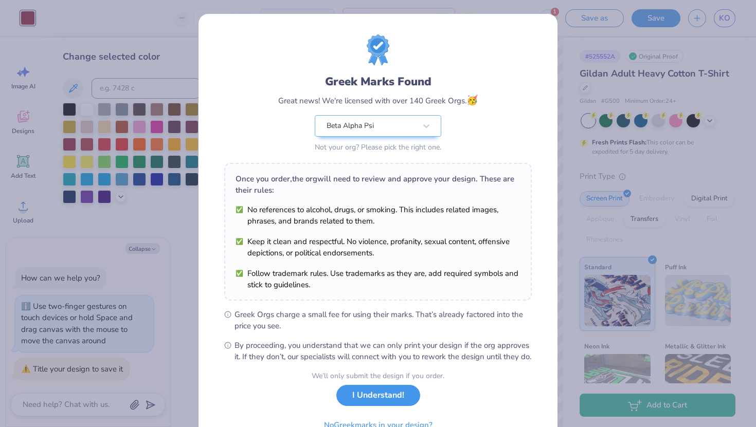
click at [388, 406] on button "I Understand!" at bounding box center [378, 395] width 84 height 21
type textarea "x"
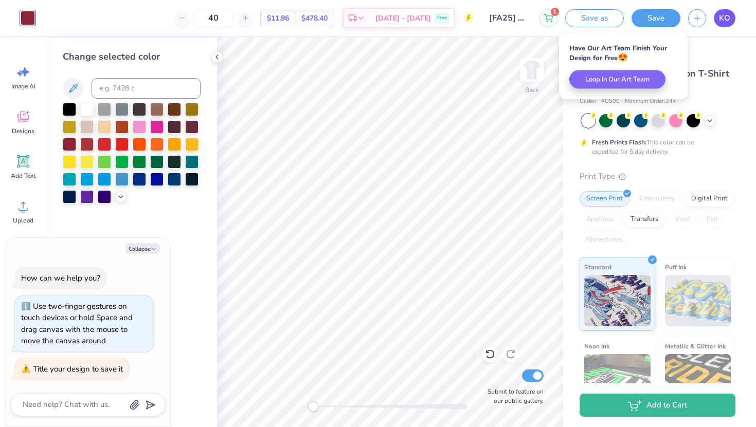
click at [724, 22] on span "KO" at bounding box center [724, 18] width 11 height 12
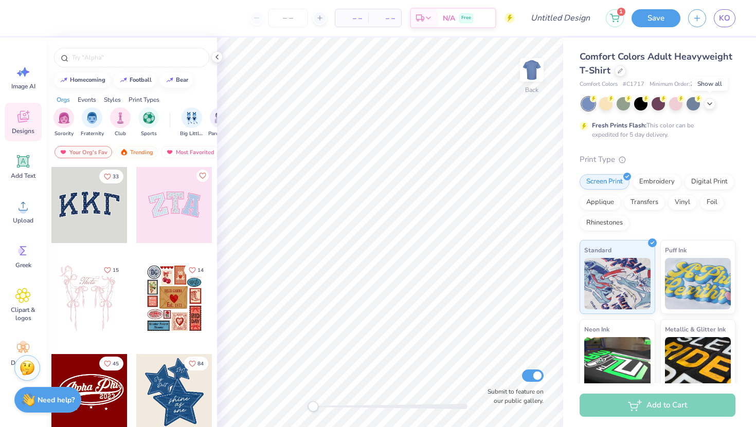
click at [712, 108] on div at bounding box center [659, 103] width 154 height 13
click at [709, 104] on icon at bounding box center [710, 103] width 8 height 8
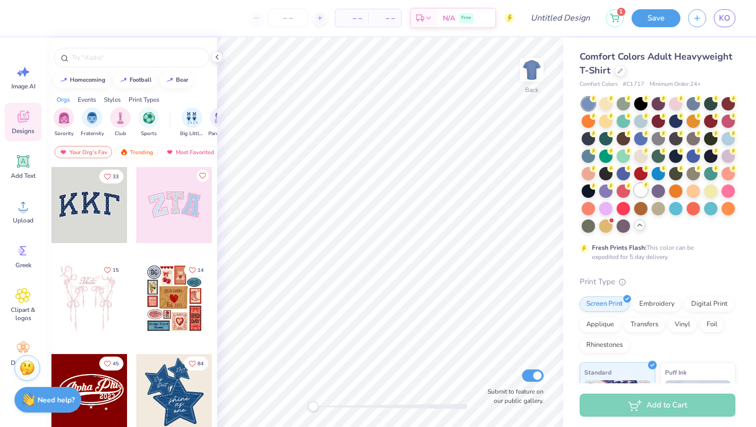
click at [639, 187] on div at bounding box center [640, 190] width 13 height 13
click at [23, 204] on icon at bounding box center [23, 206] width 9 height 9
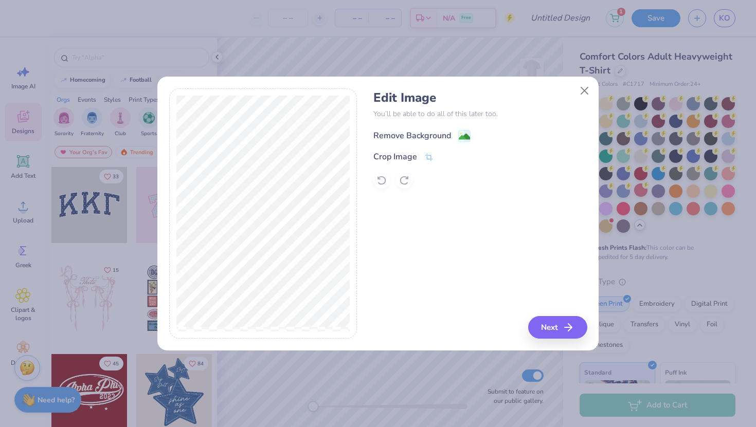
click at [459, 139] on image at bounding box center [464, 136] width 11 height 11
click at [538, 331] on button "Next" at bounding box center [559, 327] width 59 height 23
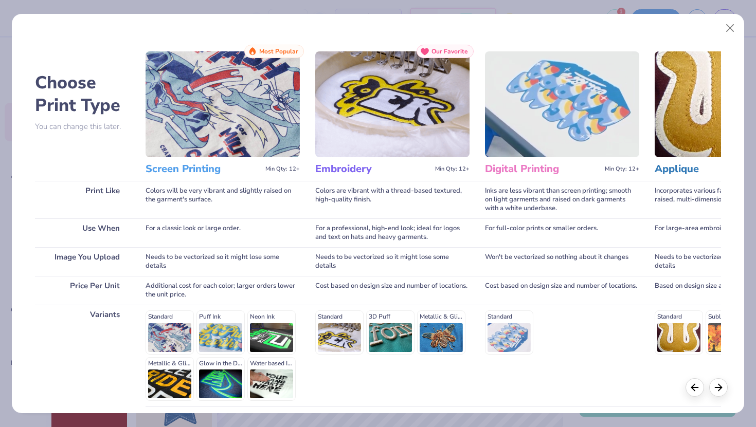
scroll to position [85, 0]
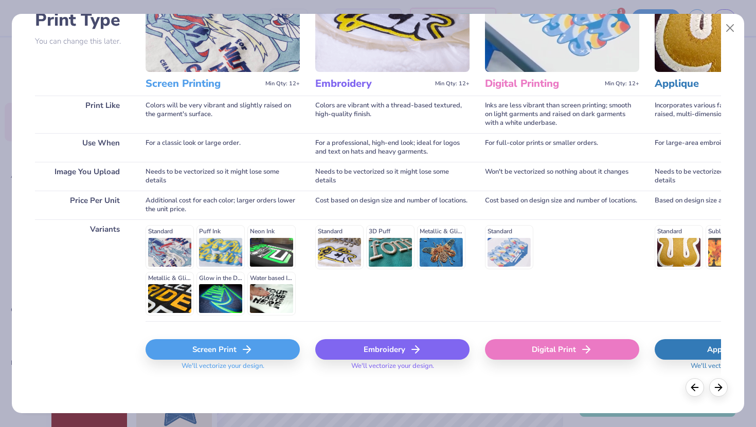
click at [237, 355] on div "Screen Print" at bounding box center [223, 349] width 154 height 21
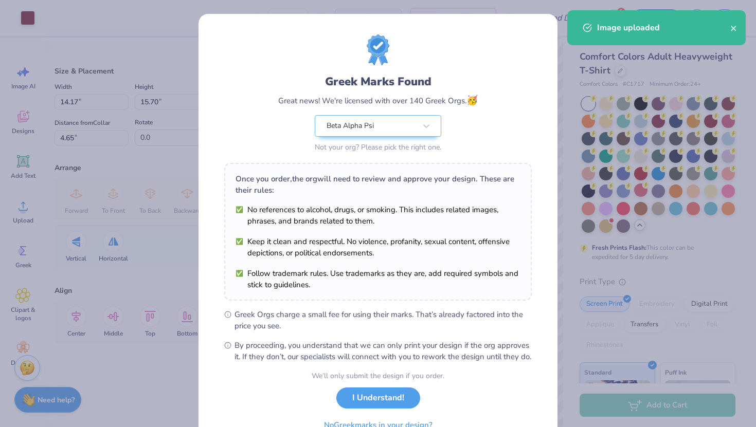
click at [426, 187] on div "Once you order, the org will need to review and approve your design. These are …" at bounding box center [378, 232] width 308 height 138
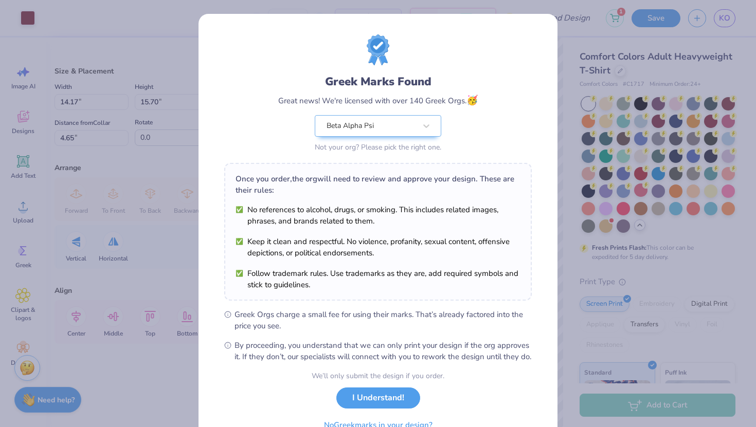
scroll to position [54, 0]
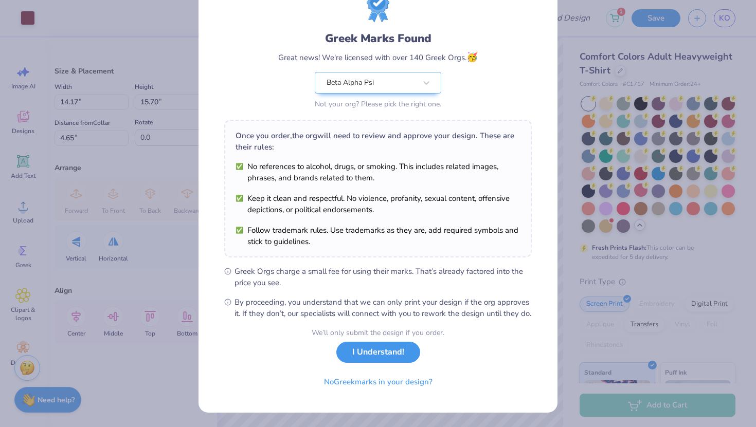
click at [379, 354] on button "I Understand!" at bounding box center [378, 352] width 84 height 21
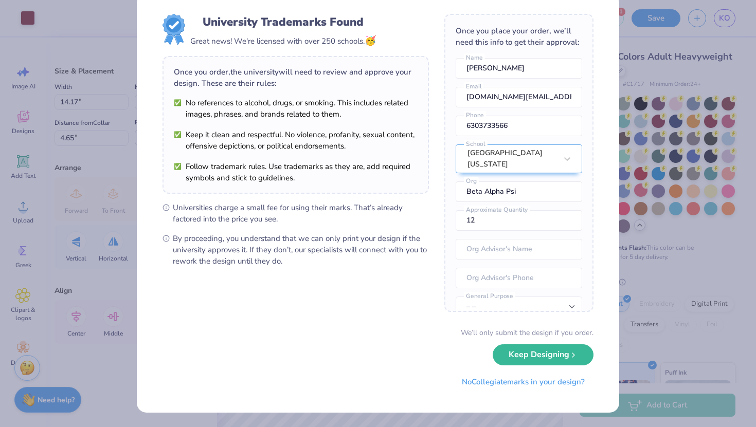
scroll to position [0, 0]
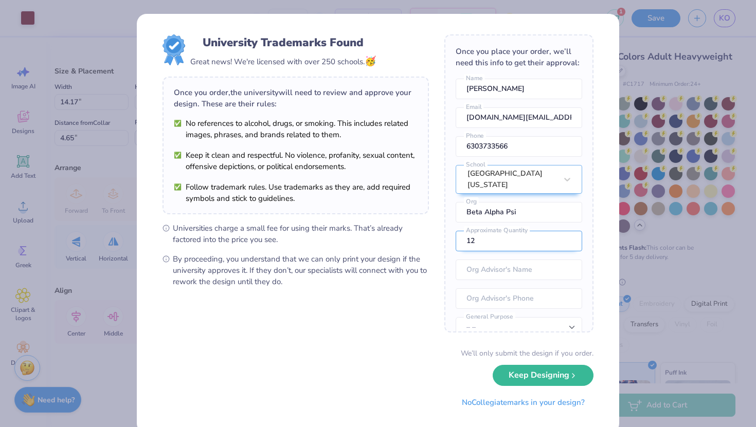
click at [491, 244] on input "12" at bounding box center [519, 241] width 127 height 21
type input "1"
type input "40"
click at [493, 365] on button "Keep Designing" at bounding box center [543, 375] width 101 height 21
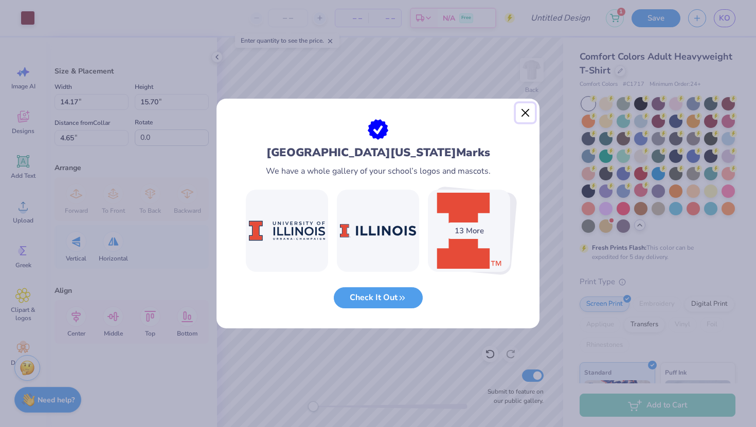
click at [528, 112] on button "Close" at bounding box center [526, 113] width 20 height 20
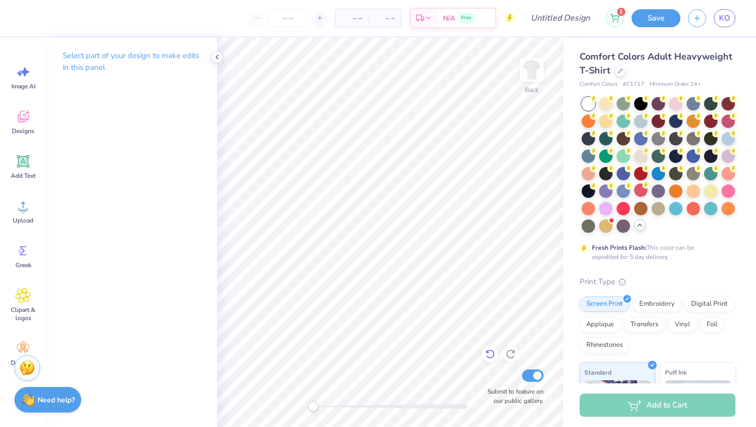
click at [491, 355] on icon at bounding box center [490, 354] width 10 height 10
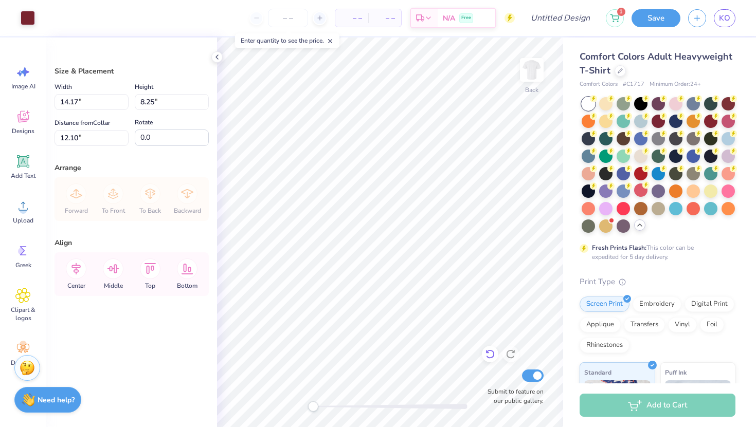
type input "6.21"
type input "3.61"
type input "3.30"
type input "5.74"
type input "3.34"
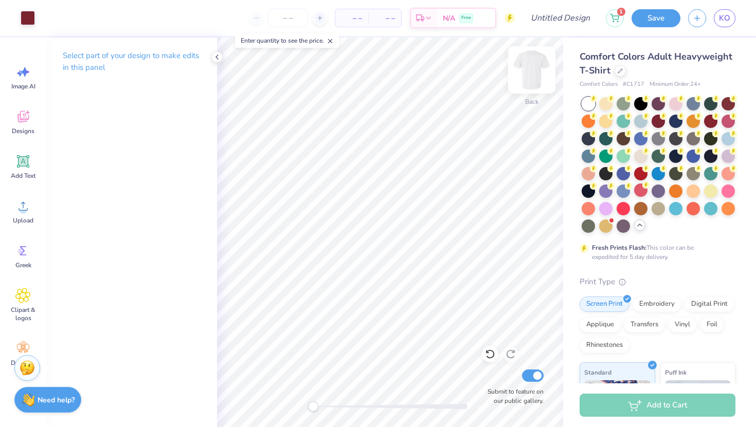
click at [534, 78] on img at bounding box center [531, 69] width 41 height 41
click at [25, 128] on span "Designs" at bounding box center [23, 131] width 23 height 8
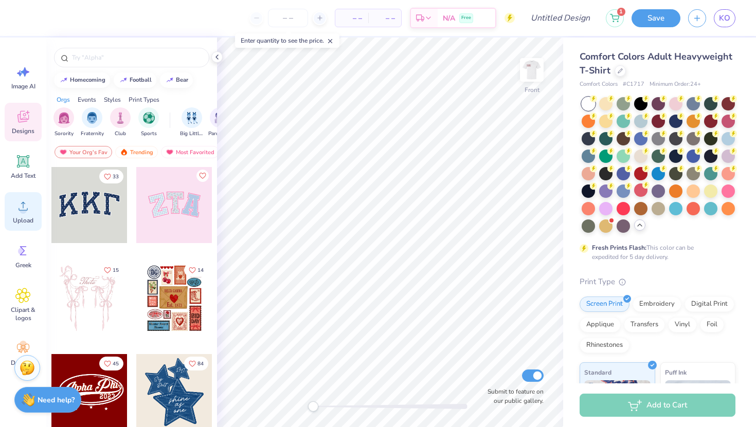
click at [25, 209] on circle at bounding box center [23, 210] width 7 height 7
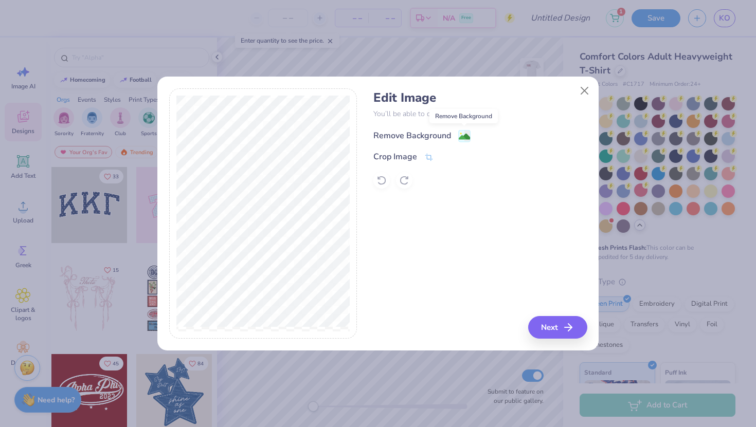
click at [465, 134] on image at bounding box center [464, 136] width 11 height 11
click at [563, 326] on button "Next" at bounding box center [559, 327] width 59 height 23
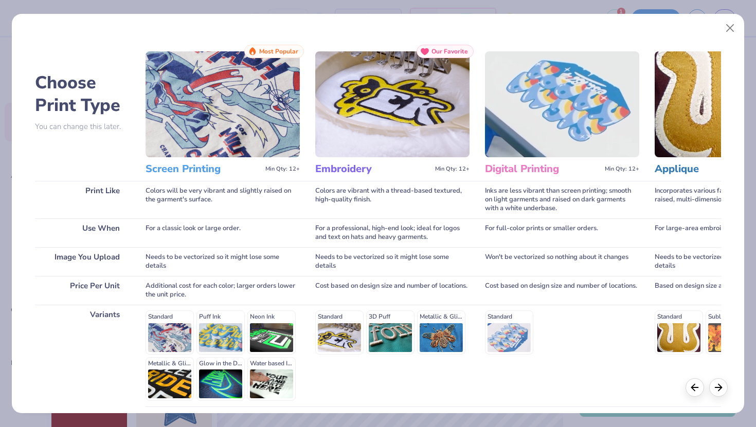
scroll to position [85, 0]
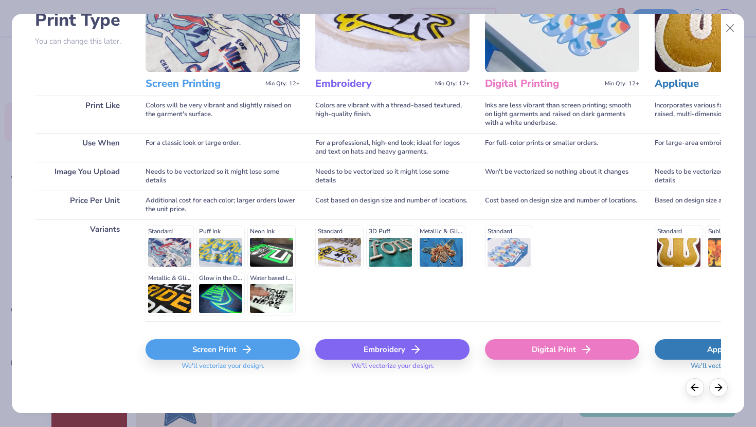
click at [163, 354] on div "Screen Print" at bounding box center [223, 349] width 154 height 21
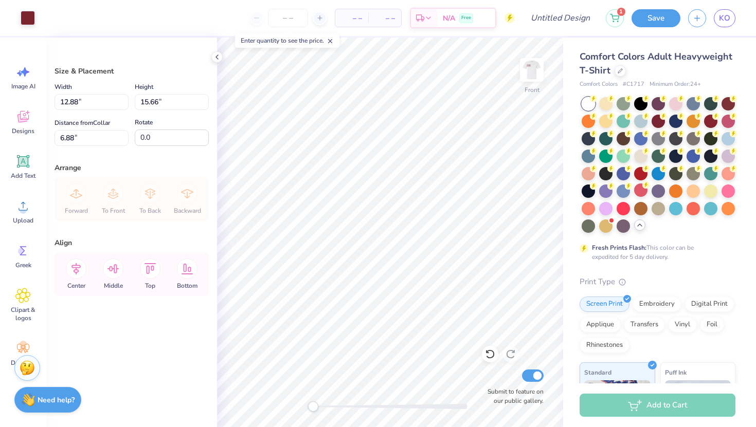
type input "4.85"
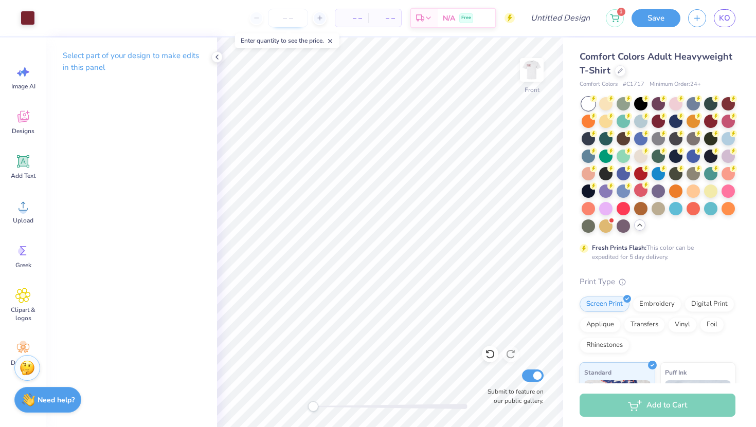
click at [294, 17] on input "number" at bounding box center [288, 18] width 40 height 19
type input "40"
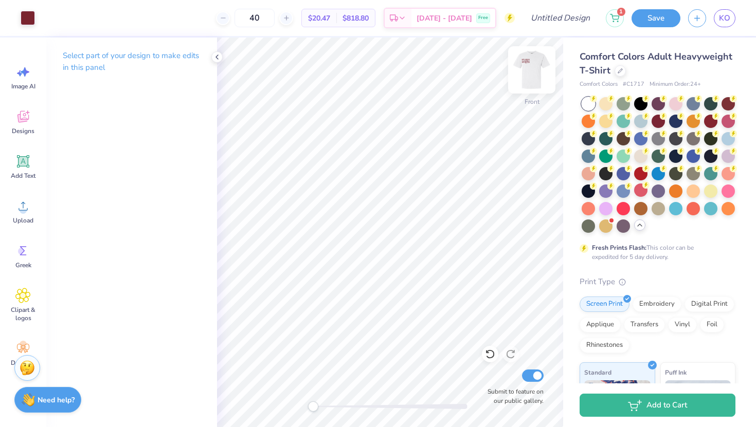
click at [543, 71] on img at bounding box center [531, 69] width 41 height 41
click at [531, 76] on img at bounding box center [531, 69] width 41 height 41
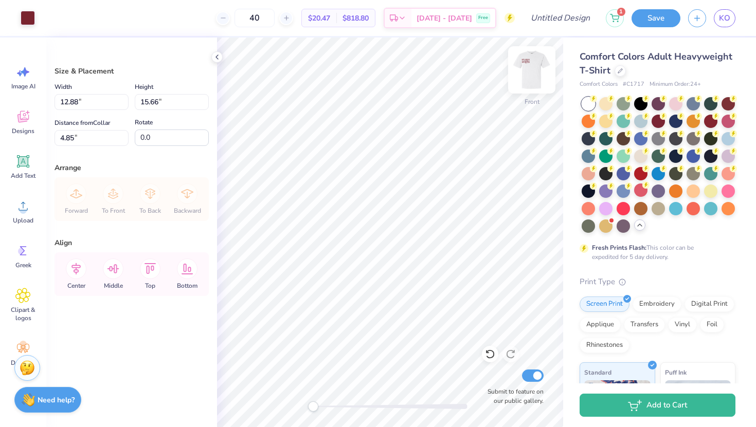
type input "12.31"
type input "14.96"
type input "4.84"
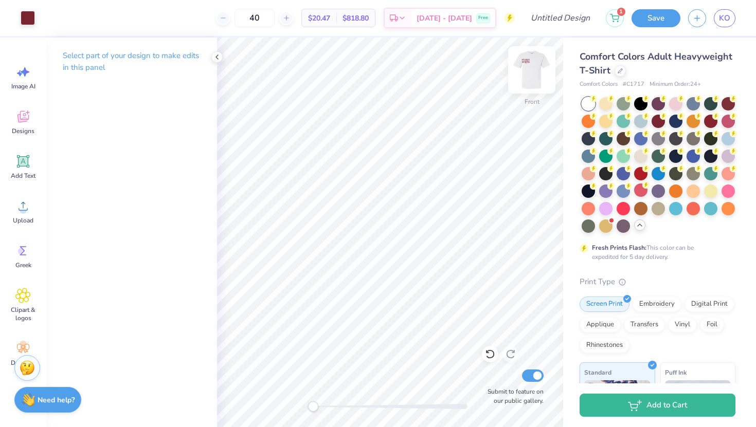
click at [533, 78] on img at bounding box center [531, 69] width 41 height 41
click at [269, 17] on input "40" at bounding box center [255, 18] width 40 height 19
drag, startPoint x: 269, startPoint y: 17, endPoint x: 284, endPoint y: 16, distance: 15.4
click at [275, 17] on input "40" at bounding box center [255, 18] width 40 height 19
type input "40"
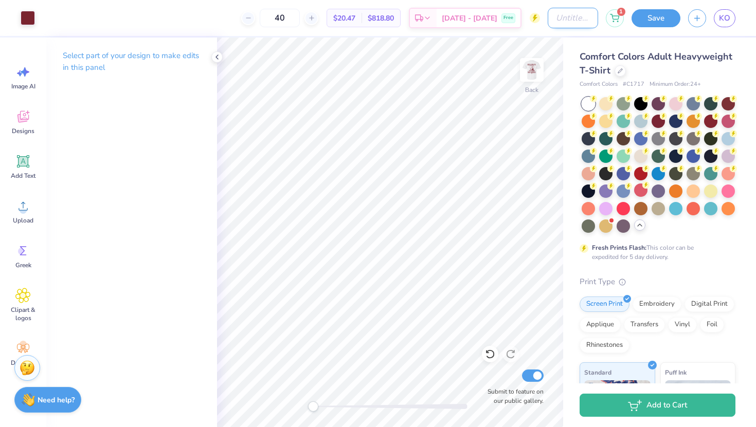
click at [559, 20] on input "Design Title" at bounding box center [573, 18] width 50 height 21
click at [588, 19] on input "[FA25] Option 2 fathers" at bounding box center [573, 18] width 50 height 21
type input "[FA25] Option 4 fathers"
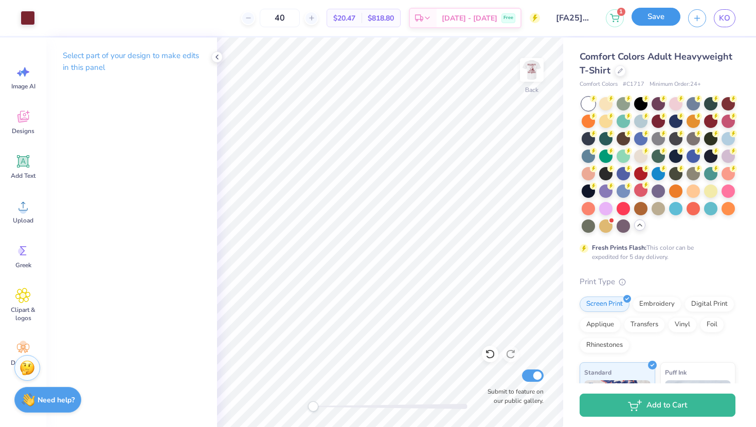
click at [651, 24] on button "Save" at bounding box center [656, 17] width 49 height 18
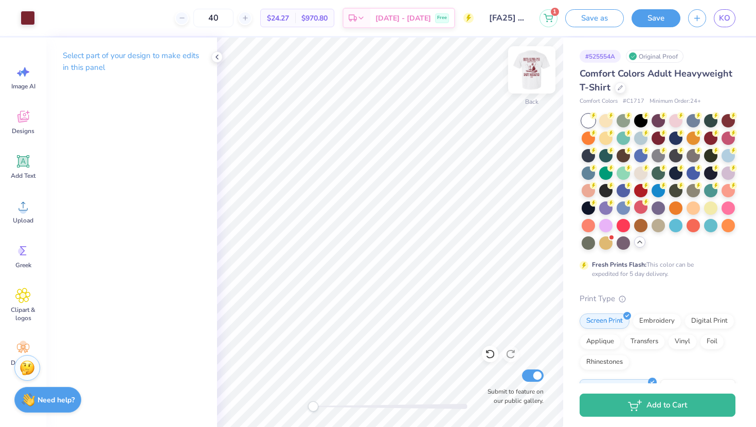
click at [527, 75] on img at bounding box center [531, 69] width 41 height 41
click at [527, 75] on img at bounding box center [532, 70] width 21 height 21
click at [234, 21] on input "40" at bounding box center [213, 18] width 40 height 19
type input "4"
type input "40"
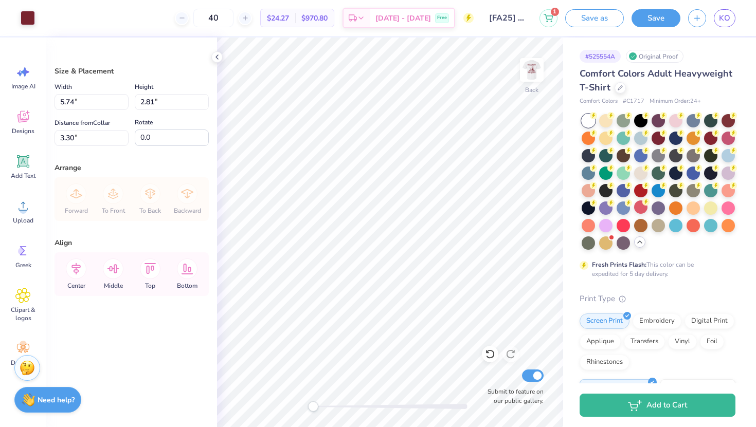
type input "3.57"
type input "4.11"
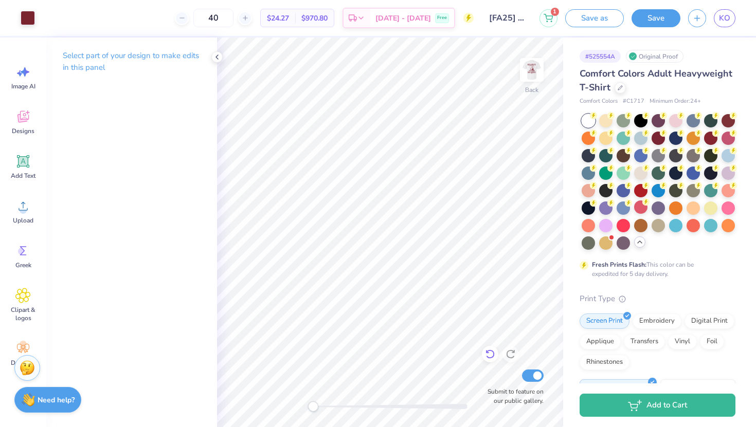
click at [490, 355] on icon at bounding box center [490, 354] width 10 height 10
click at [505, 142] on div "Art colors 40 $24.27 Per Item $970.80 Total Est. Delivery Oct 8 - 11 Free Desig…" at bounding box center [378, 213] width 756 height 427
click at [732, 18] on link "KO" at bounding box center [725, 18] width 22 height 18
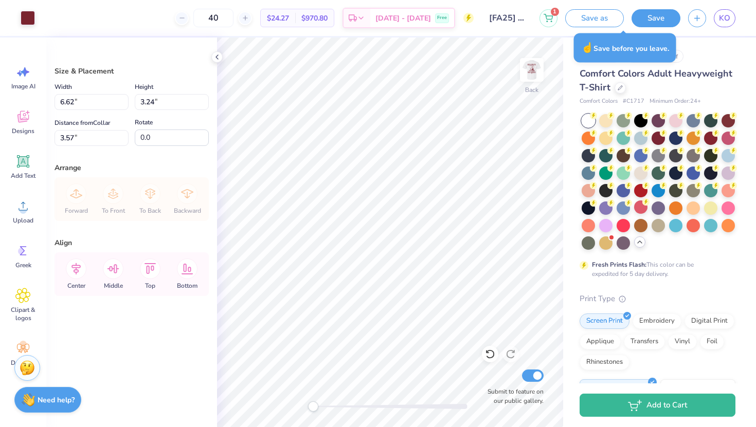
type input "6.62"
type input "3.24"
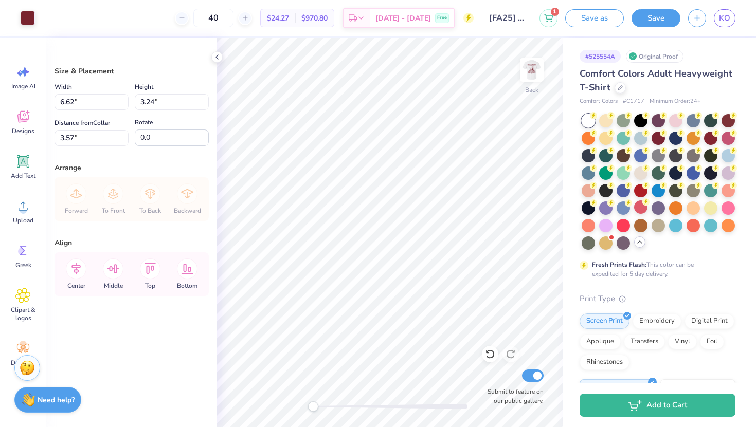
type input "3.58"
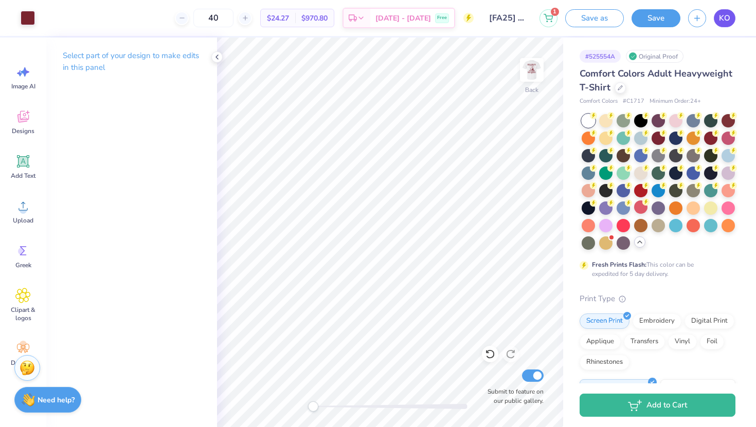
click at [733, 16] on link "KO" at bounding box center [725, 18] width 22 height 18
